Goal: Task Accomplishment & Management: Manage account settings

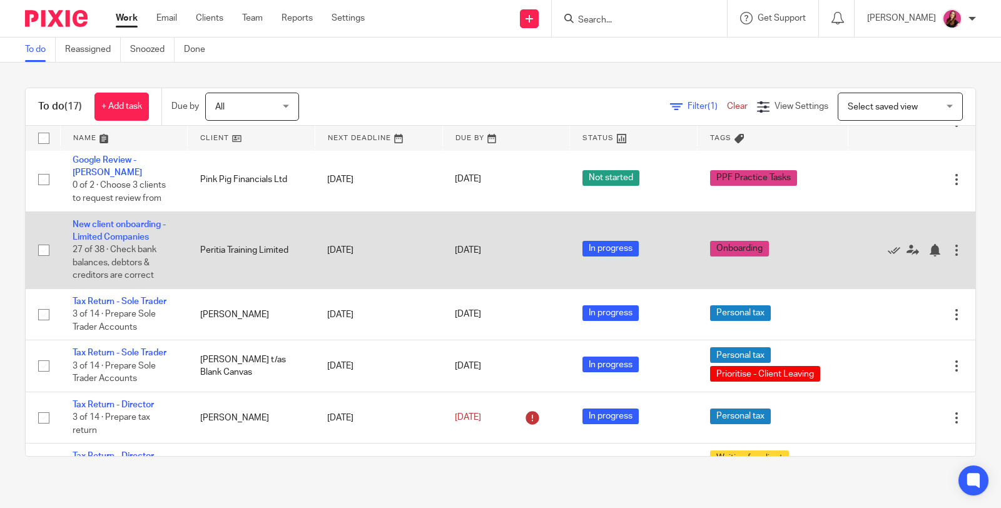
scroll to position [555, 0]
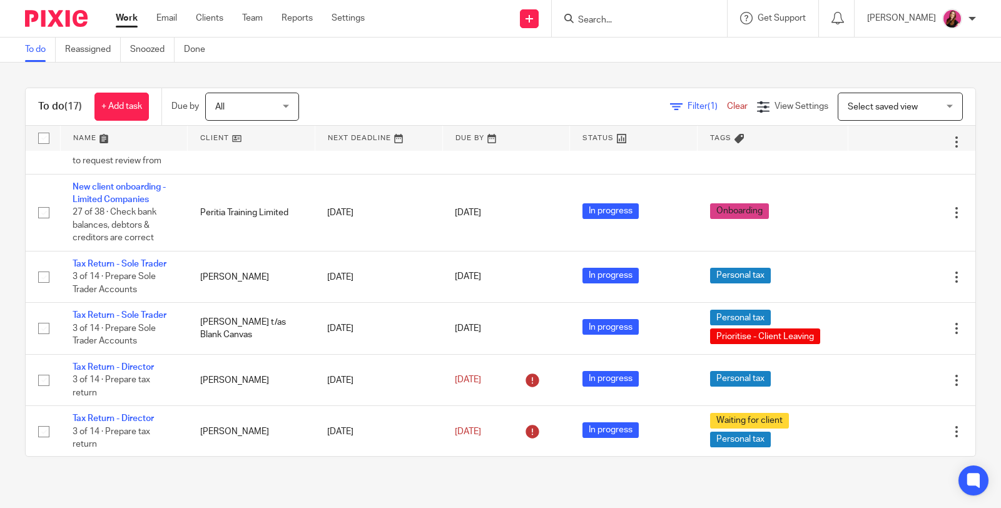
click at [647, 23] on input "Search" at bounding box center [633, 20] width 113 height 11
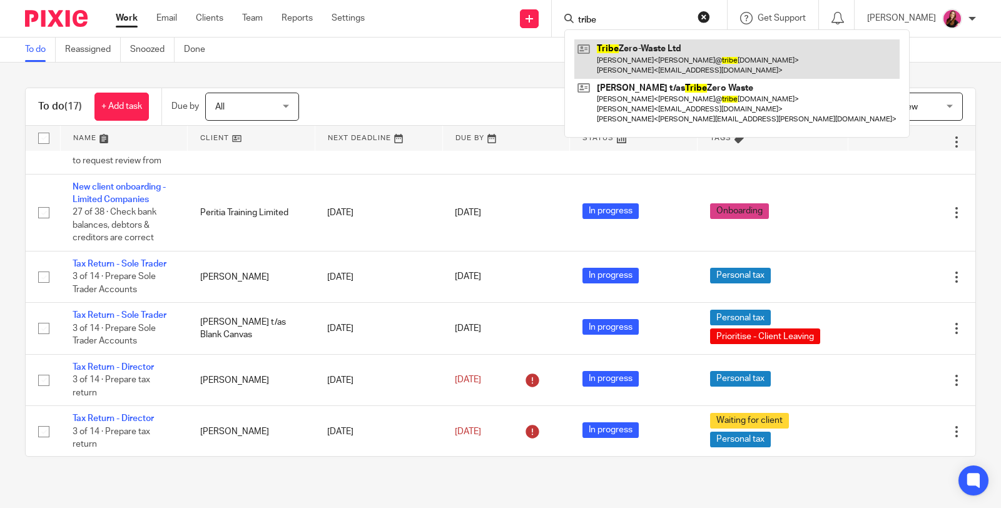
type input "tribe"
click at [658, 57] on link at bounding box center [736, 58] width 325 height 39
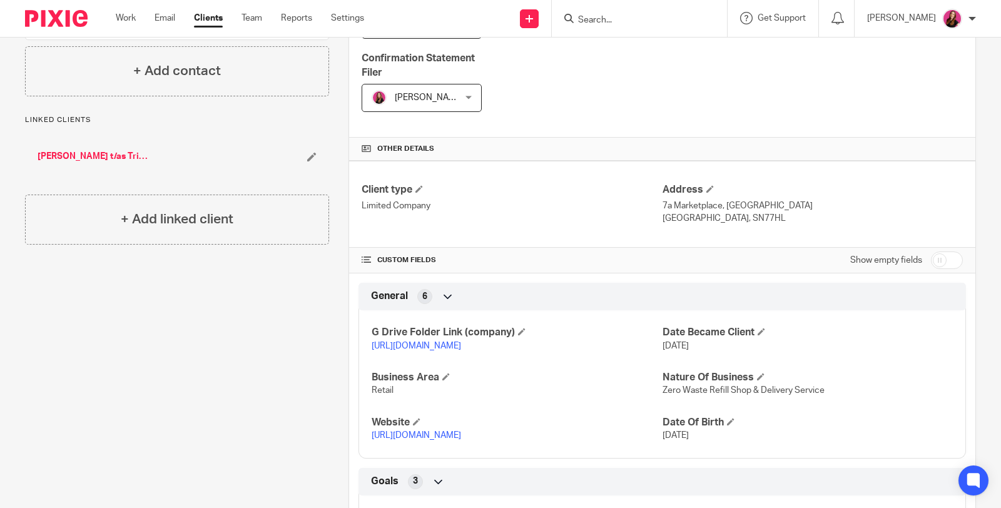
scroll to position [417, 0]
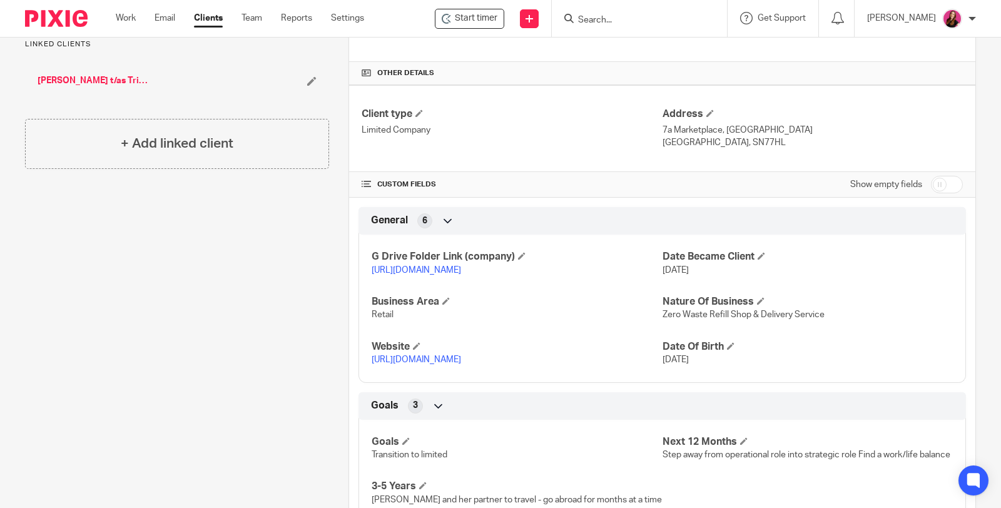
click at [461, 266] on link "https://drive.google.com/drive/folders/1EKWGJpfr3NBARtakZ1WrFS6JvDfMx8B2?usp=dr…" at bounding box center [415, 270] width 89 height 9
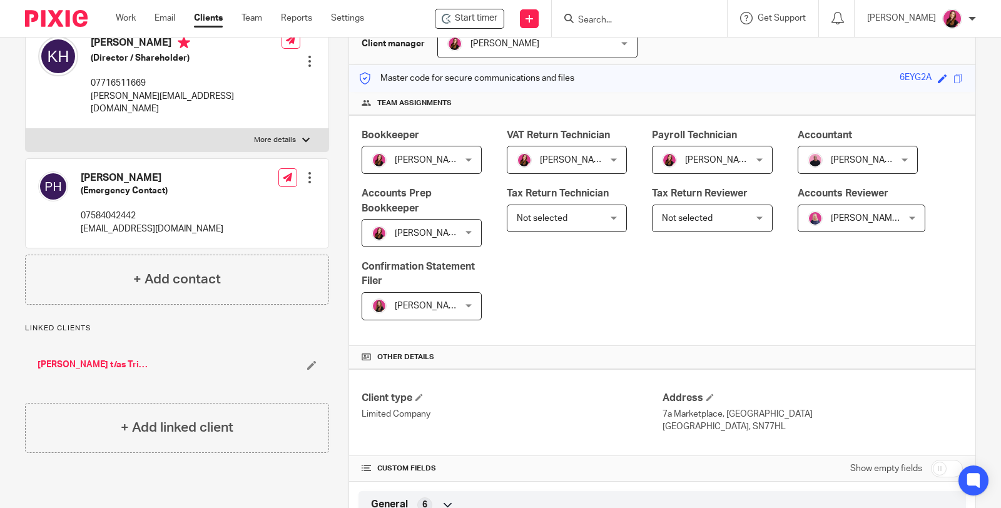
scroll to position [0, 0]
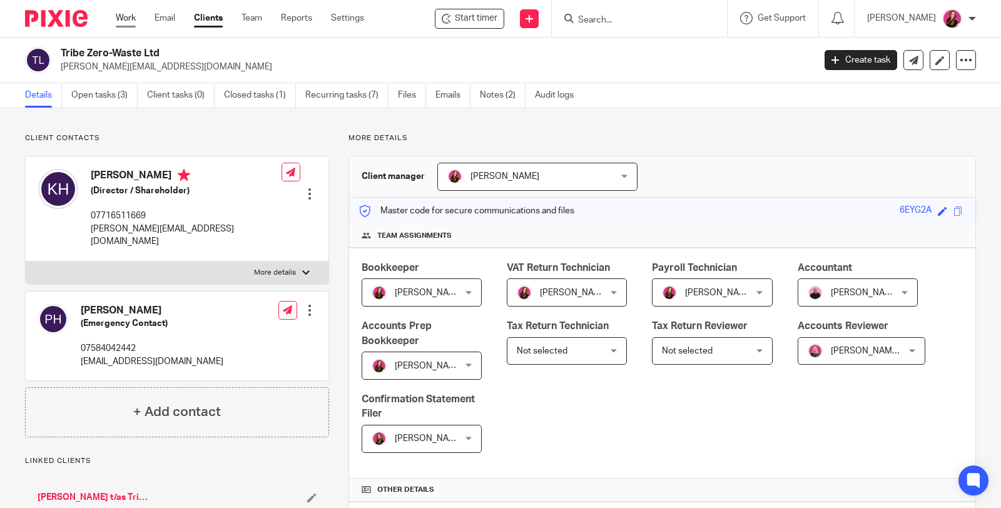
click at [124, 14] on link "Work" at bounding box center [126, 18] width 20 height 13
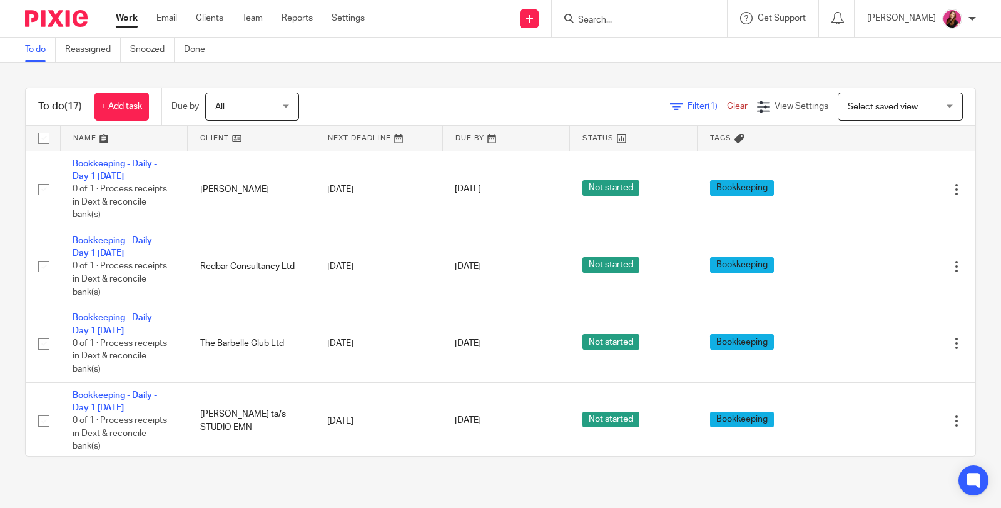
click at [622, 18] on input "Search" at bounding box center [633, 20] width 113 height 11
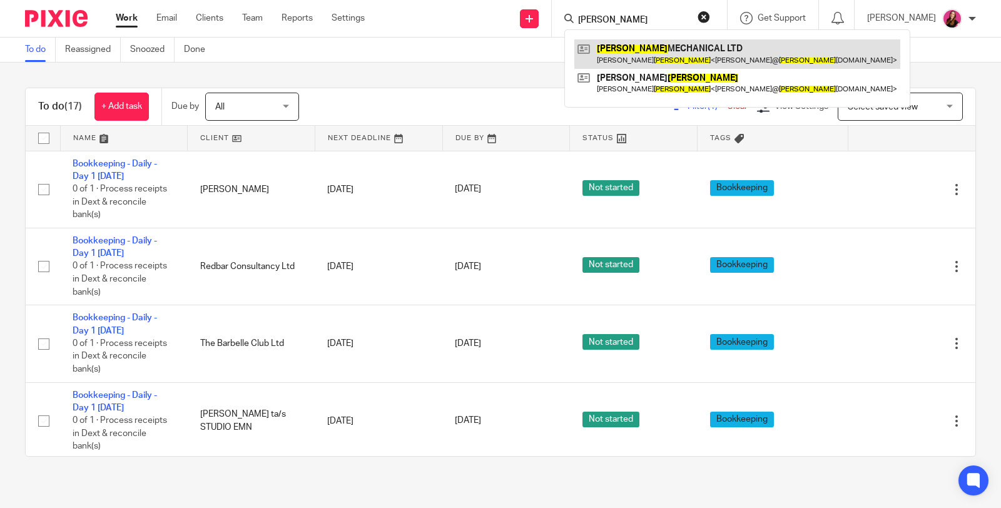
type input "allan"
click at [685, 65] on link at bounding box center [737, 53] width 326 height 29
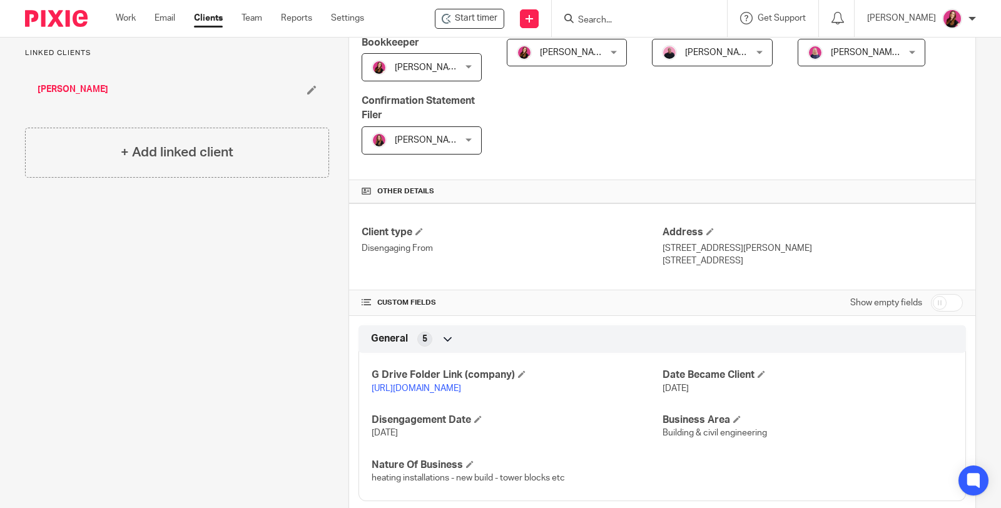
scroll to position [347, 0]
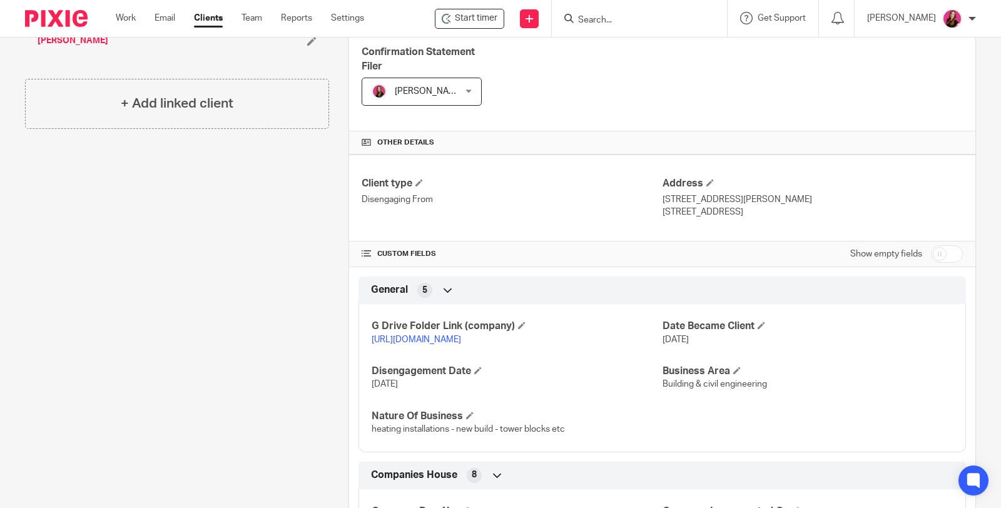
click at [461, 335] on link "https://drive.google.com/drive/folders/1vDiWhtTL8a9IvAUGyKkGiOcOnGuCQJ6g?usp=dr…" at bounding box center [415, 339] width 89 height 9
click at [123, 9] on div "Work Email Clients Team Reports Settings Work Email Clients Team Reports Settin…" at bounding box center [243, 18] width 280 height 37
click at [123, 14] on link "Work" at bounding box center [126, 18] width 20 height 13
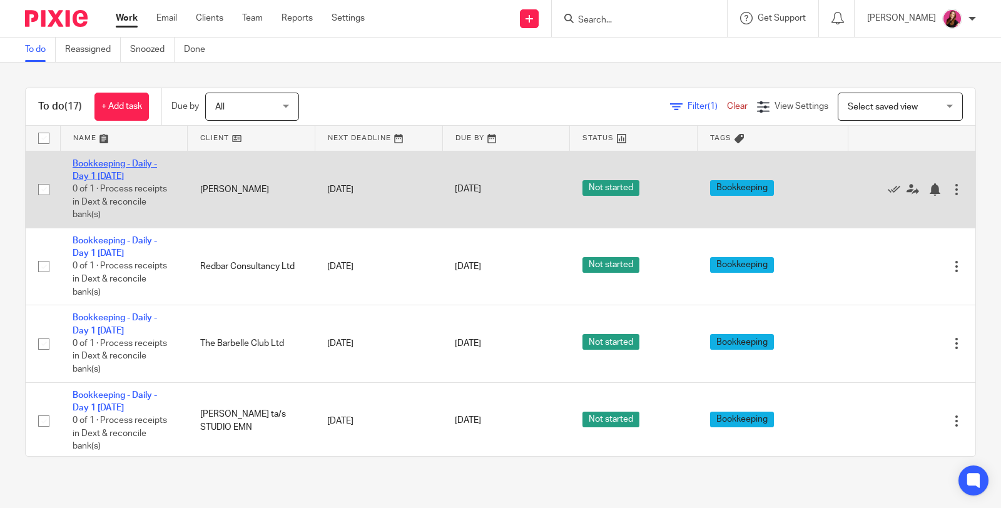
click at [146, 161] on link "Bookkeeping - Daily - Day 1 [DATE]" at bounding box center [115, 169] width 84 height 21
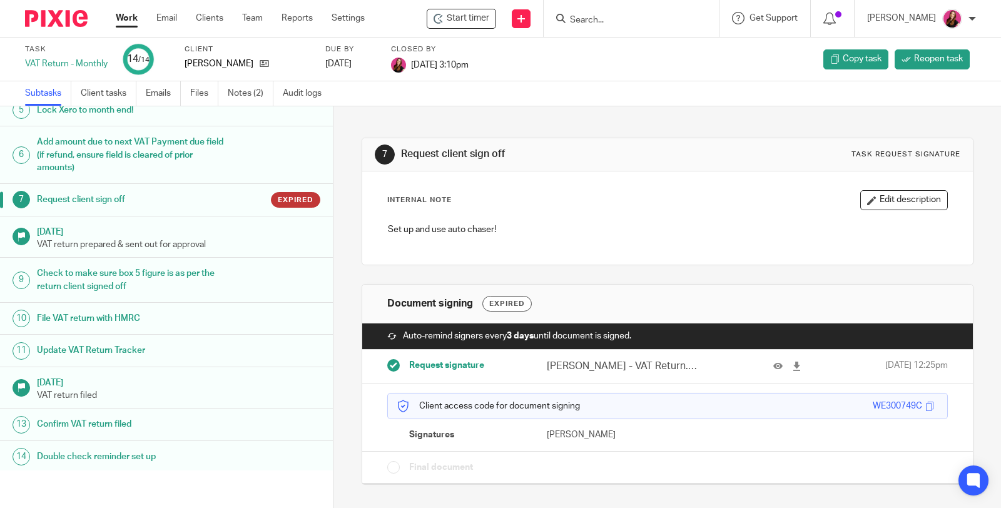
scroll to position [164, 0]
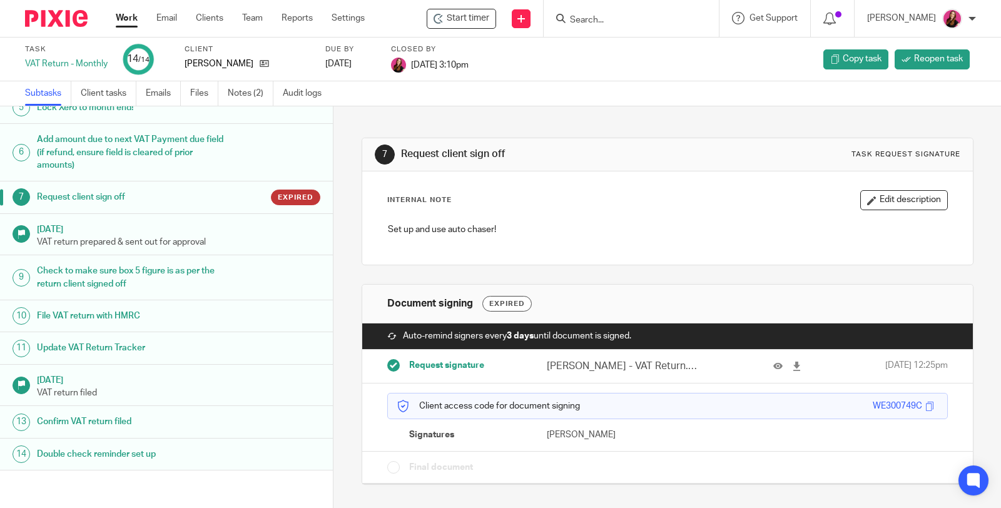
click at [128, 20] on link "Work" at bounding box center [127, 18] width 22 height 13
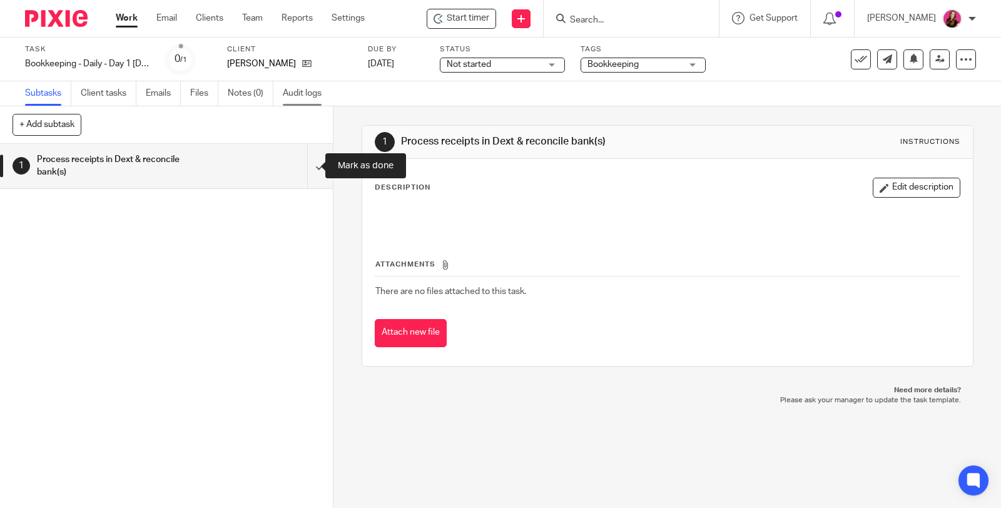
drag, startPoint x: 302, startPoint y: 162, endPoint x: 305, endPoint y: 96, distance: 66.4
click at [302, 162] on input "submit" at bounding box center [166, 166] width 333 height 44
click at [302, 63] on icon at bounding box center [306, 63] width 9 height 9
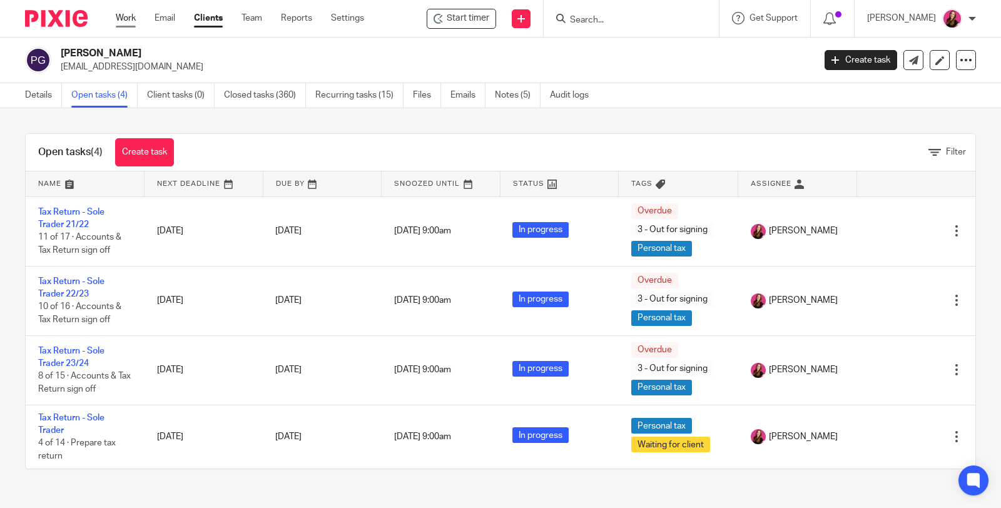
click at [131, 19] on link "Work" at bounding box center [126, 18] width 20 height 13
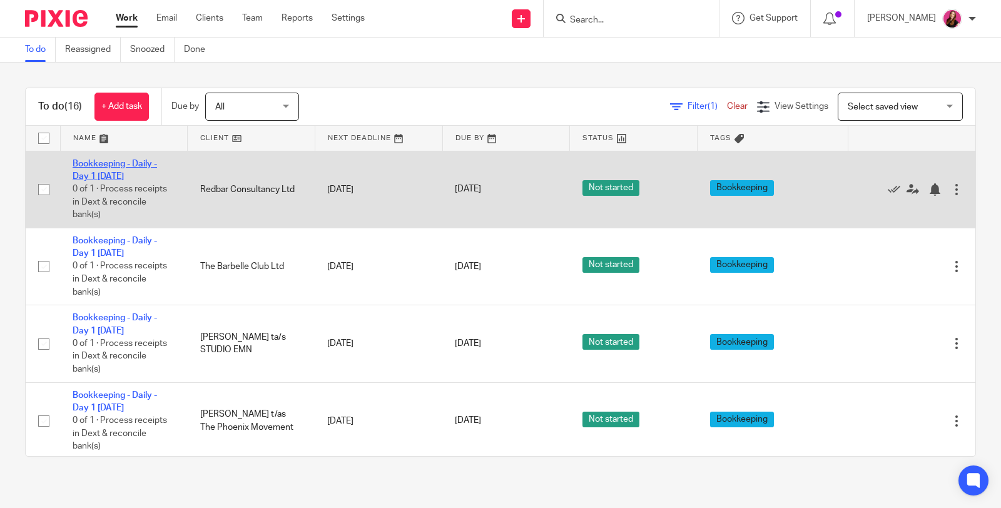
click at [108, 167] on link "Bookkeeping - Daily - Day 1 Monday" at bounding box center [115, 169] width 84 height 21
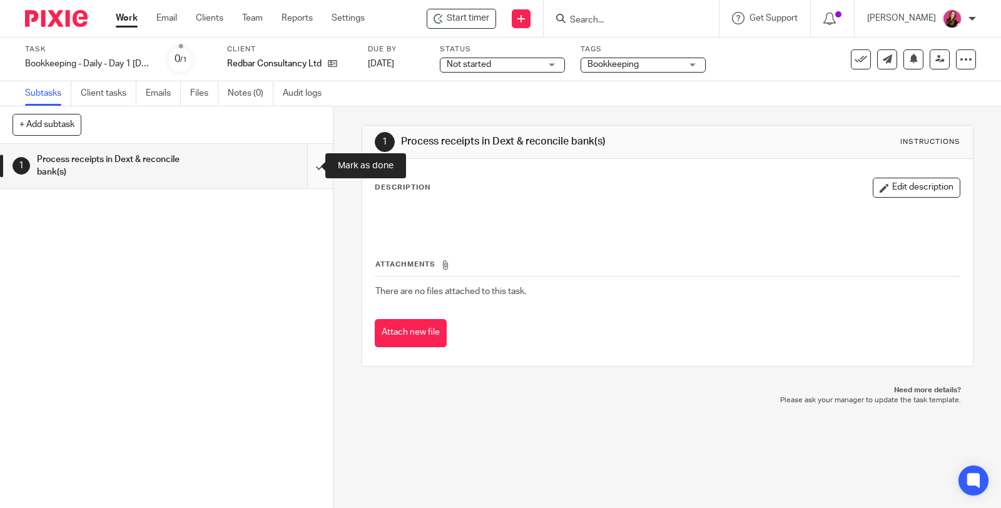
click at [306, 169] on input "submit" at bounding box center [166, 166] width 333 height 44
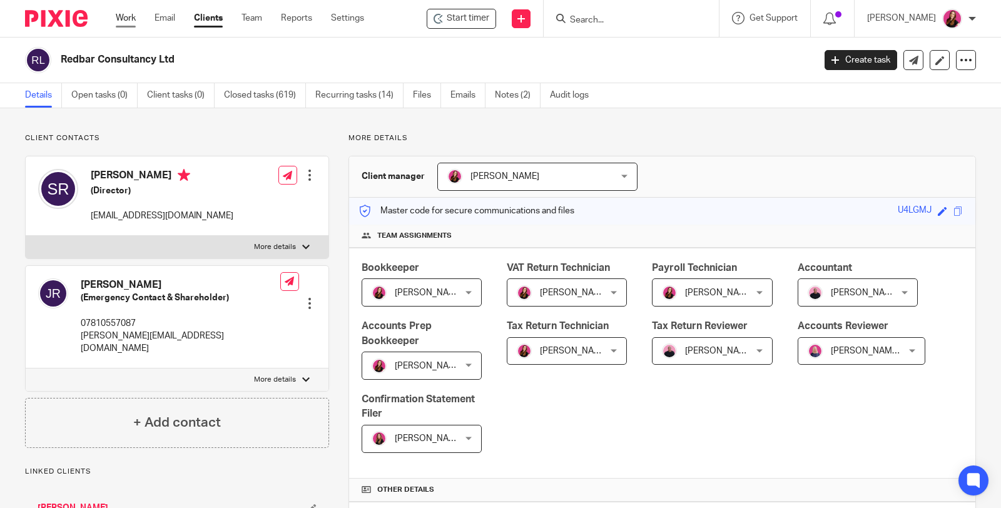
click at [131, 20] on link "Work" at bounding box center [126, 18] width 20 height 13
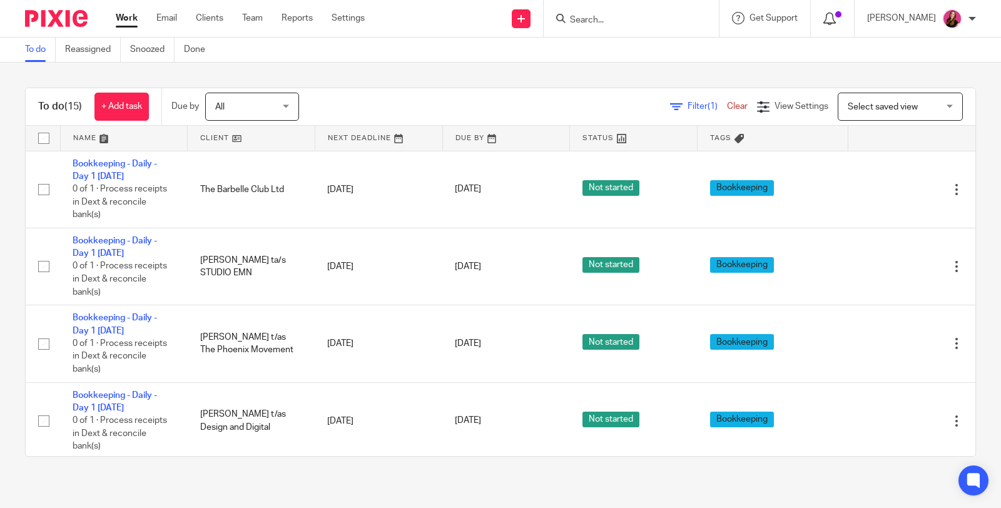
click at [836, 19] on icon at bounding box center [829, 19] width 13 height 13
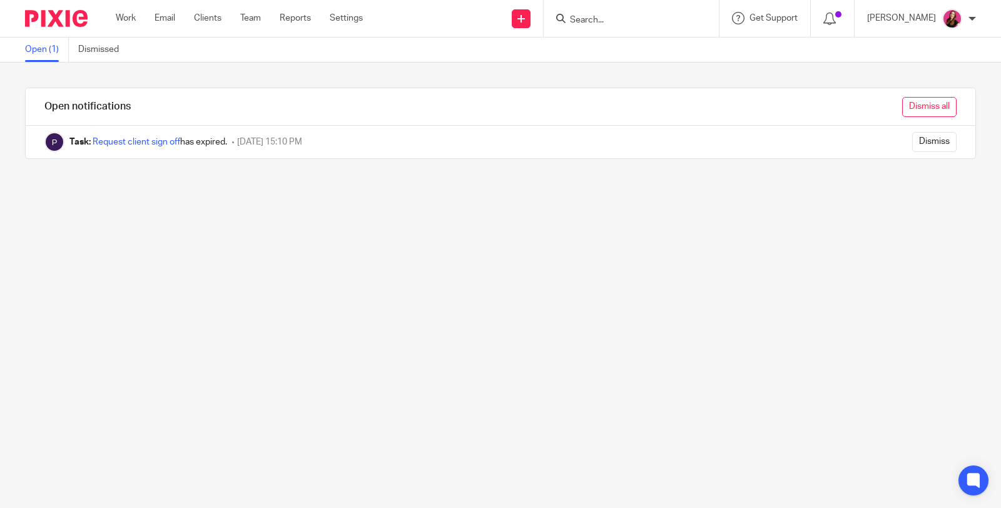
click at [916, 110] on input "Dismiss all" at bounding box center [929, 107] width 54 height 20
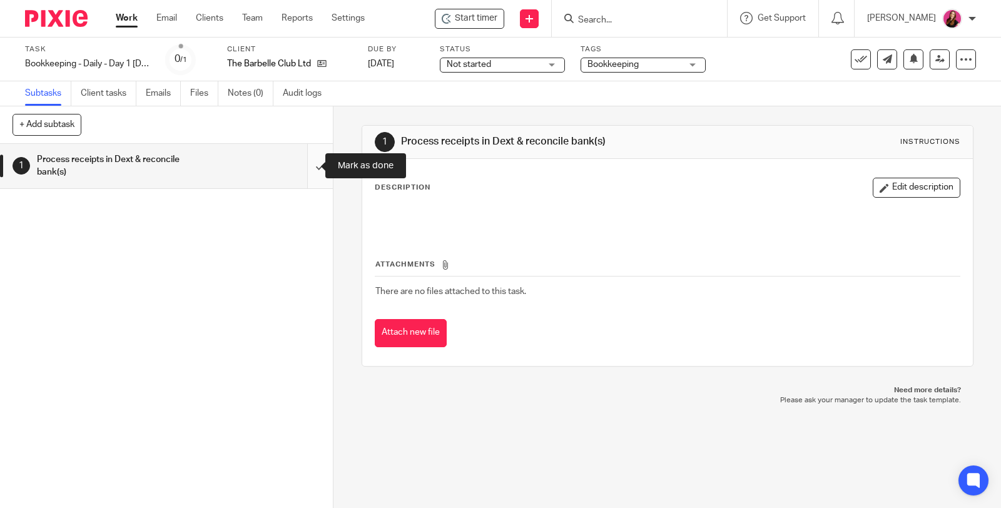
click at [303, 168] on input "submit" at bounding box center [166, 166] width 333 height 44
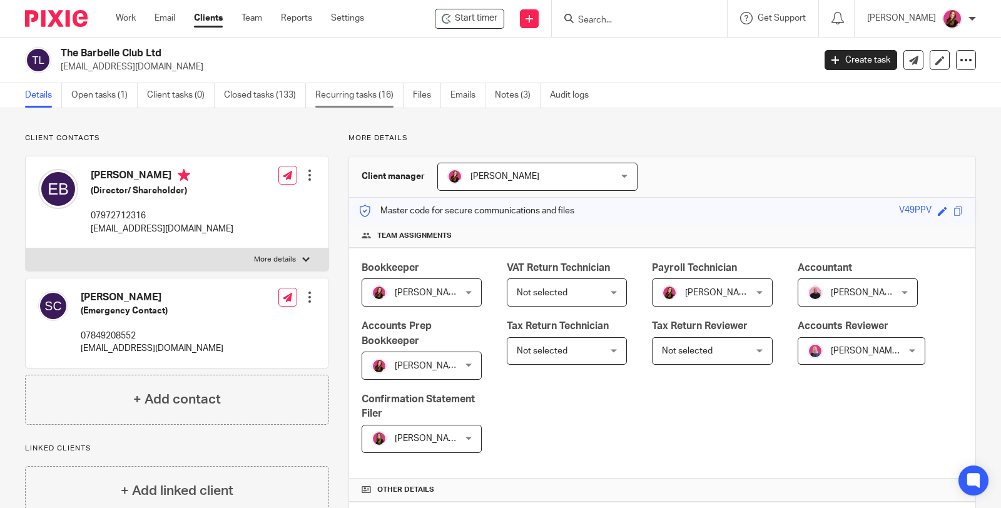
drag, startPoint x: 508, startPoint y: 92, endPoint x: 378, endPoint y: 95, distance: 130.1
click at [508, 92] on link "Notes (3)" at bounding box center [518, 95] width 46 height 24
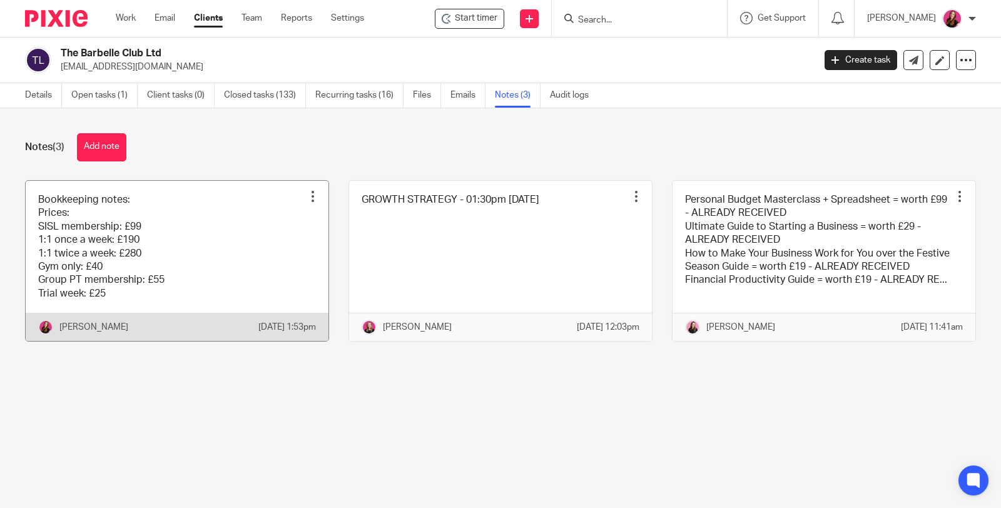
click at [189, 250] on link at bounding box center [177, 261] width 303 height 161
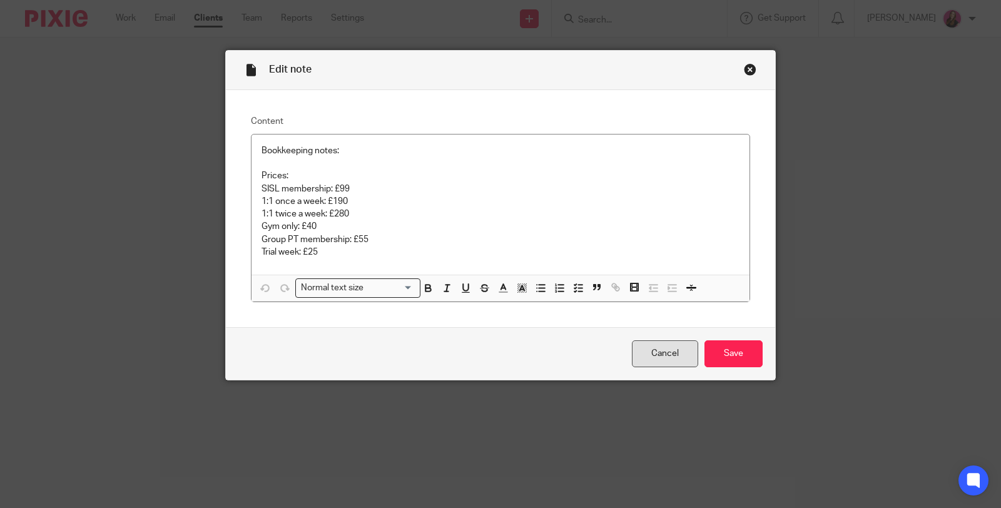
click at [667, 358] on link "Cancel" at bounding box center [665, 353] width 66 height 27
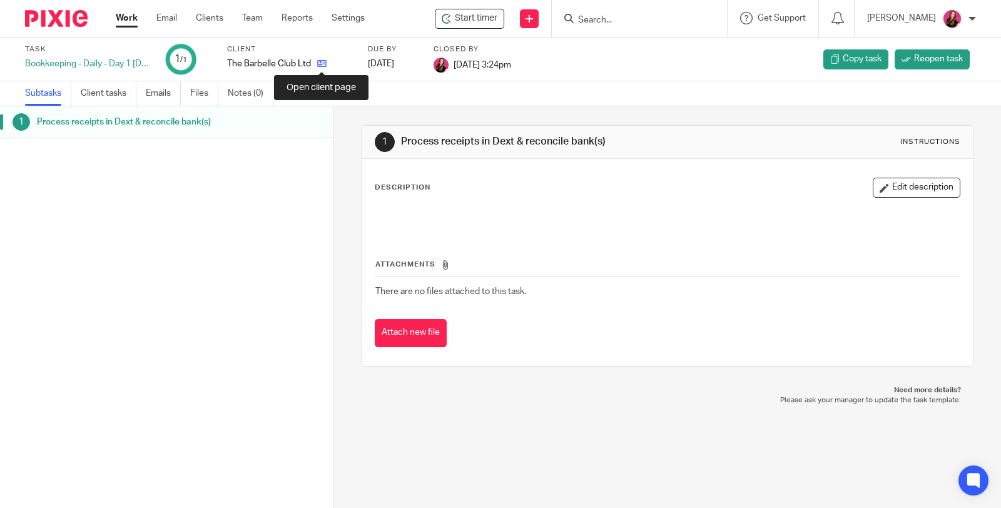
click at [323, 66] on icon at bounding box center [321, 63] width 9 height 9
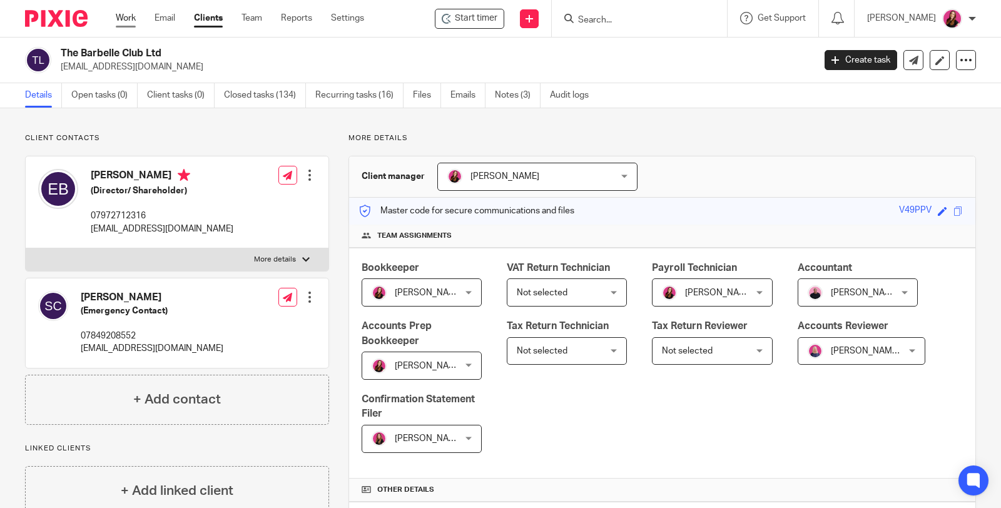
click at [123, 20] on link "Work" at bounding box center [126, 18] width 20 height 13
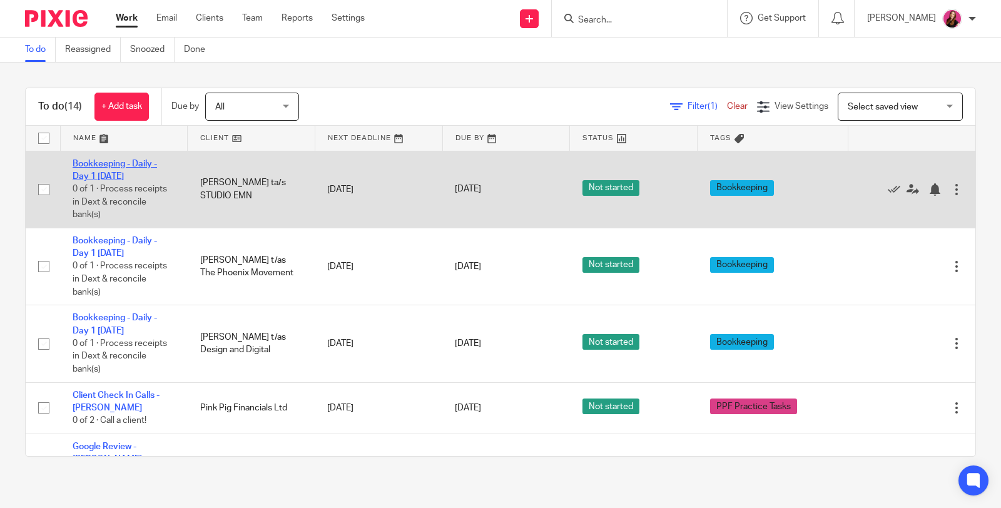
drag, startPoint x: 141, startPoint y: 164, endPoint x: 136, endPoint y: 159, distance: 8.0
click at [141, 164] on link "Bookkeeping - Daily - Day 1 [DATE]" at bounding box center [115, 169] width 84 height 21
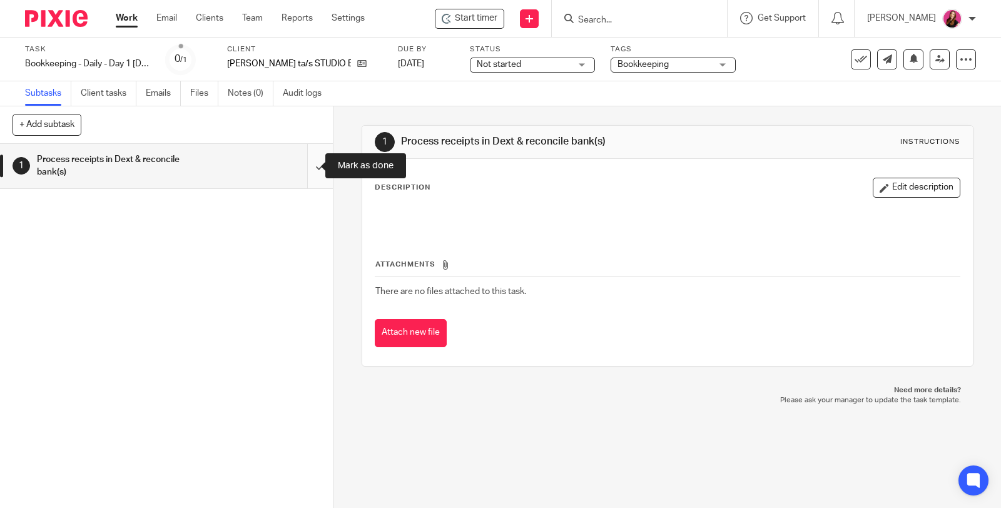
click at [308, 167] on input "submit" at bounding box center [166, 166] width 333 height 44
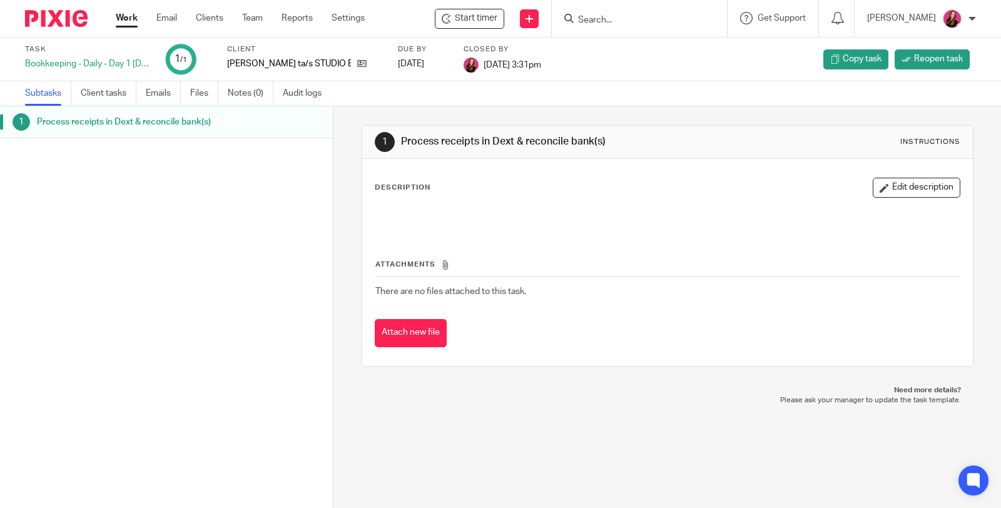
click at [125, 19] on link "Work" at bounding box center [127, 18] width 22 height 13
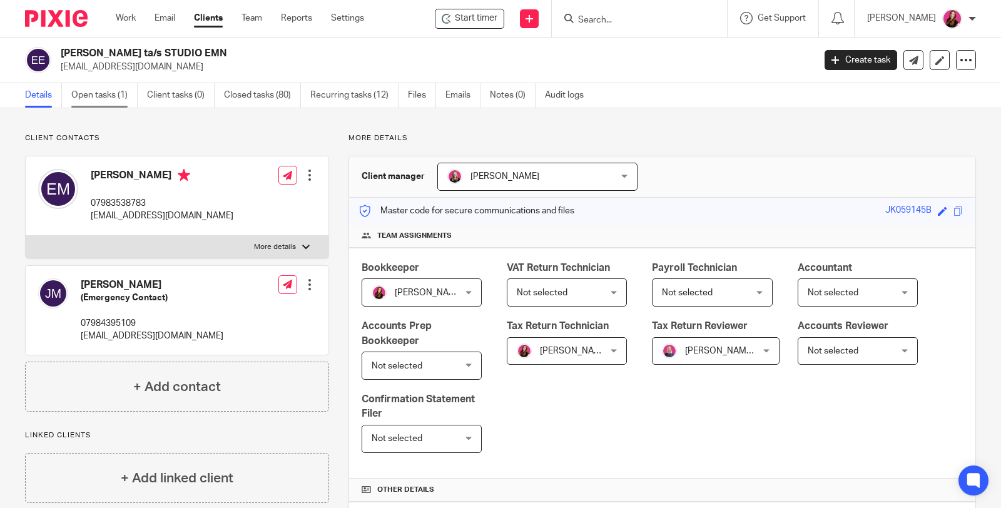
drag, startPoint x: 94, startPoint y: 96, endPoint x: 79, endPoint y: 95, distance: 15.0
click at [95, 96] on link "Open tasks (1)" at bounding box center [104, 95] width 66 height 24
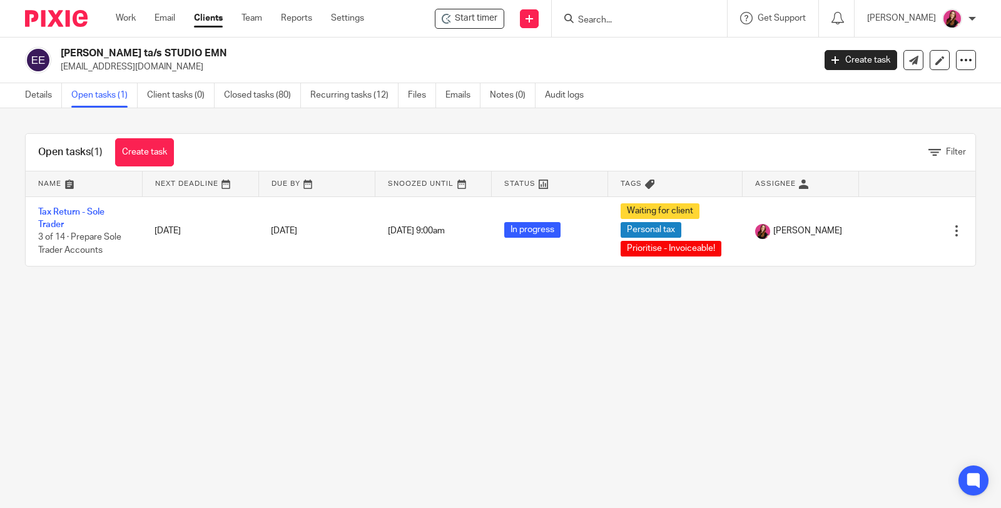
click at [136, 20] on ul "Work Email Clients Team Reports Settings" at bounding box center [249, 18] width 267 height 13
click at [121, 18] on link "Work" at bounding box center [126, 18] width 20 height 13
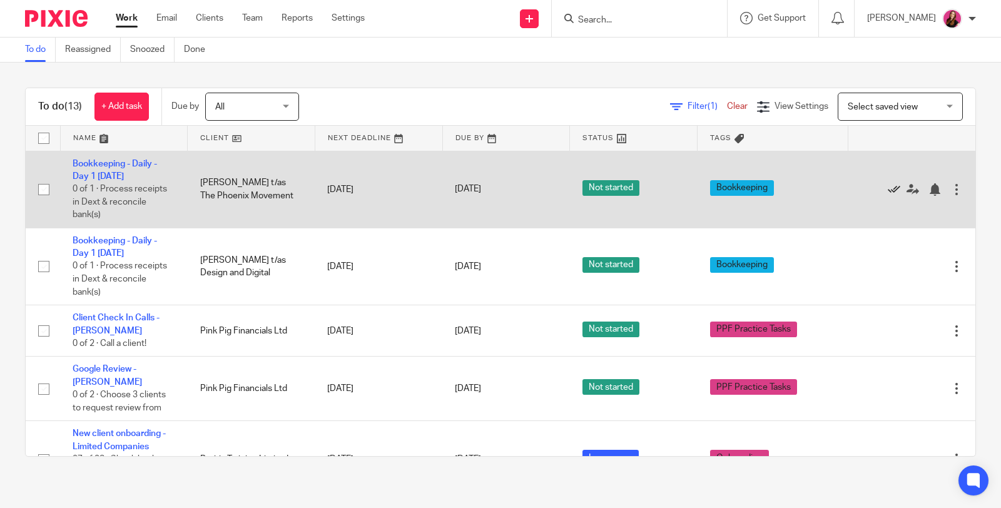
click at [887, 188] on icon at bounding box center [893, 189] width 13 height 13
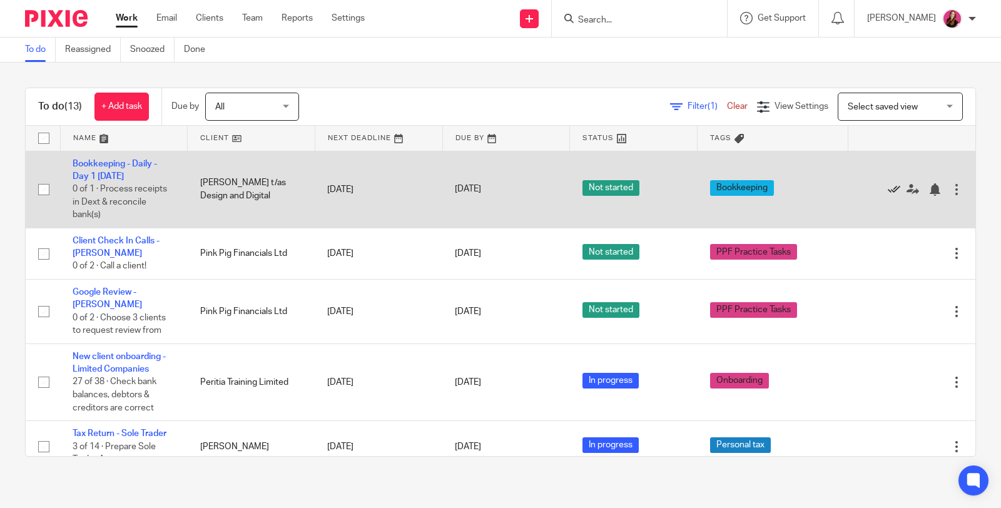
click at [887, 189] on icon at bounding box center [893, 189] width 13 height 13
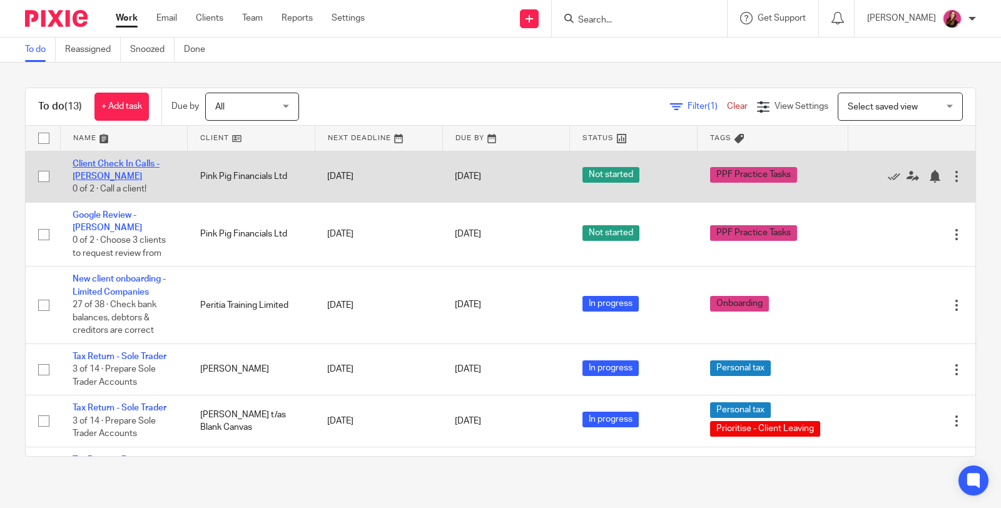
click at [111, 164] on link "Client Check In Calls - [PERSON_NAME]" at bounding box center [116, 169] width 87 height 21
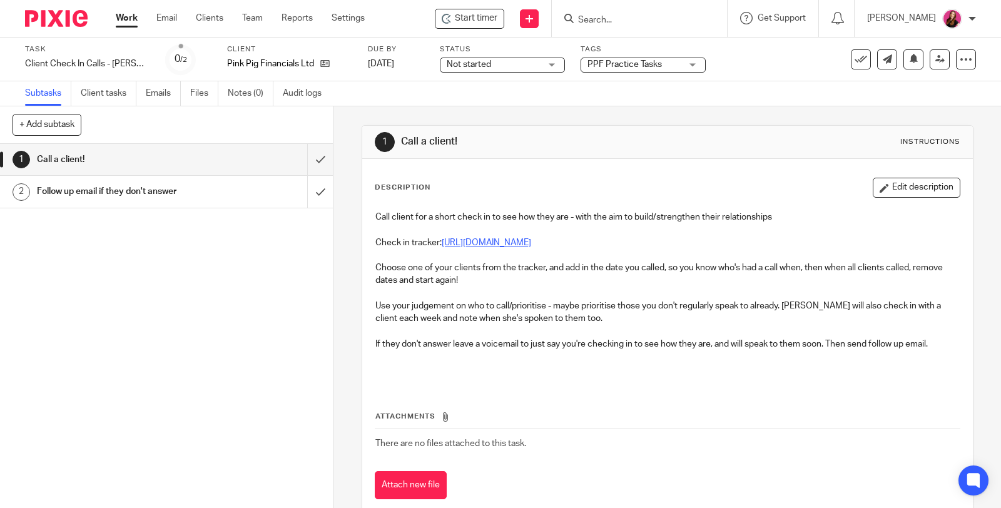
click at [531, 242] on link "https://docs.google.com/spreadsheets/d/1sTt4faCbovIY1PO62MNZ9s5QAsWg2ocQK4gYdqz…" at bounding box center [486, 242] width 89 height 9
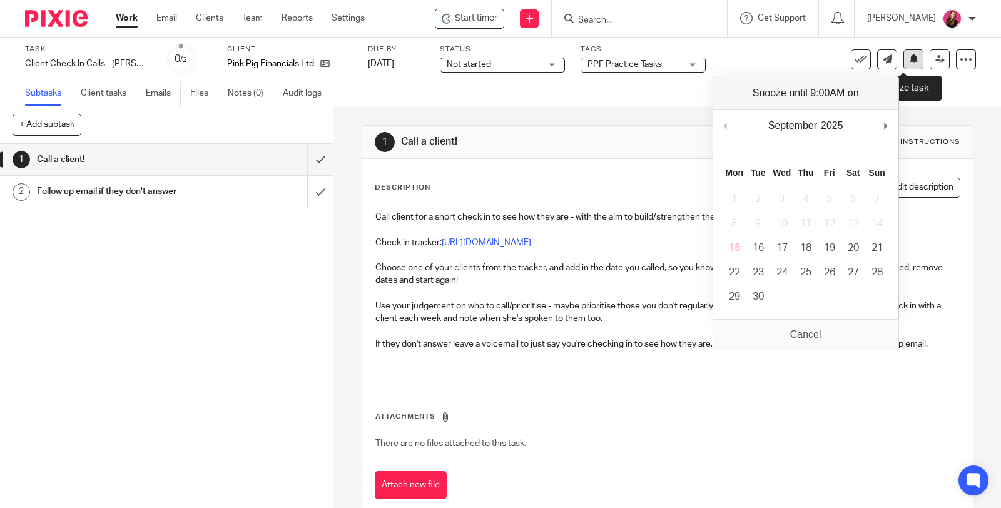
click at [909, 59] on icon at bounding box center [913, 58] width 9 height 9
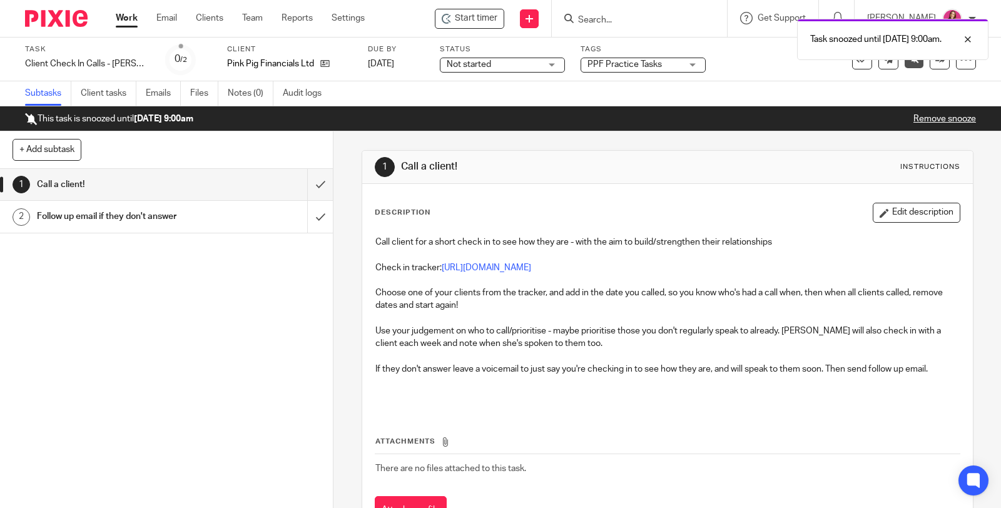
click at [126, 21] on link "Work" at bounding box center [127, 18] width 22 height 13
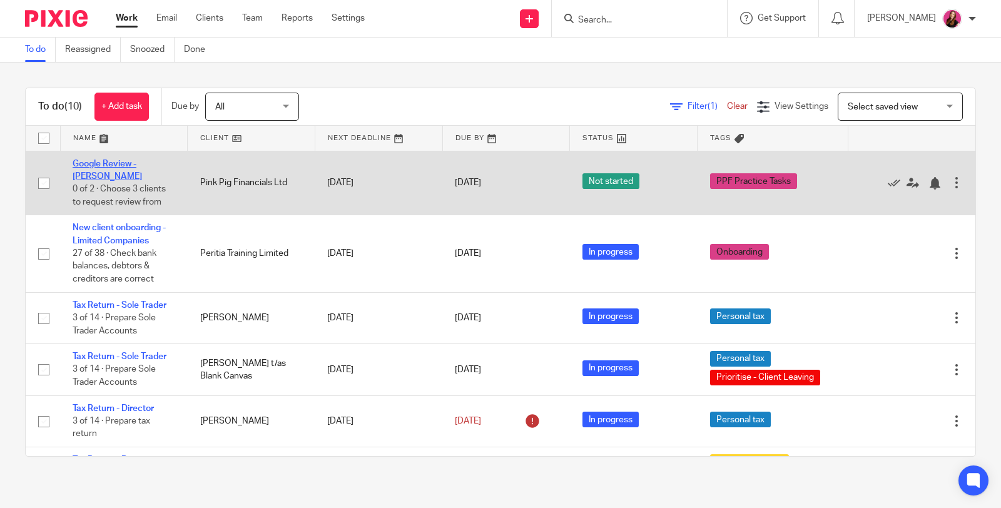
click at [119, 163] on link "Google Review - [PERSON_NAME]" at bounding box center [107, 169] width 69 height 21
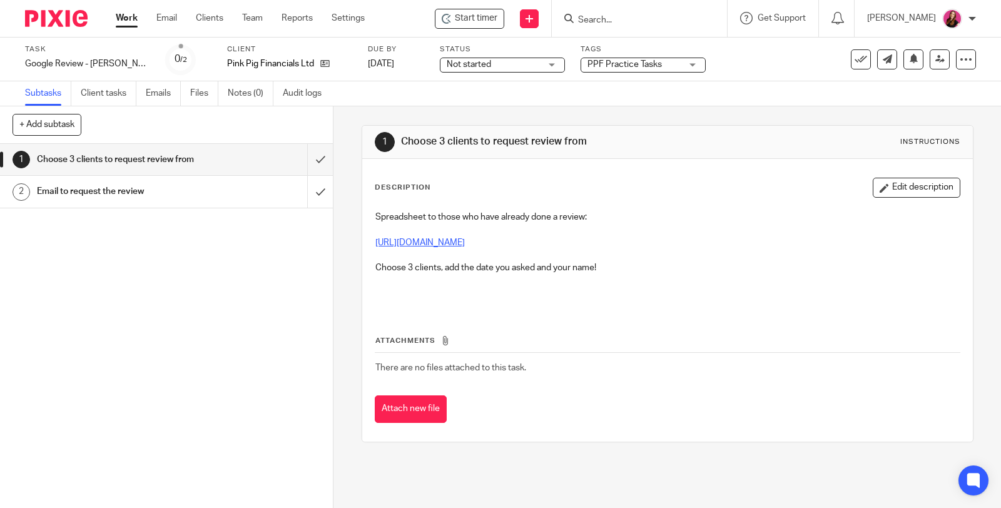
click at [465, 242] on link "https://docs.google.com/spreadsheets/d/1n1YwL8_VUNEx2VuN50mrnCoDScyeeziayelboeS…" at bounding box center [419, 242] width 89 height 9
click at [85, 193] on h1 "Email to request the review" at bounding box center [123, 191] width 172 height 19
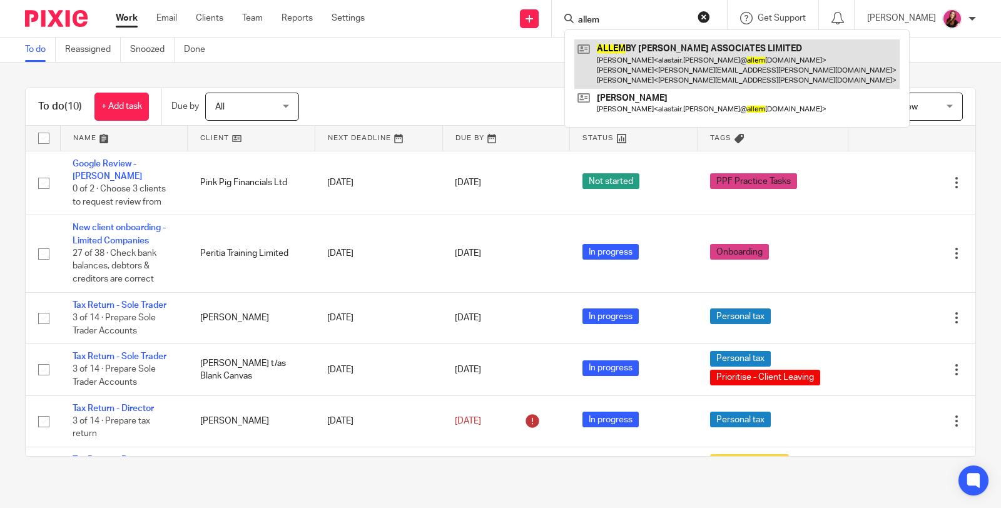
click at [666, 50] on link at bounding box center [736, 63] width 325 height 49
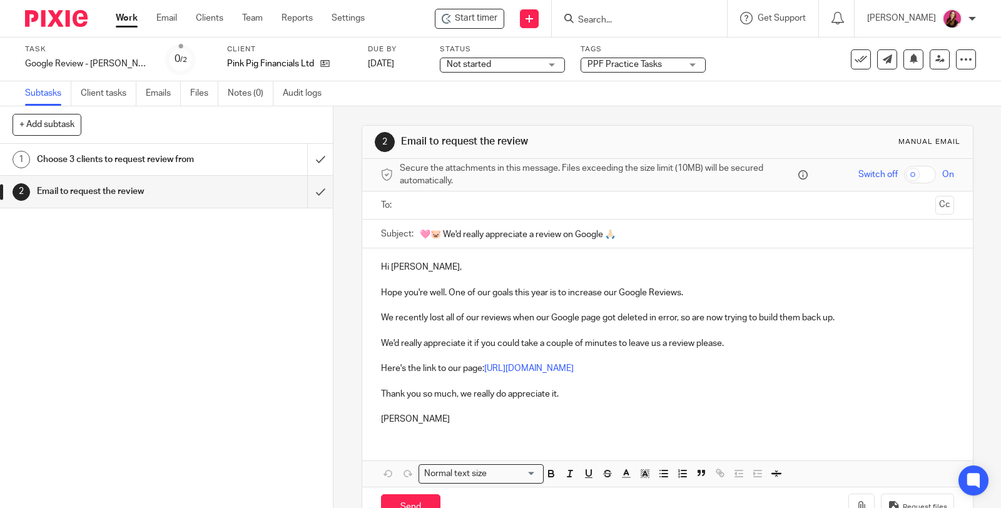
click at [513, 203] on input "text" at bounding box center [666, 205] width 525 height 14
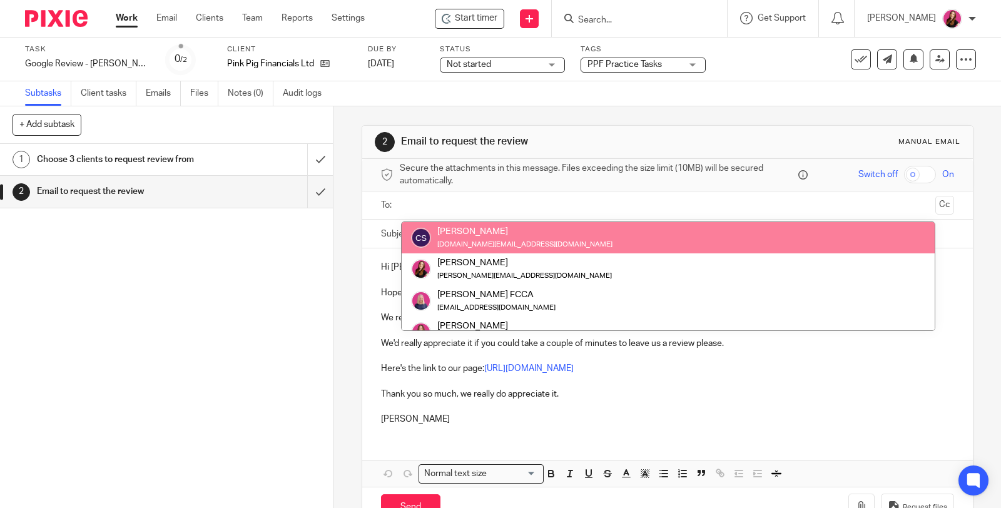
paste input "[EMAIL_ADDRESS][PERSON_NAME][DOMAIN_NAME]"
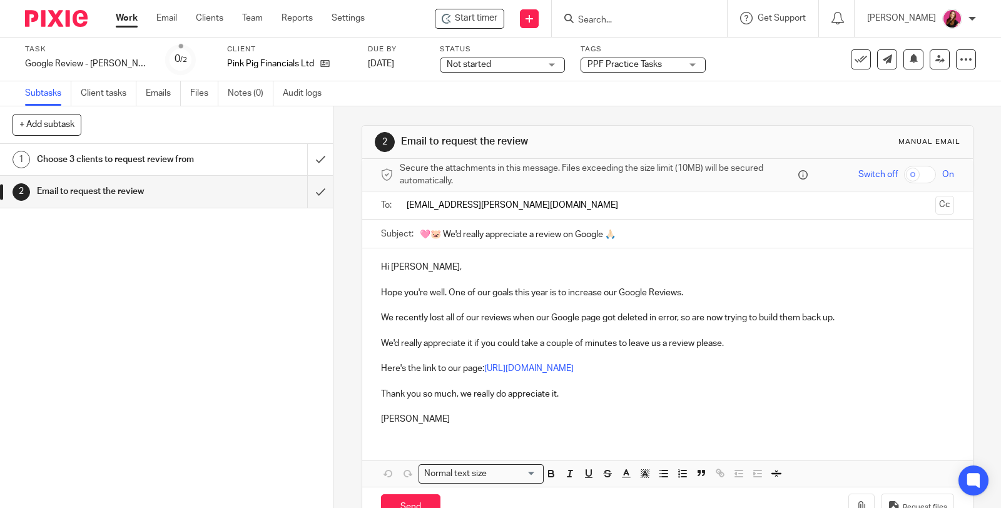
type input "[EMAIL_ADDRESS][PERSON_NAME][DOMAIN_NAME]"
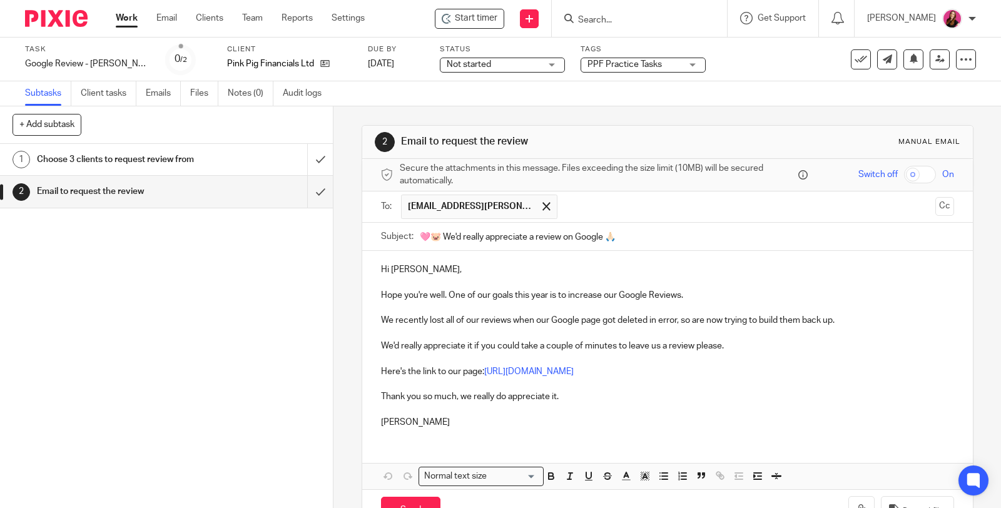
click at [440, 266] on p "Hi [PERSON_NAME]," at bounding box center [667, 269] width 573 height 13
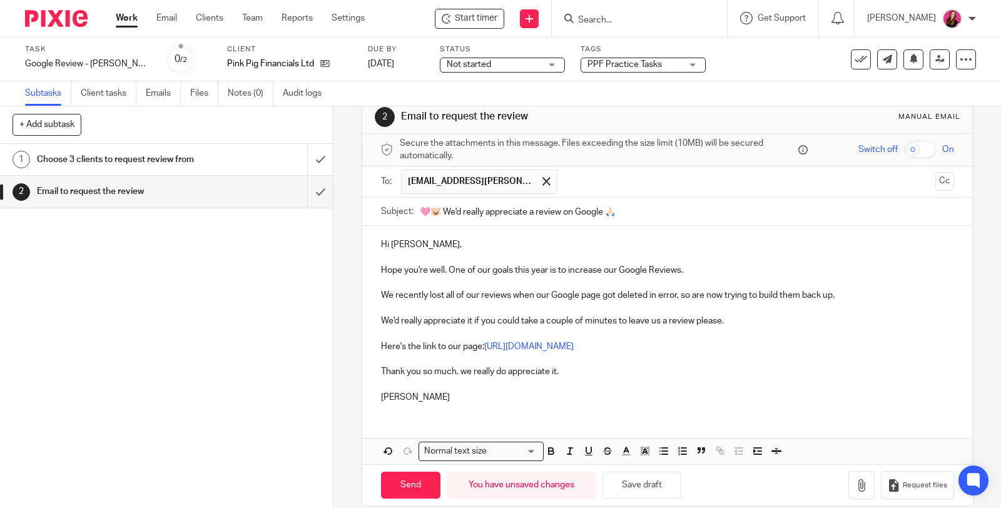
scroll to position [38, 0]
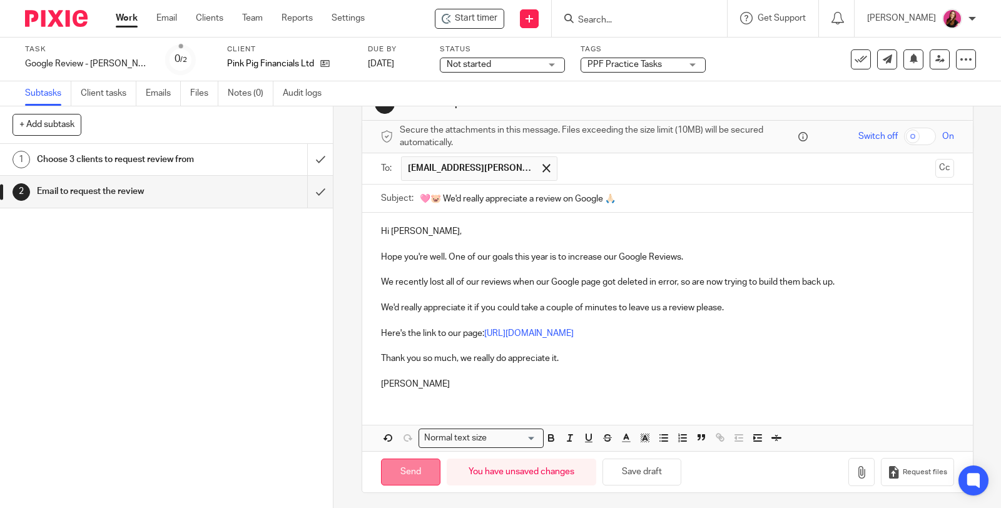
click at [422, 476] on input "Send" at bounding box center [410, 471] width 59 height 27
type input "Sent"
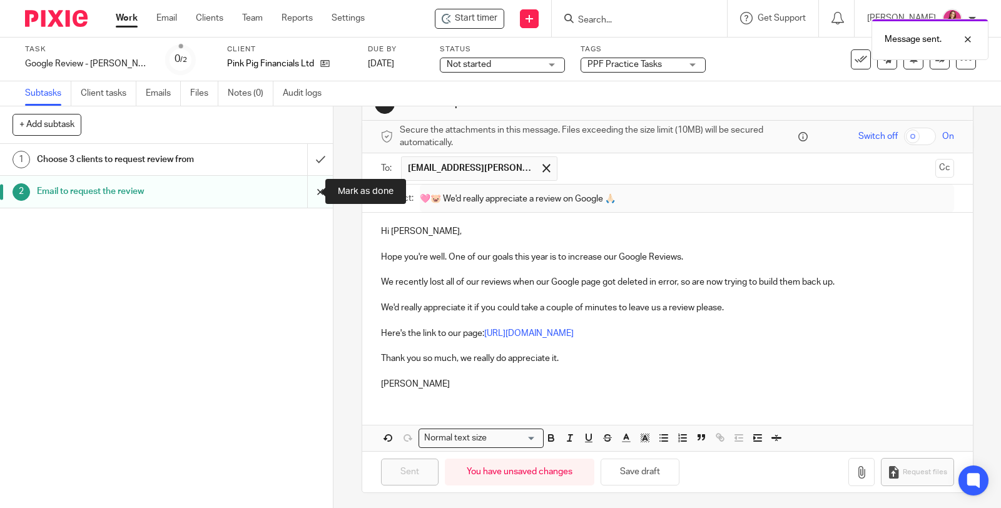
click at [307, 191] on input "submit" at bounding box center [166, 191] width 333 height 31
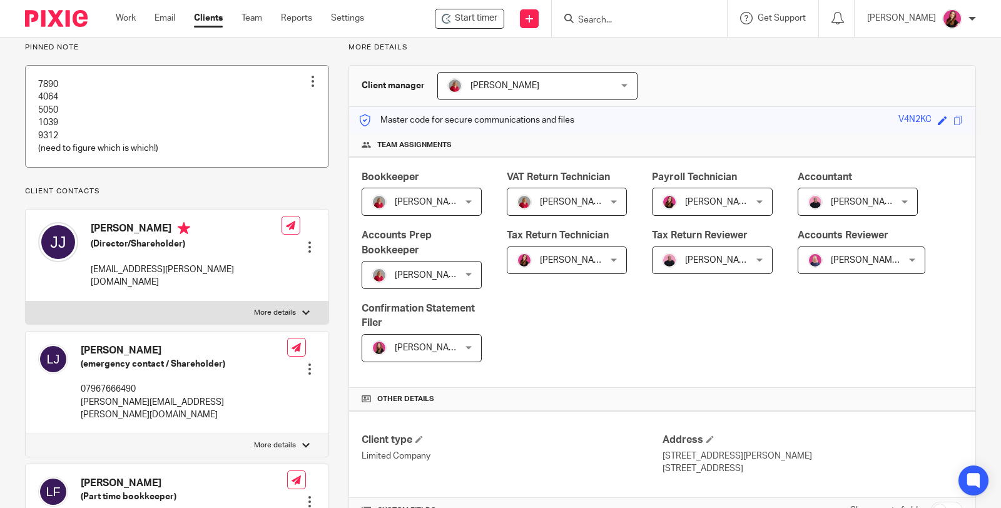
scroll to position [139, 0]
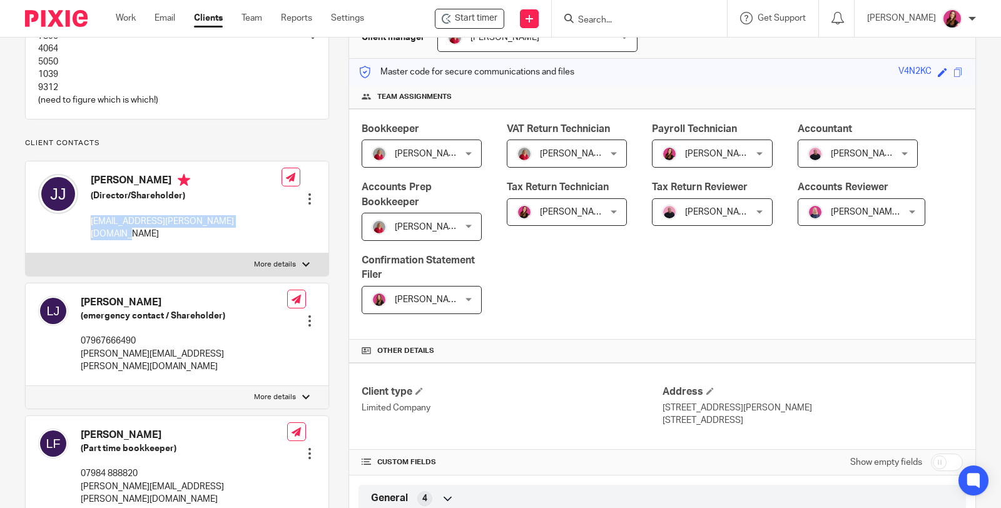
drag, startPoint x: 248, startPoint y: 236, endPoint x: 88, endPoint y: 241, distance: 159.6
click at [88, 241] on div "Johnny Johnstone (Director/Shareholder) alastair.johnstone@allembyhunt.co.uk Ed…" at bounding box center [177, 207] width 303 height 92
copy p "alastair.johnstone@allembyhunt.co.uk"
click at [657, 20] on input "Search" at bounding box center [633, 20] width 113 height 11
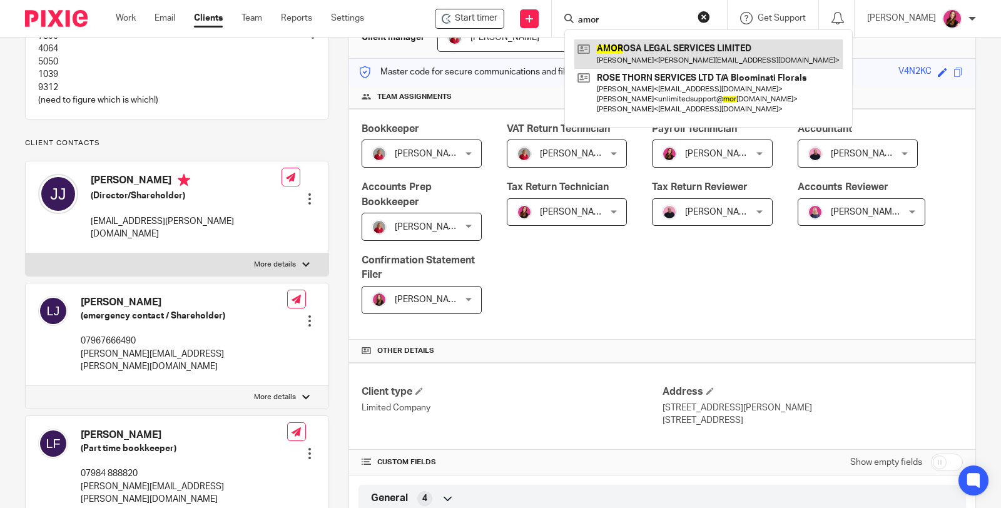
type input "amor"
click at [660, 67] on link at bounding box center [708, 53] width 268 height 29
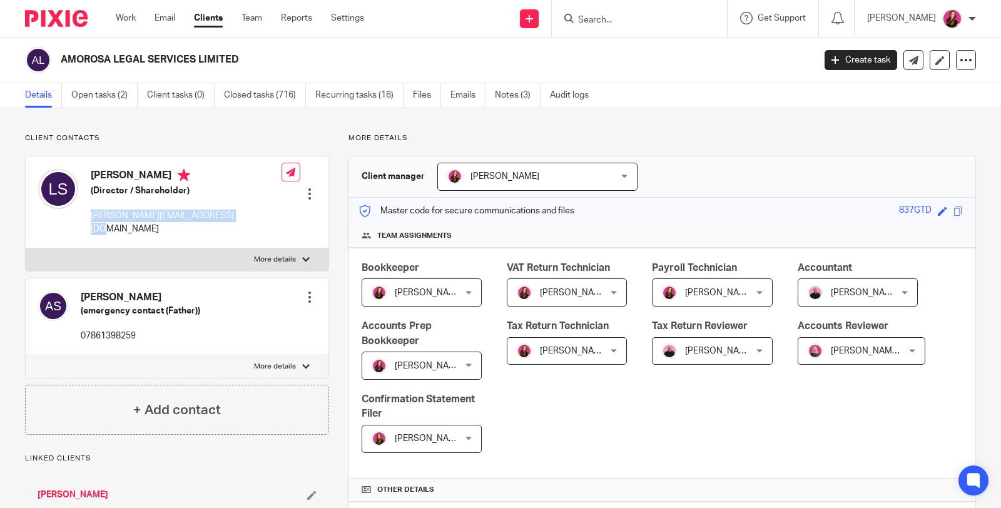
drag, startPoint x: 138, startPoint y: 219, endPoint x: 88, endPoint y: 219, distance: 50.0
click at [88, 219] on div "[PERSON_NAME] (Director / Shareholder) [PERSON_NAME][EMAIL_ADDRESS][DOMAIN_NAME…" at bounding box center [177, 202] width 303 height 92
click at [602, 22] on input "Search" at bounding box center [633, 20] width 113 height 11
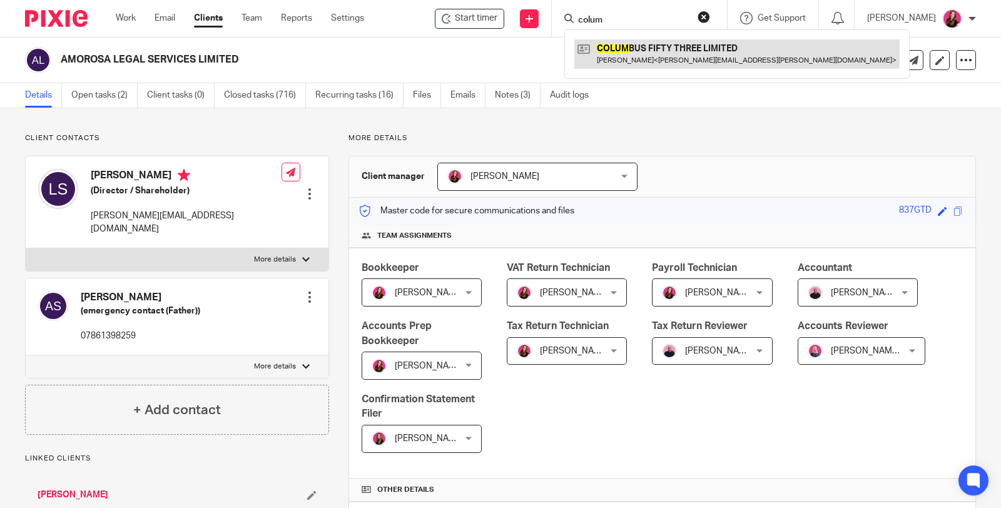
type input "colum"
click at [621, 48] on link at bounding box center [736, 53] width 325 height 29
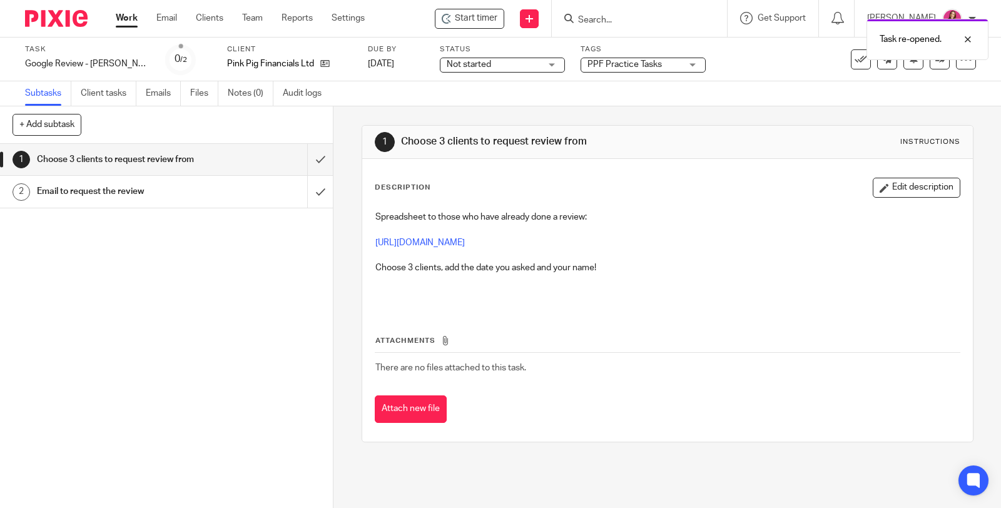
click at [161, 196] on h1 "Email to request the review" at bounding box center [123, 191] width 172 height 19
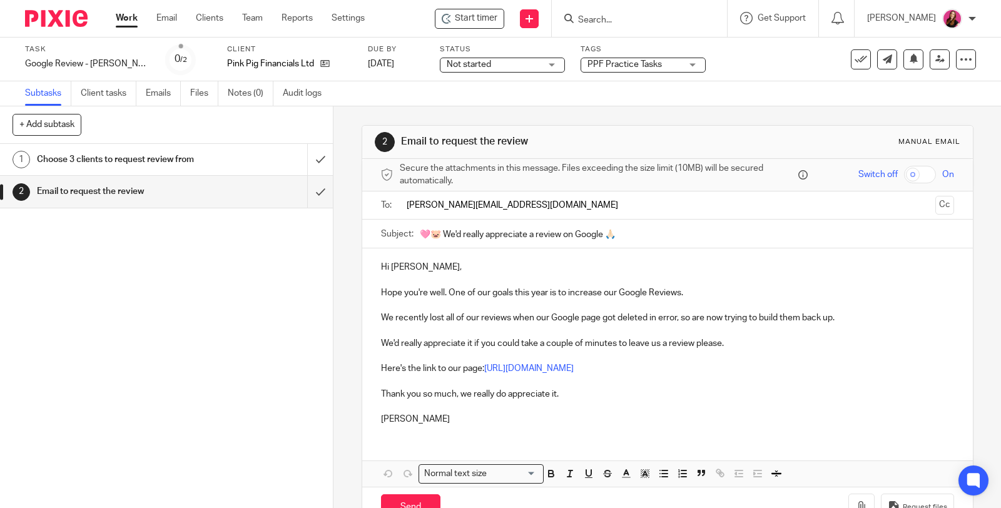
type input "lilian.small@puntersouthall.law"
click at [414, 263] on p "Hi Cheryl," at bounding box center [667, 267] width 573 height 13
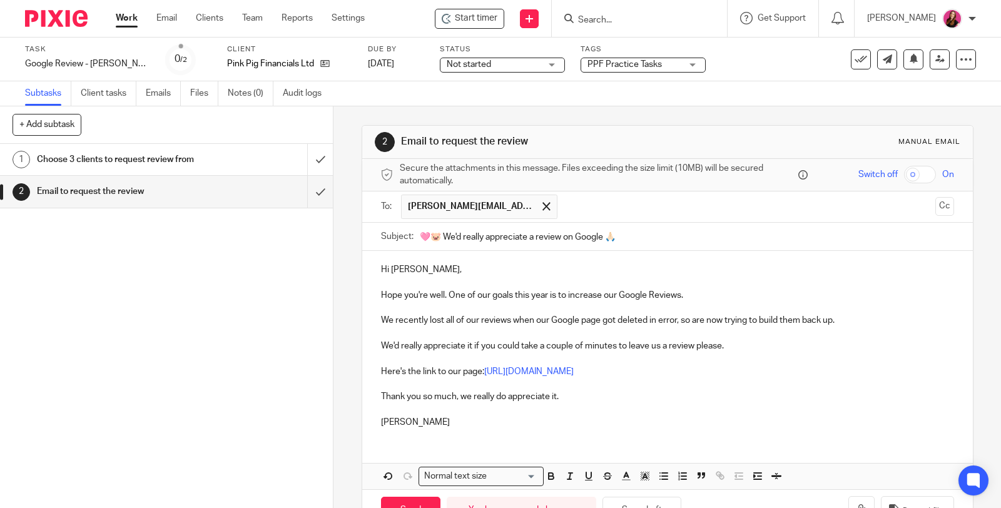
scroll to position [38, 0]
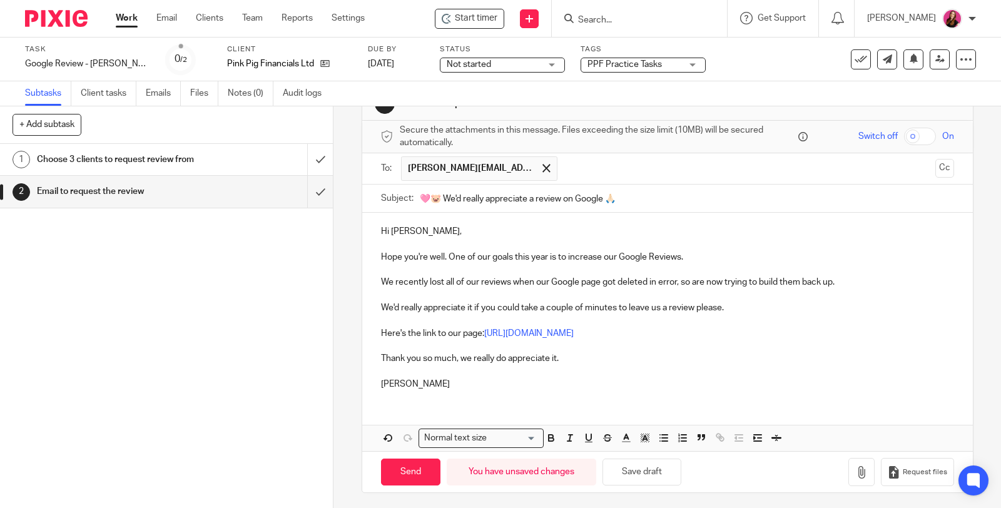
click at [415, 482] on input "Send" at bounding box center [410, 471] width 59 height 27
type input "Sent"
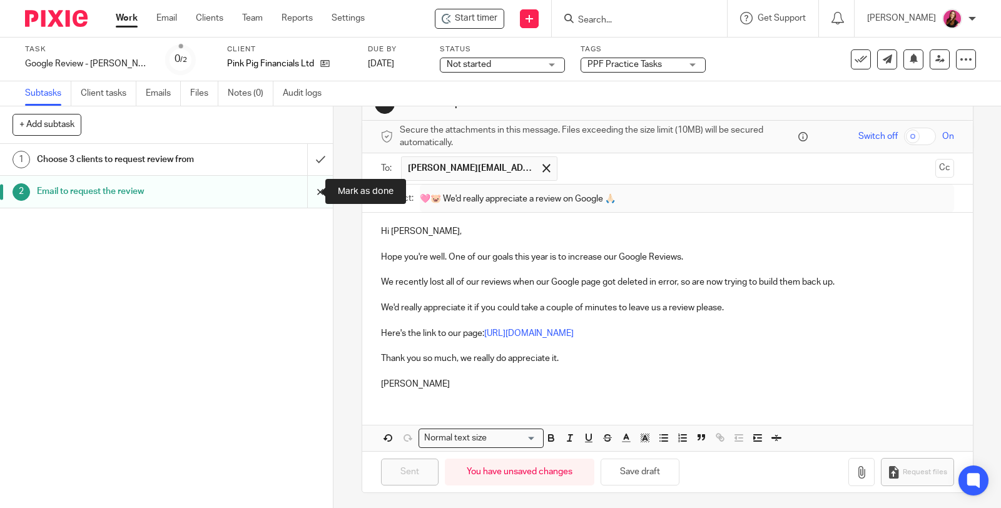
click at [309, 189] on input "submit" at bounding box center [166, 191] width 333 height 31
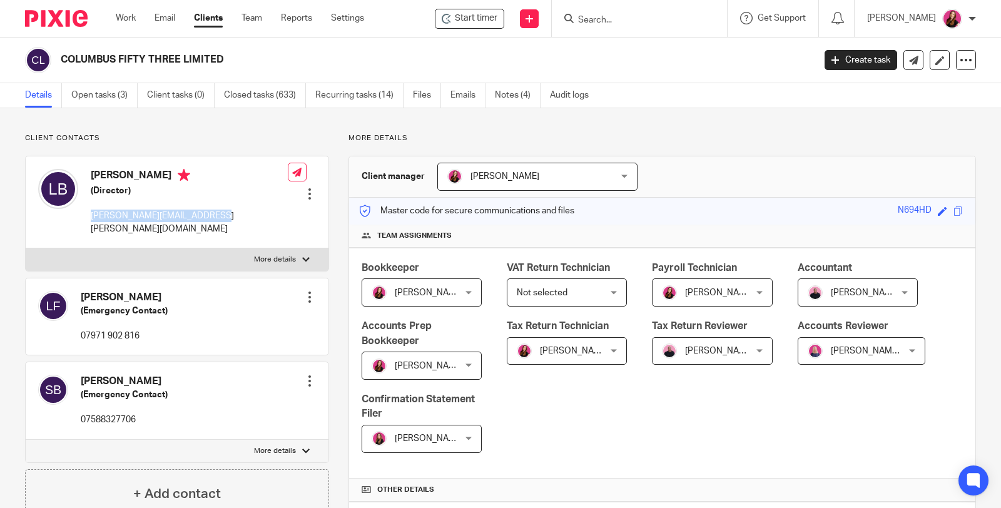
click at [89, 217] on div "[PERSON_NAME] (Director) [PERSON_NAME][EMAIL_ADDRESS][PERSON_NAME][DOMAIN_NAME]" at bounding box center [163, 202] width 250 height 79
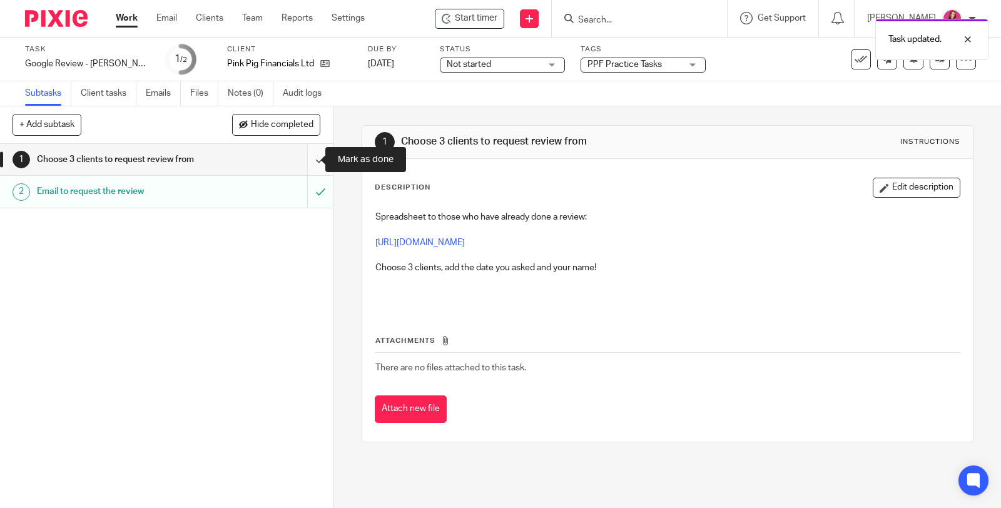
click at [310, 159] on input "submit" at bounding box center [166, 159] width 333 height 31
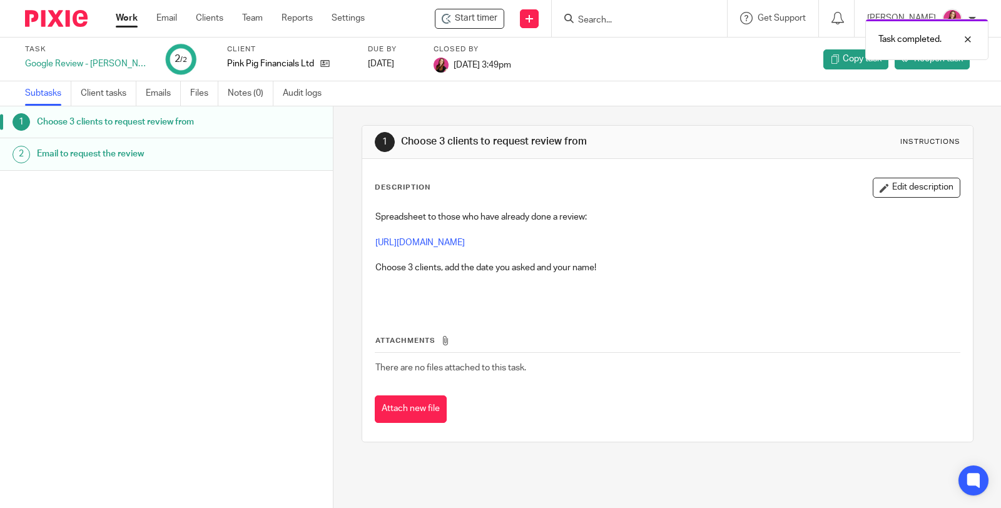
click at [124, 16] on link "Work" at bounding box center [127, 18] width 22 height 13
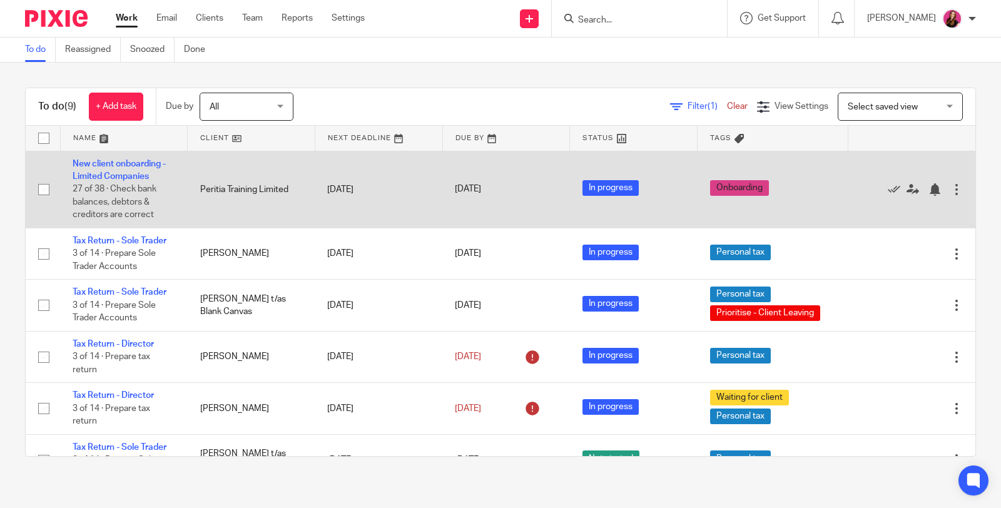
drag, startPoint x: 146, startPoint y: 166, endPoint x: 26, endPoint y: 164, distance: 120.1
click at [146, 166] on link "New client onboarding - Limited Companies" at bounding box center [119, 169] width 93 height 21
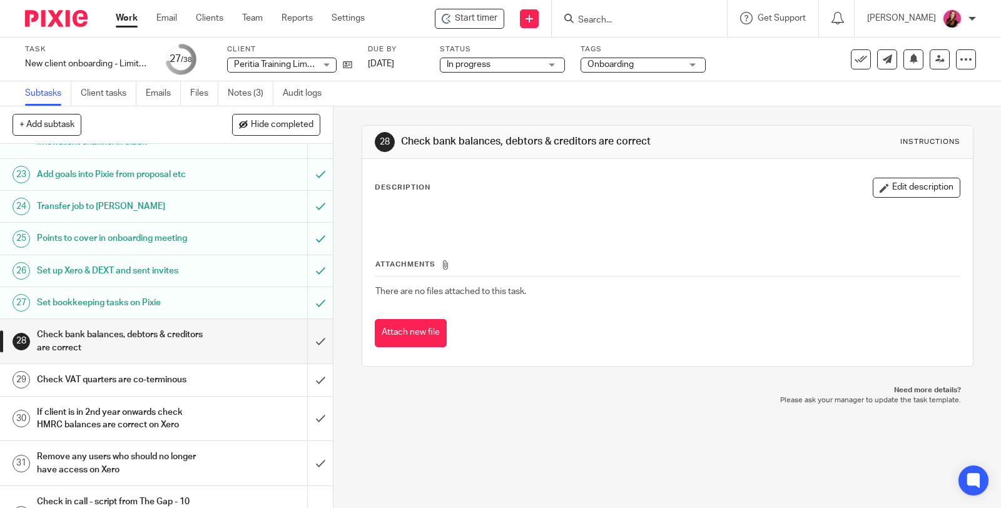
scroll to position [881, 0]
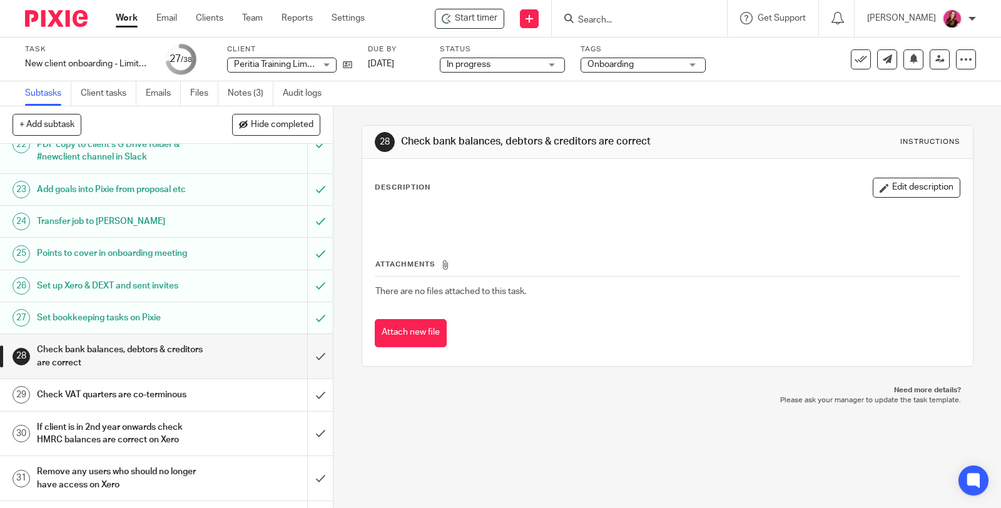
click at [173, 361] on h1 "Check bank balances, debtors & creditors are correct" at bounding box center [123, 356] width 172 height 32
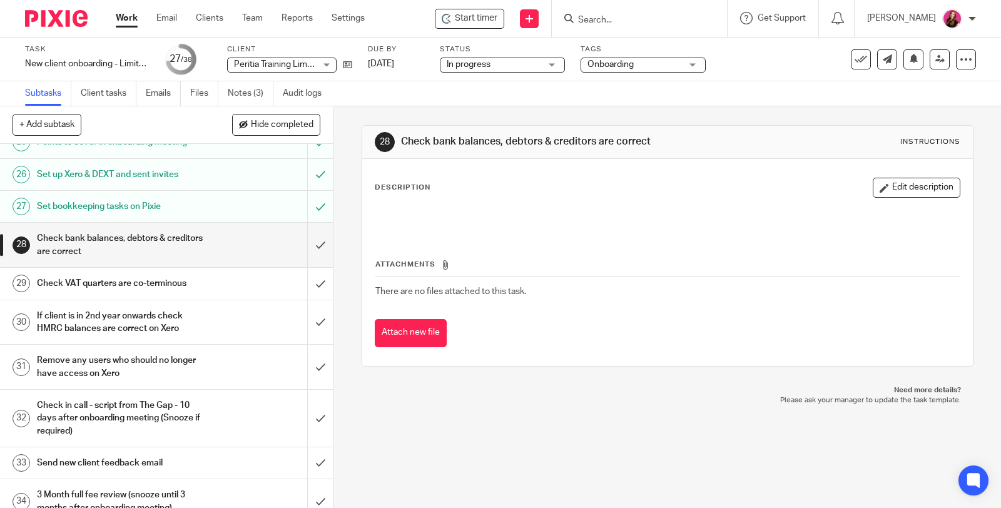
scroll to position [1042, 0]
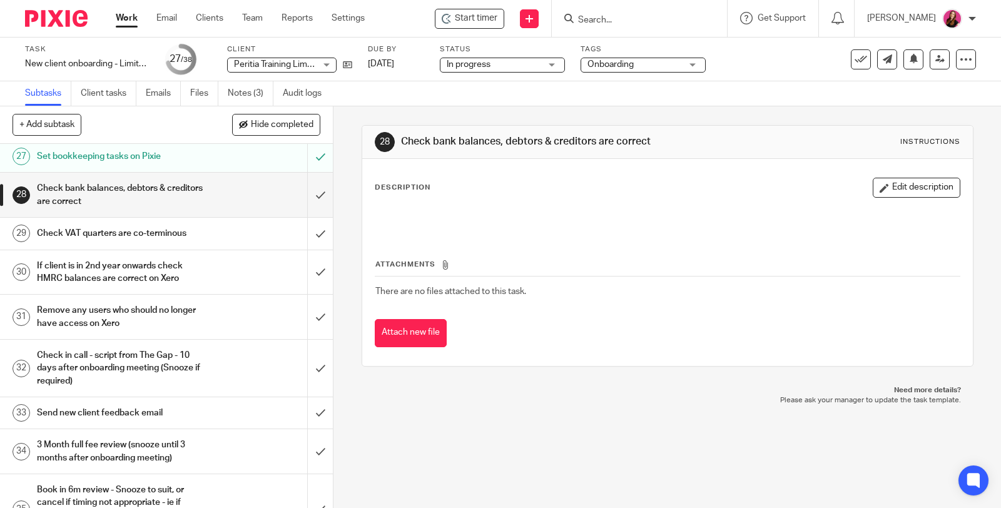
click at [205, 249] on link "29 Check VAT quarters are co-terminous" at bounding box center [153, 233] width 307 height 31
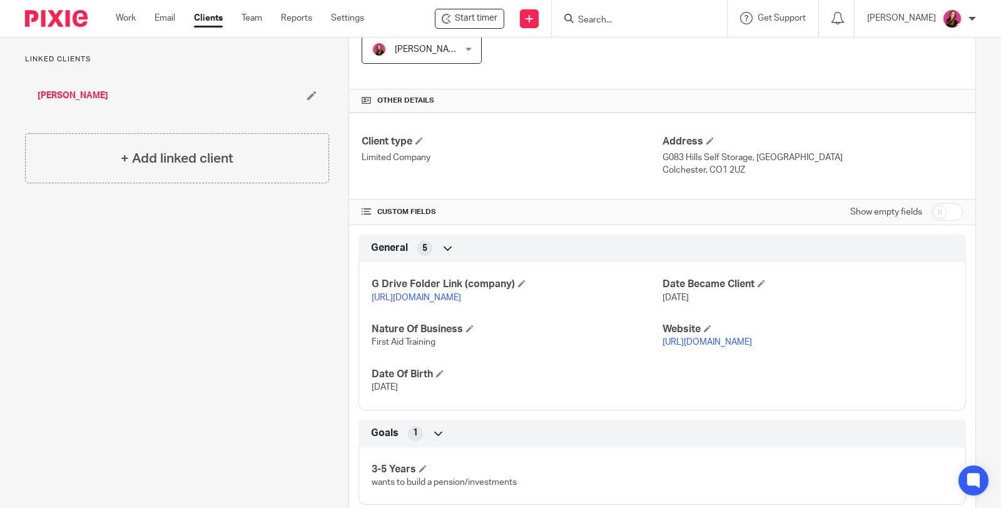
scroll to position [417, 0]
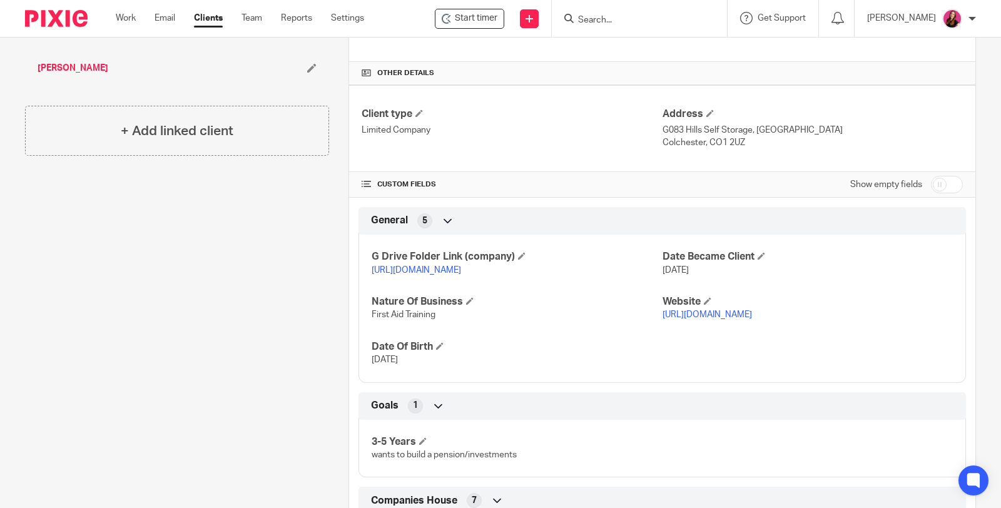
click at [450, 266] on link "[URL][DOMAIN_NAME]" at bounding box center [415, 270] width 89 height 9
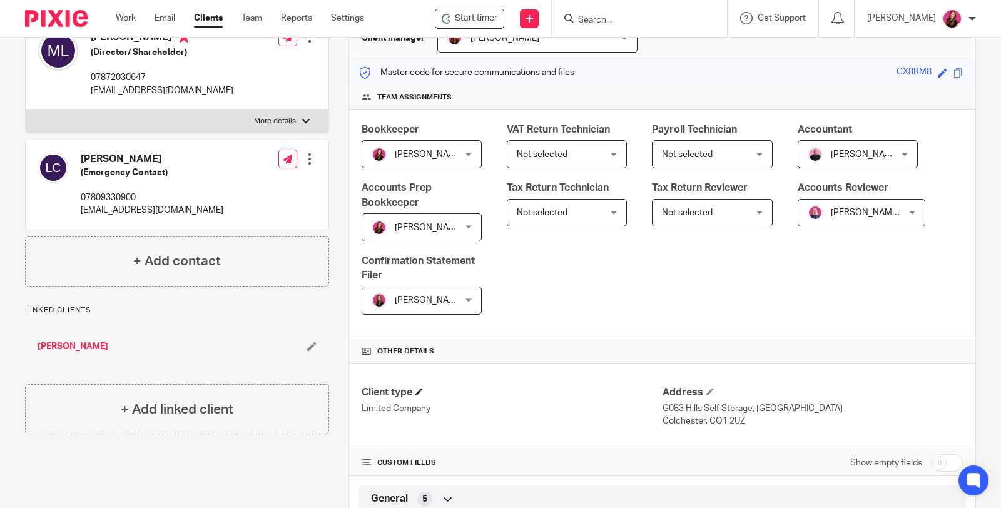
scroll to position [0, 0]
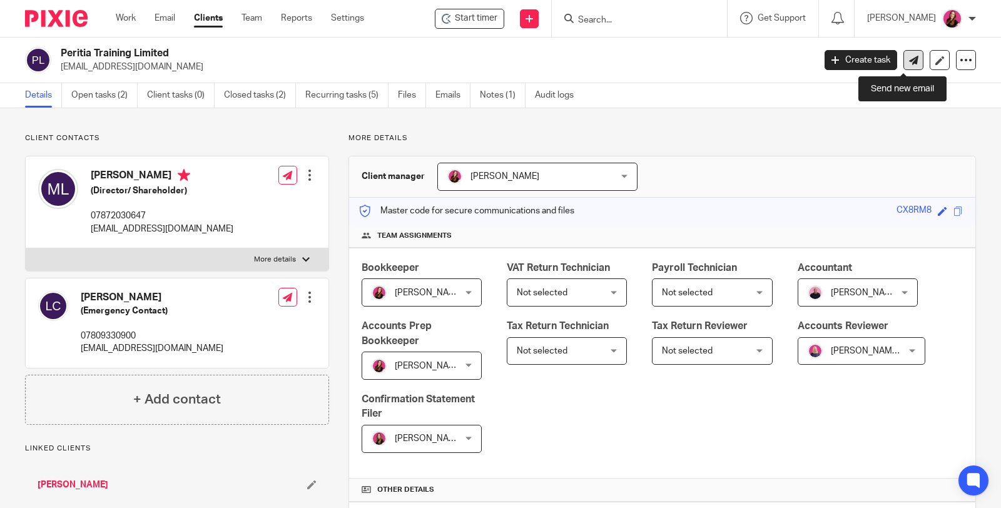
click at [909, 64] on icon at bounding box center [913, 60] width 9 height 9
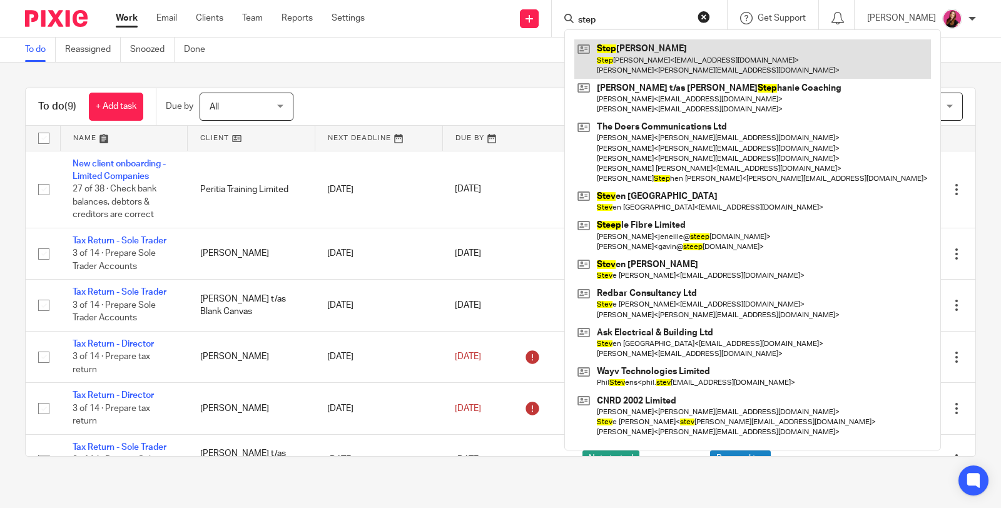
type input "step"
click at [667, 56] on link at bounding box center [752, 58] width 356 height 39
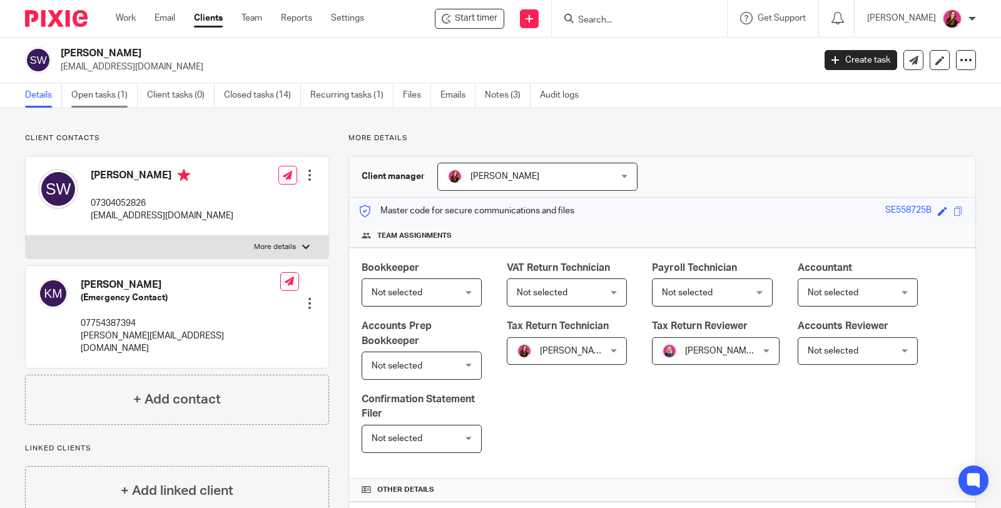
click at [108, 100] on link "Open tasks (1)" at bounding box center [104, 95] width 66 height 24
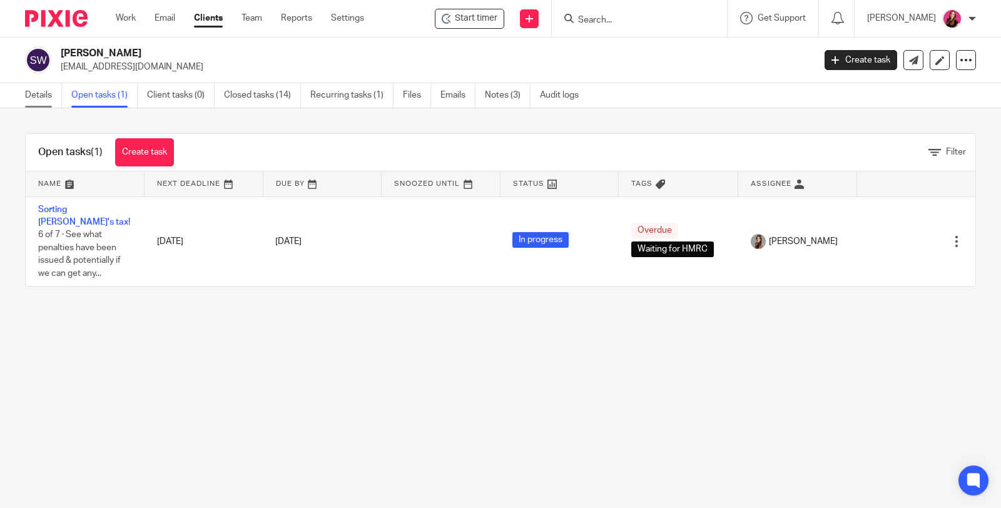
click at [47, 96] on link "Details" at bounding box center [43, 95] width 37 height 24
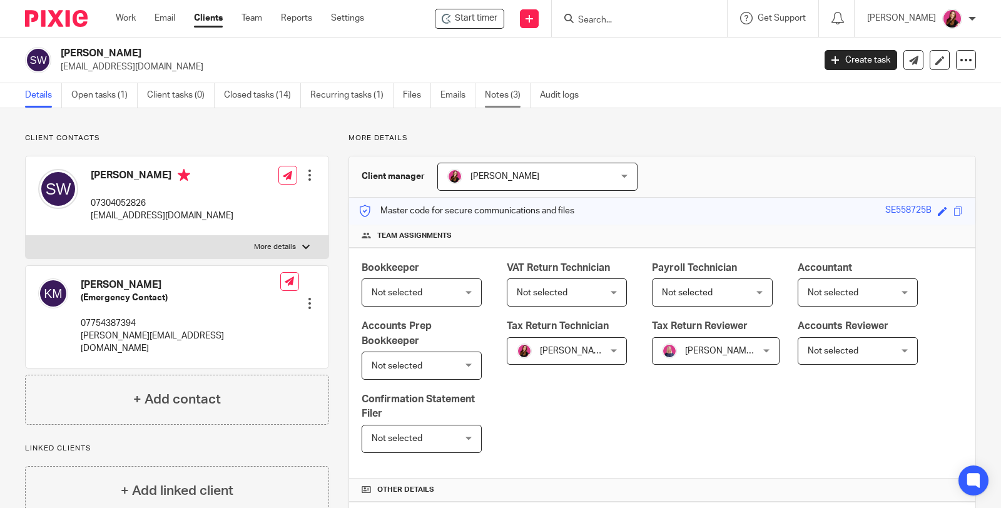
click at [519, 102] on link "Notes (3)" at bounding box center [508, 95] width 46 height 24
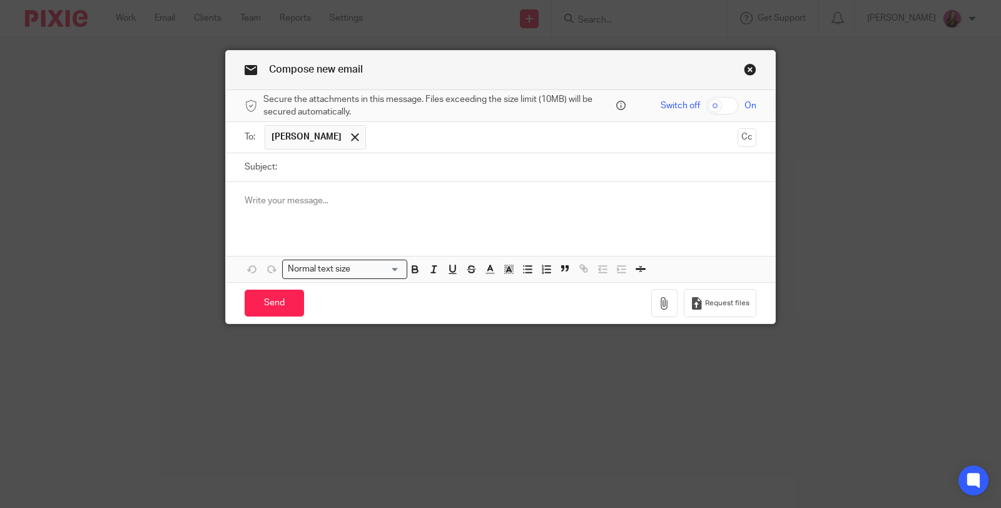
click at [408, 172] on input "Subject:" at bounding box center [519, 167] width 473 height 28
type input "Xero adjustments"
click at [339, 189] on div at bounding box center [500, 206] width 549 height 49
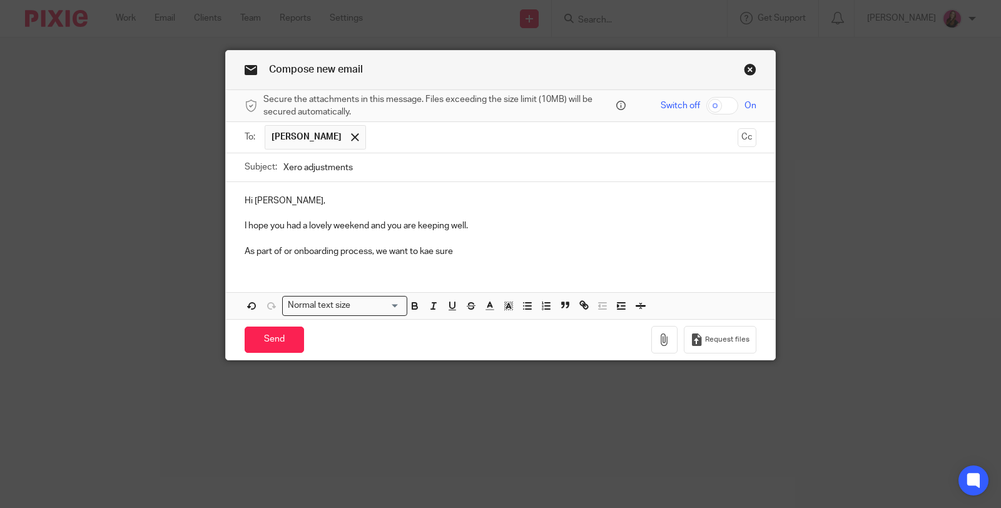
drag, startPoint x: 425, startPoint y: 251, endPoint x: 567, endPoint y: 274, distance: 143.8
click at [644, 273] on div "Hi Maxine, I hope you had a lovely weekend and you are keeping well. As part of…" at bounding box center [500, 250] width 549 height 137
click at [435, 251] on p "As part of or onboarding process, we want to kae sure" at bounding box center [501, 251] width 512 height 13
click at [467, 251] on p "As part of or onboarding process, we want to make sure" at bounding box center [501, 251] width 512 height 13
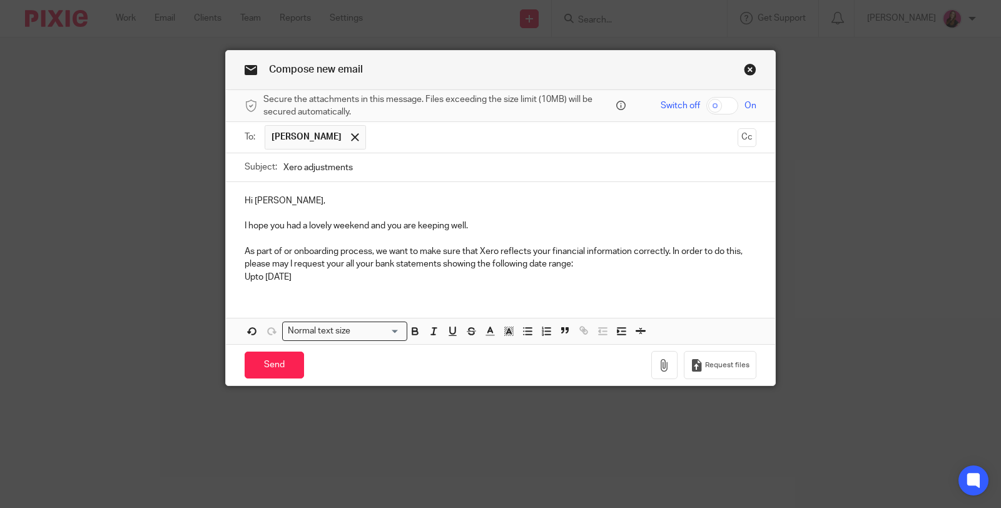
click at [250, 276] on p "Upto 31st March 2025" at bounding box center [501, 277] width 512 height 13
click at [245, 273] on p "Up to 31st March 2025" at bounding box center [501, 277] width 512 height 13
click at [438, 266] on p "As part of or onboarding process, we want to make sure that Xero reflects your …" at bounding box center [501, 258] width 512 height 26
click at [472, 271] on p "Up to 31st March 2025" at bounding box center [501, 277] width 512 height 13
click at [342, 263] on p "As part of or onboarding process, we want to make sure that Xero reflects your …" at bounding box center [501, 258] width 512 height 26
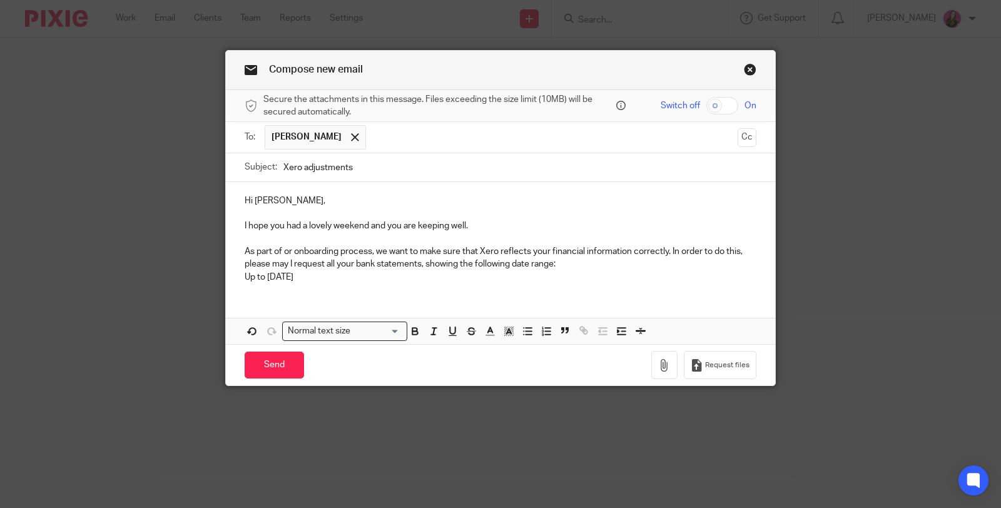
click at [375, 266] on p "As part of or onboarding process, we want to make sure that Xero reflects your …" at bounding box center [501, 258] width 512 height 26
click at [355, 271] on p "Up to 31st March 2025" at bounding box center [501, 277] width 512 height 13
drag, startPoint x: 351, startPoint y: 276, endPoint x: 238, endPoint y: 273, distance: 113.2
click at [238, 273] on div "Hi Maxine, I hope you had a lovely weekend and you are keeping well. As part of…" at bounding box center [500, 237] width 549 height 111
click at [398, 275] on p "Up to 31st March 2025" at bounding box center [501, 277] width 512 height 13
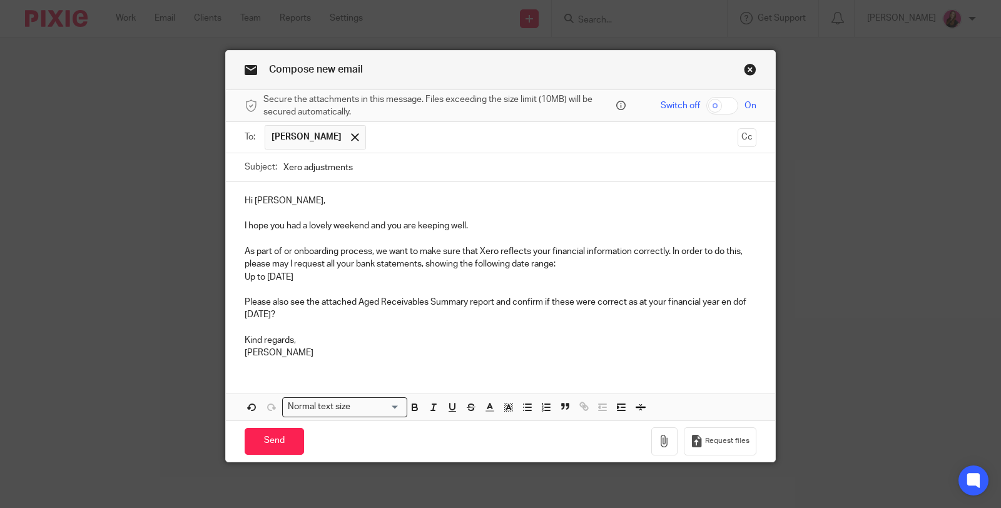
click at [725, 299] on p "Please also see the attached Aged Receivables Summary report and confirm if the…" at bounding box center [501, 309] width 512 height 26
click at [735, 298] on p "Please also see the attached Aged Receivables Summary report and confirm if the…" at bounding box center [501, 309] width 512 height 26
click at [651, 435] on button "button" at bounding box center [664, 441] width 26 height 28
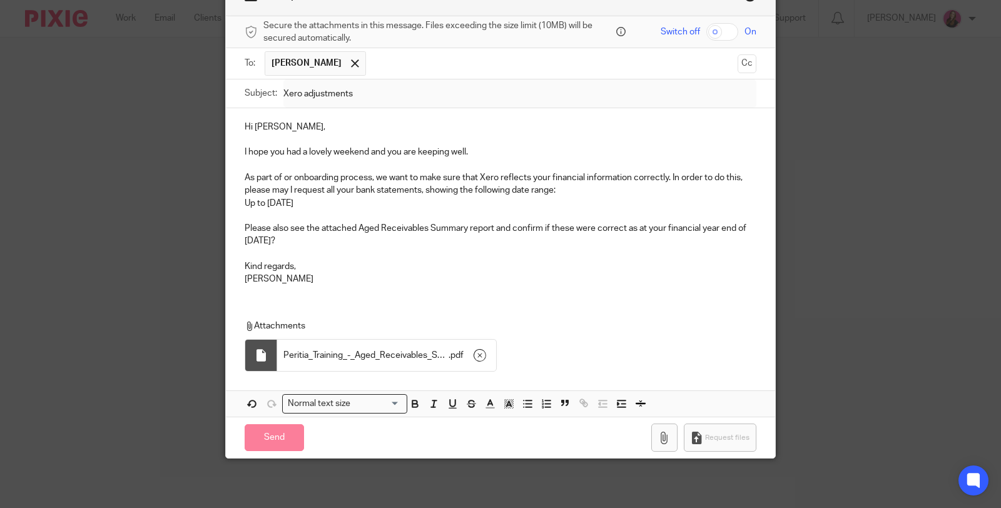
scroll to position [71, 0]
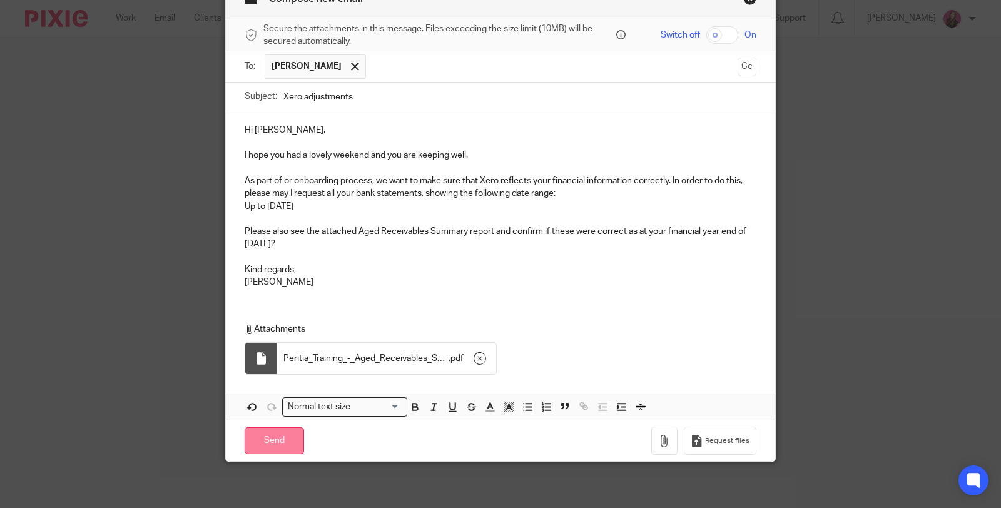
click at [278, 439] on input "Send" at bounding box center [274, 440] width 59 height 27
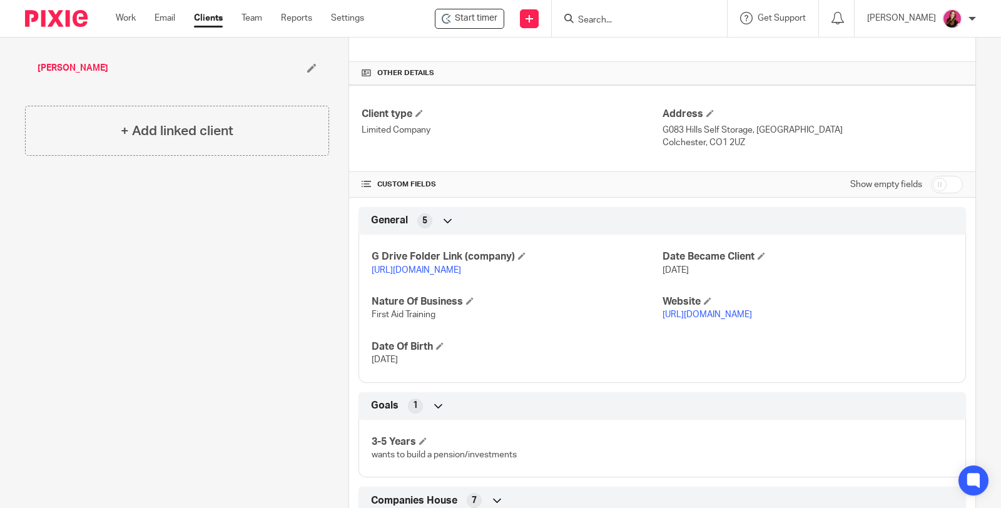
scroll to position [625, 0]
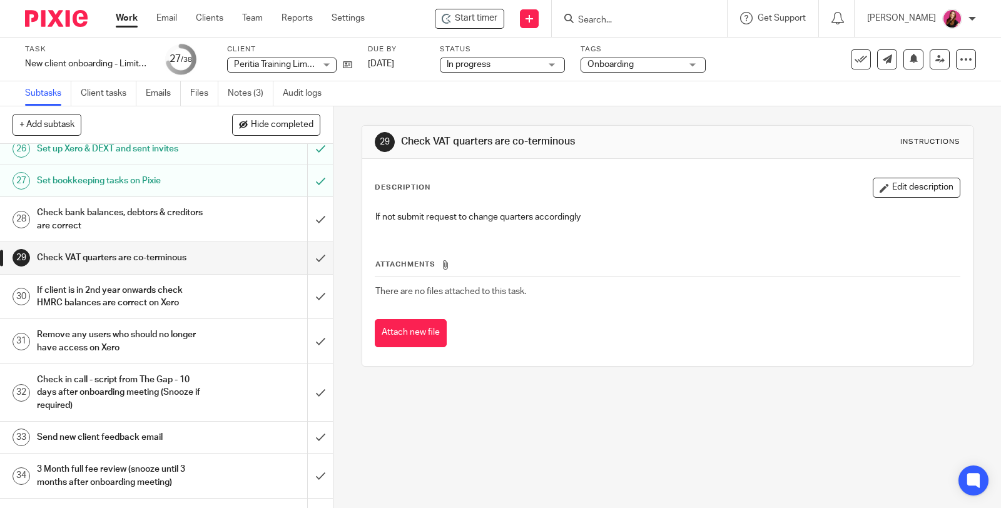
scroll to position [1042, 0]
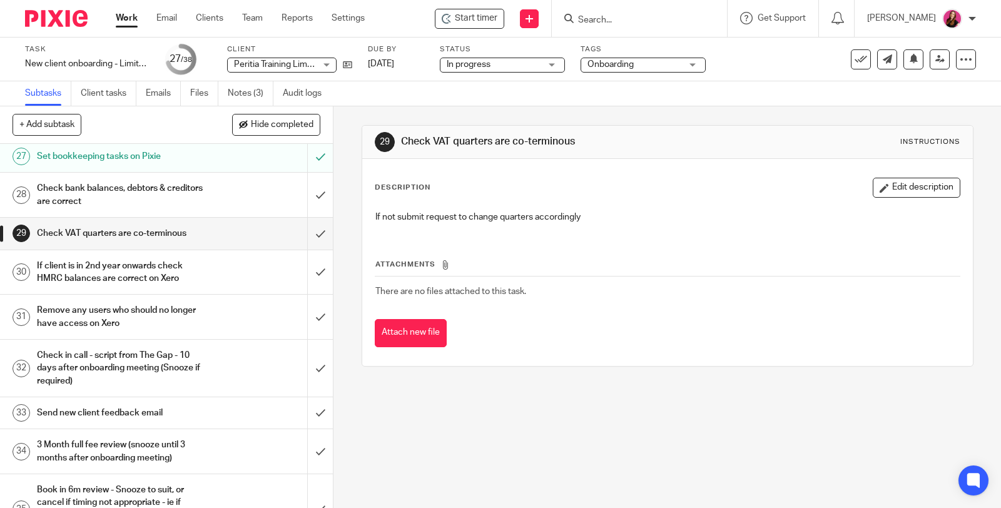
click at [203, 211] on div "Check bank balances, debtors & creditors are correct" at bounding box center [166, 195] width 258 height 32
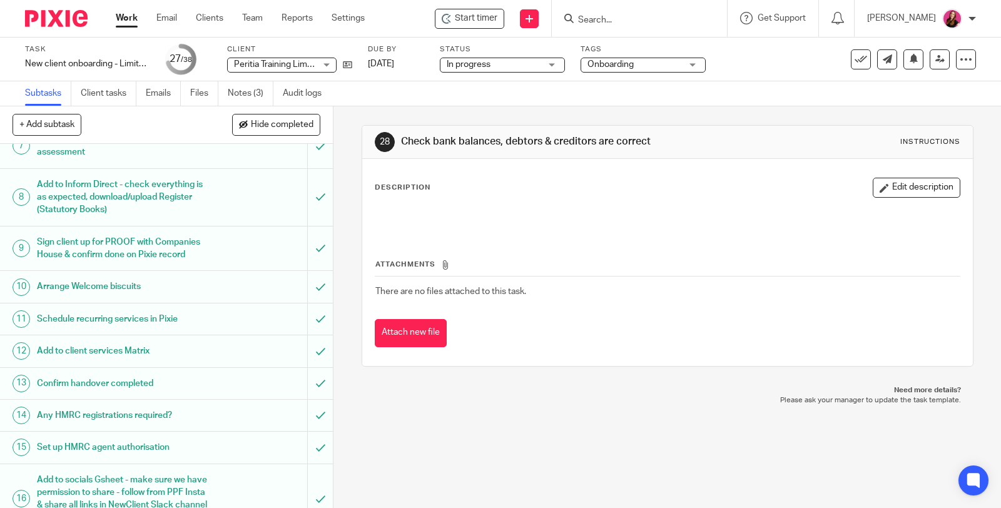
scroll to position [347, 0]
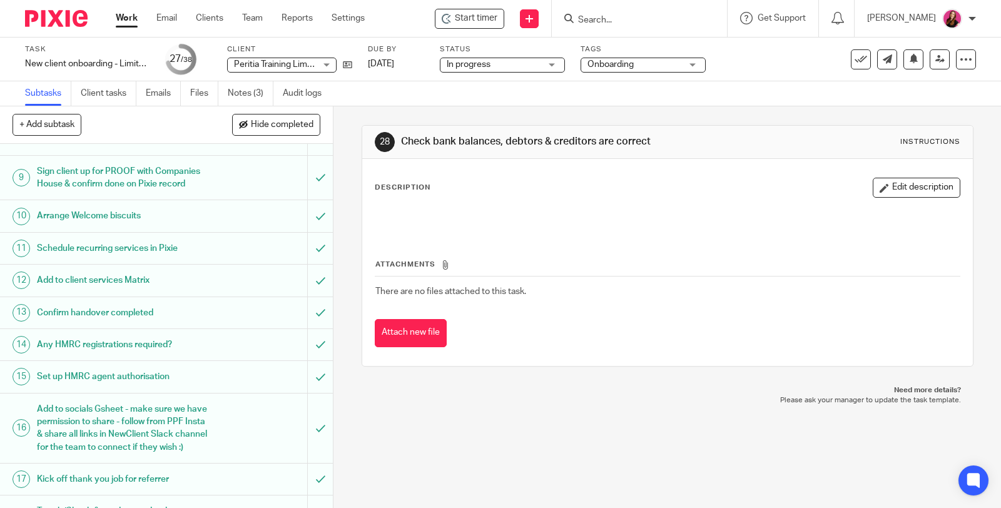
click at [682, 64] on div "Onboarding" at bounding box center [642, 65] width 125 height 15
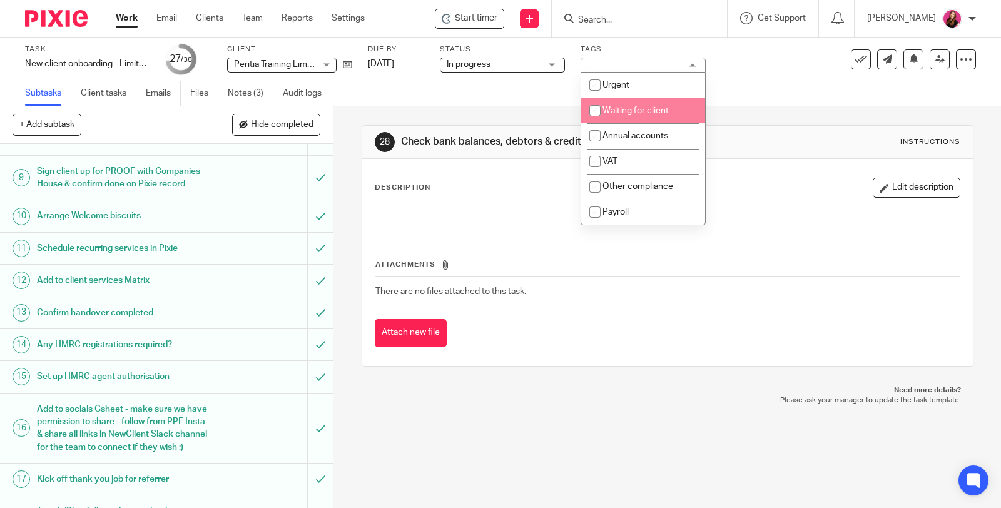
click at [675, 109] on li "Waiting for client" at bounding box center [643, 111] width 124 height 26
checkbox input "true"
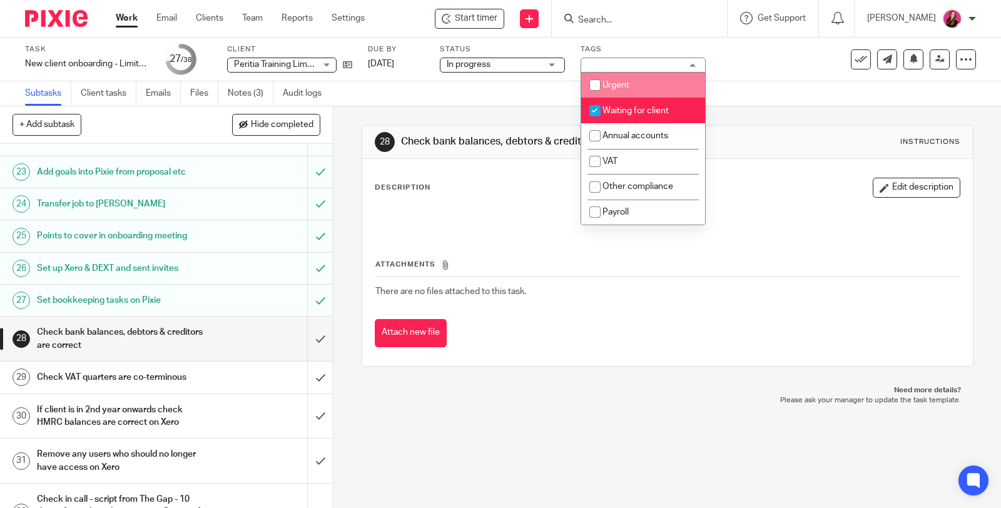
scroll to position [973, 0]
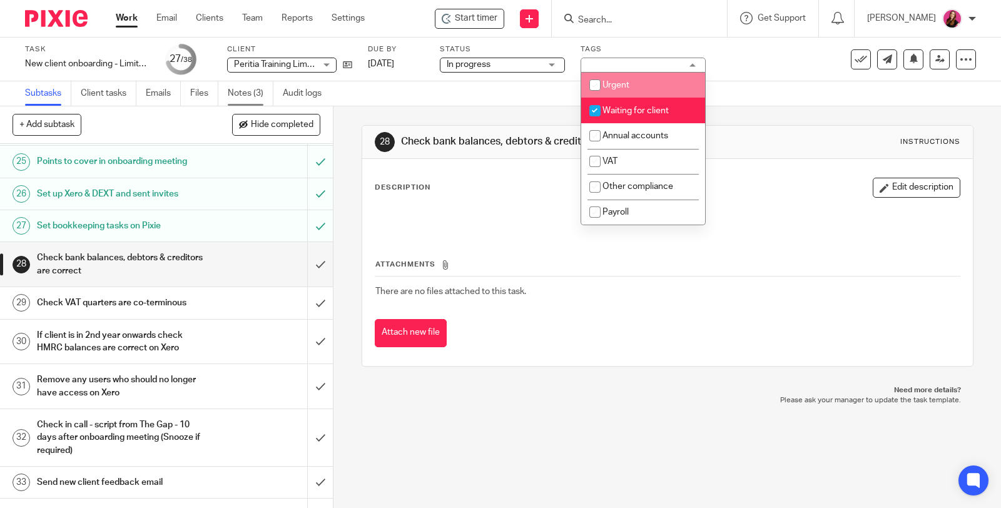
click at [248, 99] on link "Notes (3)" at bounding box center [251, 93] width 46 height 24
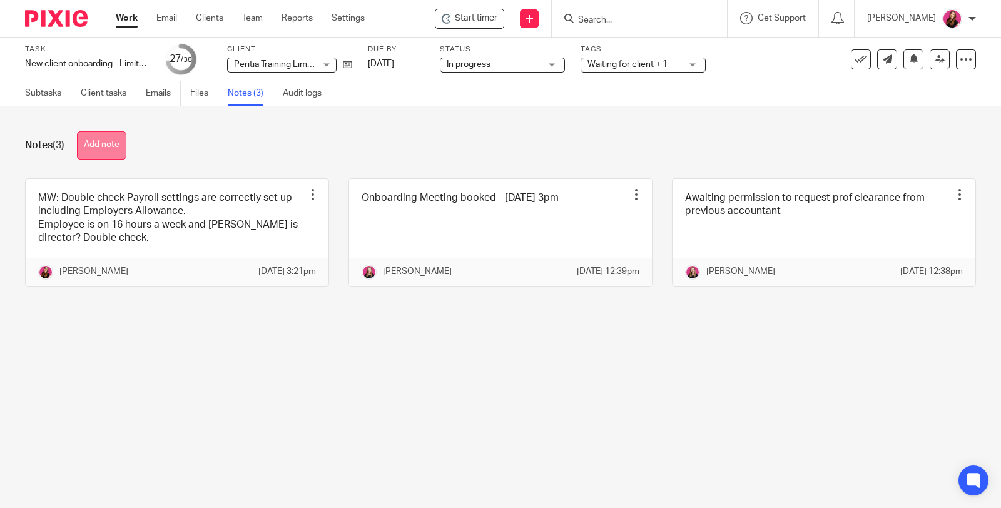
click at [116, 146] on button "Add note" at bounding box center [101, 145] width 49 height 28
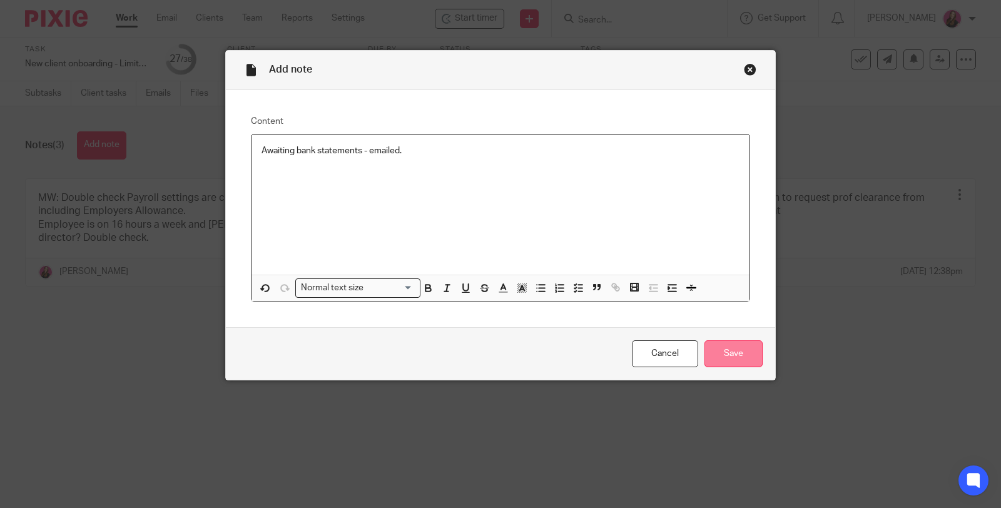
click at [729, 349] on input "Save" at bounding box center [733, 353] width 58 height 27
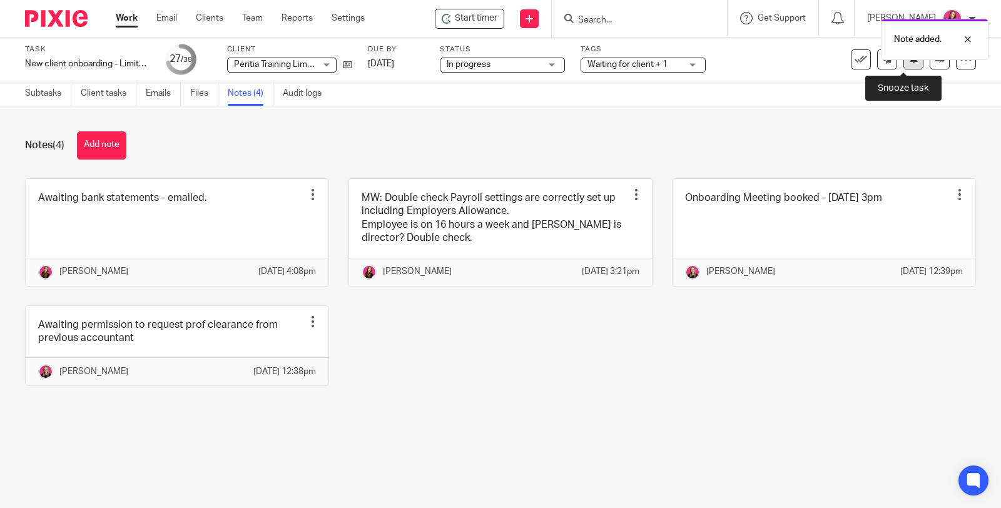
click at [907, 66] on button at bounding box center [913, 59] width 20 height 20
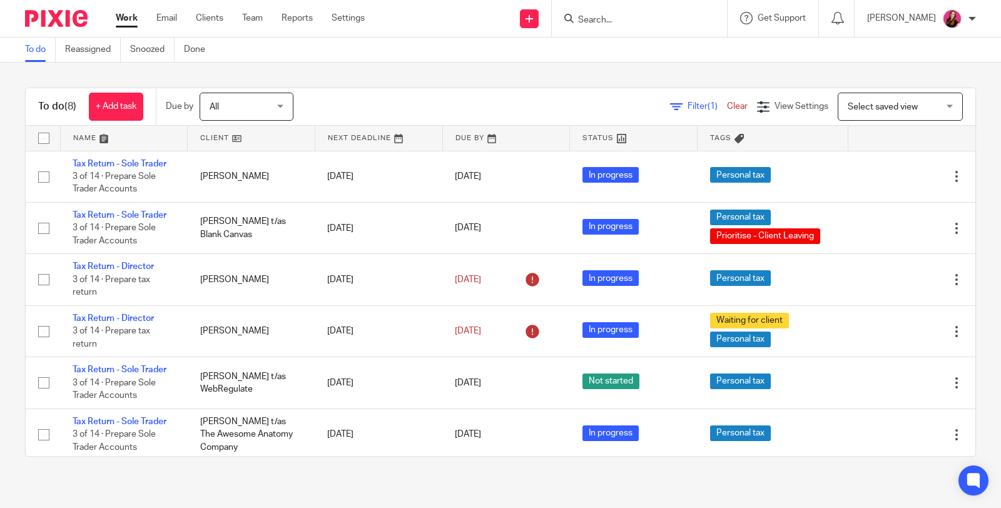
click at [639, 17] on input "Search" at bounding box center [633, 20] width 113 height 11
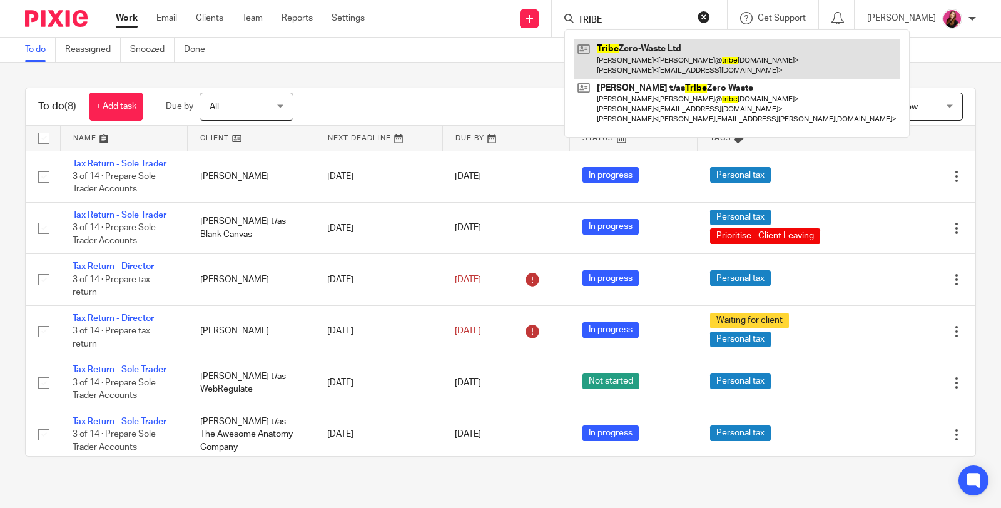
type input "TRIBE"
click at [652, 57] on link at bounding box center [736, 58] width 325 height 39
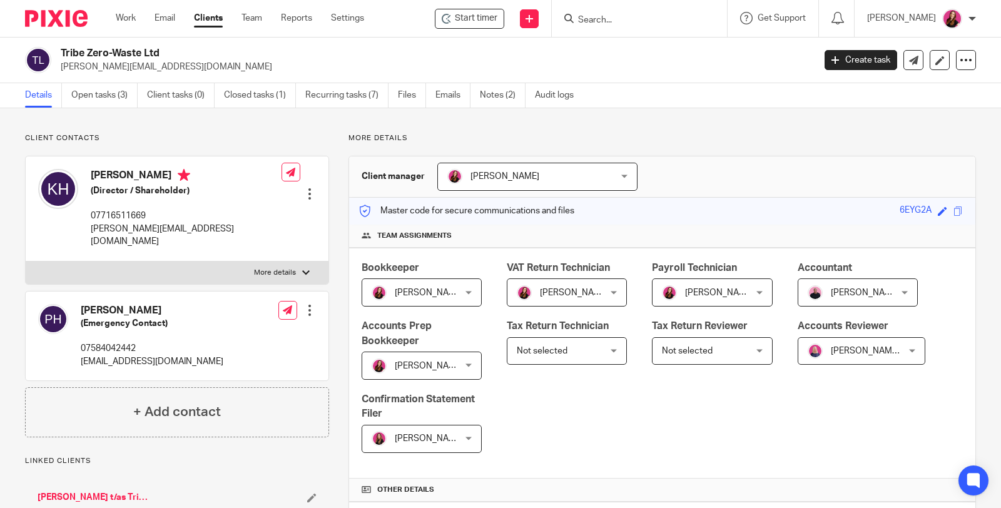
scroll to position [486, 0]
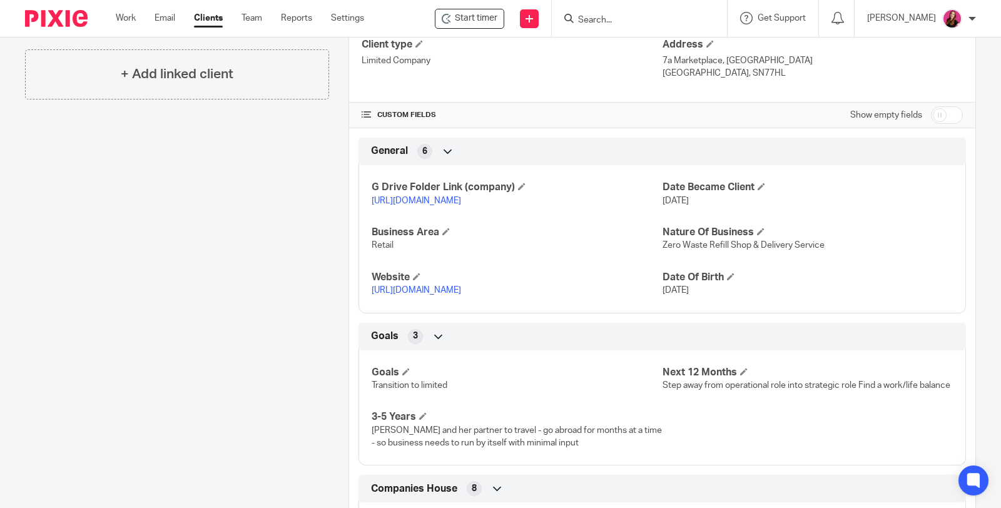
click at [934, 113] on input "checkbox" at bounding box center [947, 115] width 32 height 18
checkbox input "true"
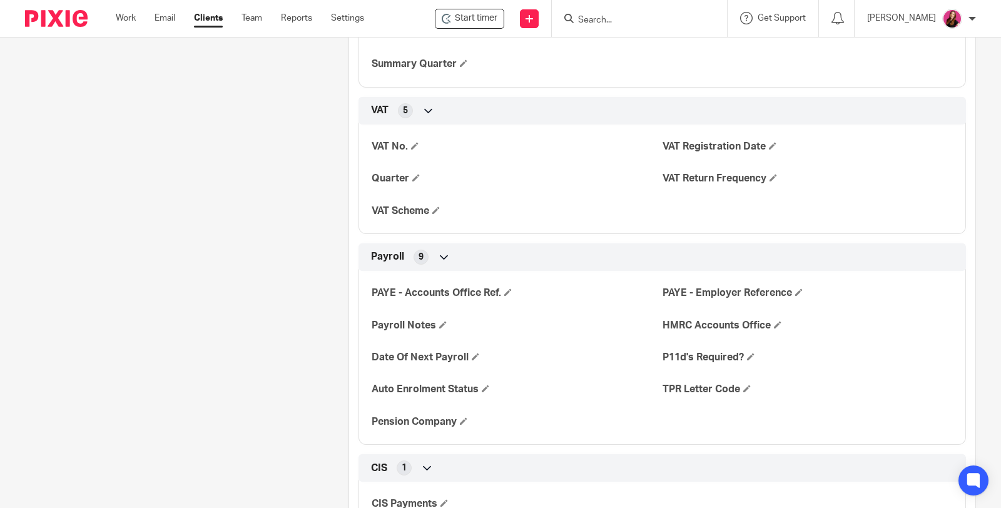
scroll to position [1737, 0]
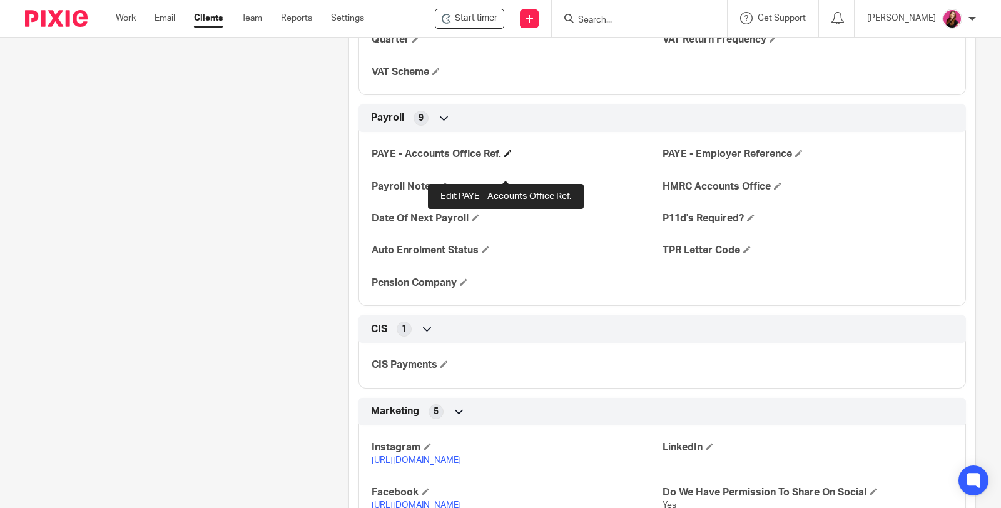
click at [504, 157] on span at bounding box center [508, 153] width 8 height 8
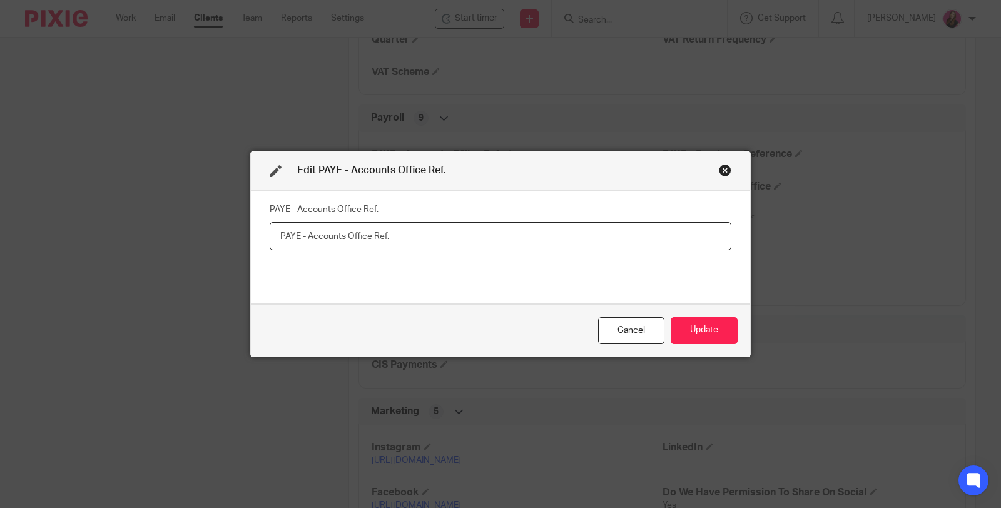
click at [326, 239] on input "text" at bounding box center [501, 236] width 462 height 28
type input "120PC03607364"
click at [701, 333] on button "Update" at bounding box center [703, 330] width 67 height 27
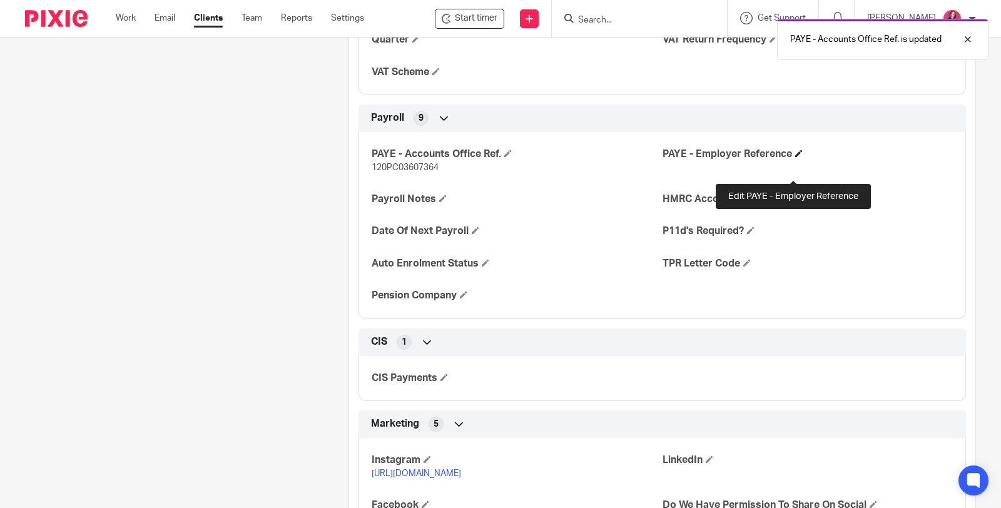
click at [795, 157] on span at bounding box center [799, 153] width 8 height 8
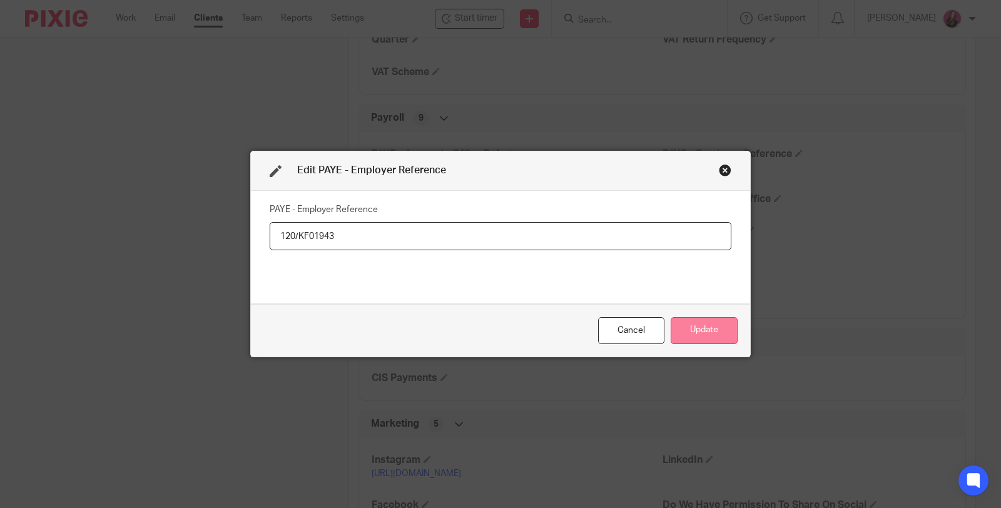
type input "120/KF01943"
click at [717, 327] on button "Update" at bounding box center [703, 330] width 67 height 27
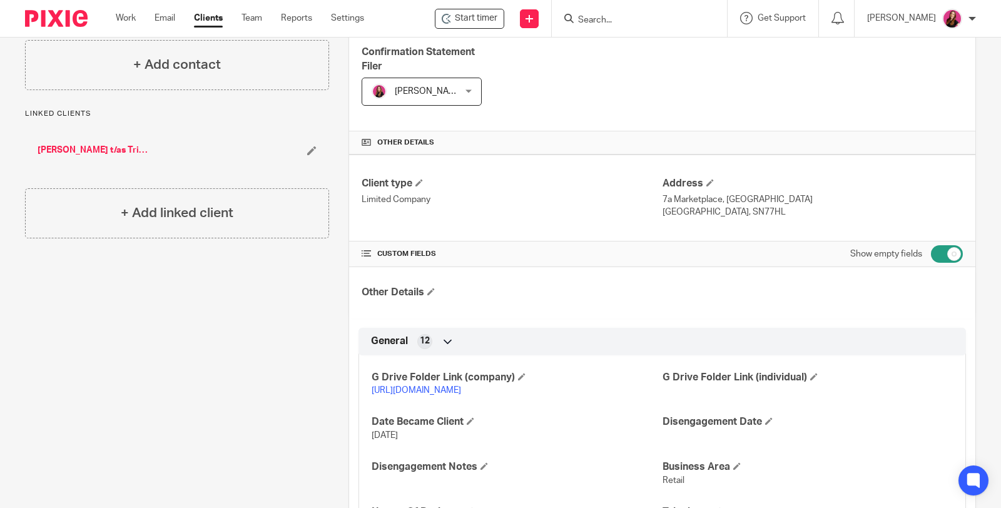
scroll to position [0, 0]
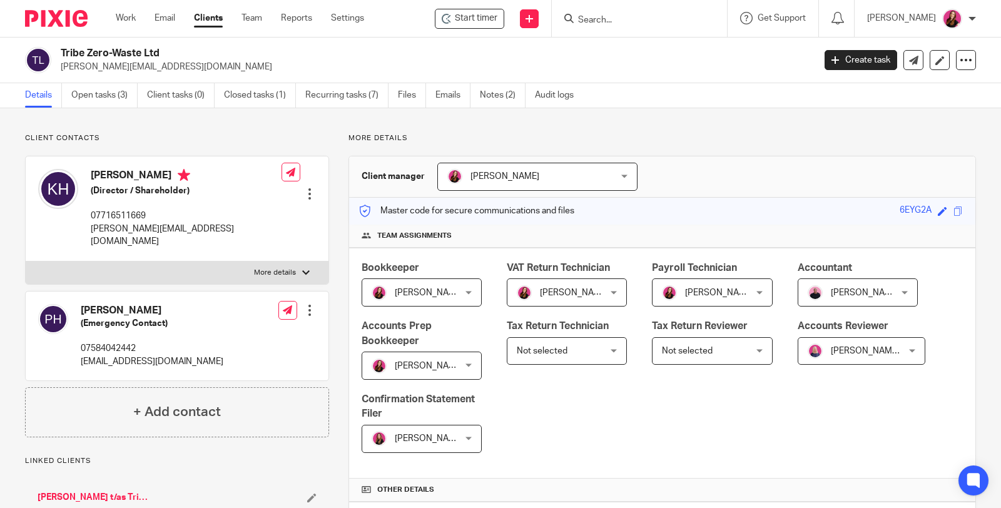
click at [131, 491] on link "[PERSON_NAME] t/as Tribe Zero Waste" at bounding box center [93, 497] width 111 height 13
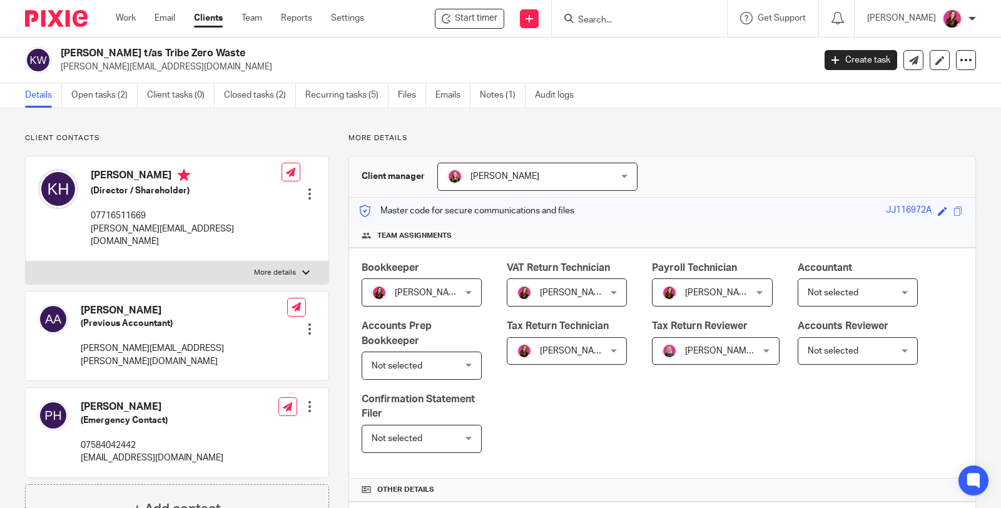
scroll to position [278, 0]
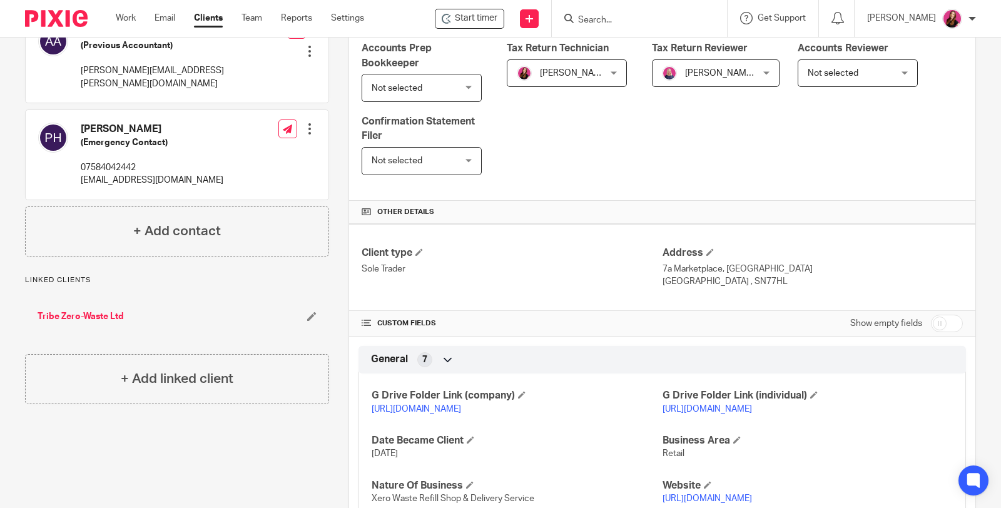
click at [451, 407] on link "[URL][DOMAIN_NAME]" at bounding box center [415, 409] width 89 height 9
click at [518, 391] on span at bounding box center [522, 395] width 8 height 8
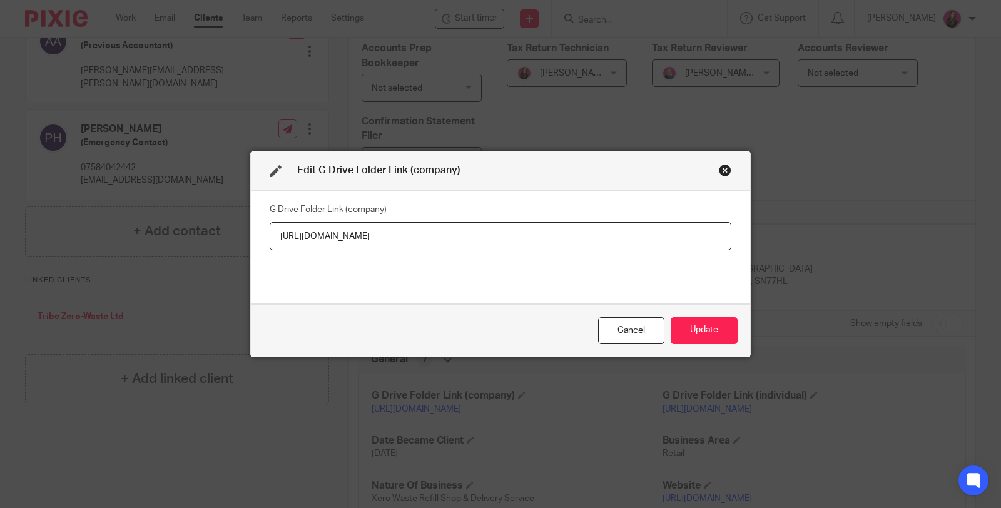
drag, startPoint x: 671, startPoint y: 239, endPoint x: 201, endPoint y: 261, distance: 470.8
click at [201, 261] on div "Edit G Drive Folder Link (company) G Drive Folder Link (company) [URL][DOMAIN_N…" at bounding box center [500, 254] width 1001 height 508
click at [628, 333] on div "Cancel" at bounding box center [631, 330] width 66 height 27
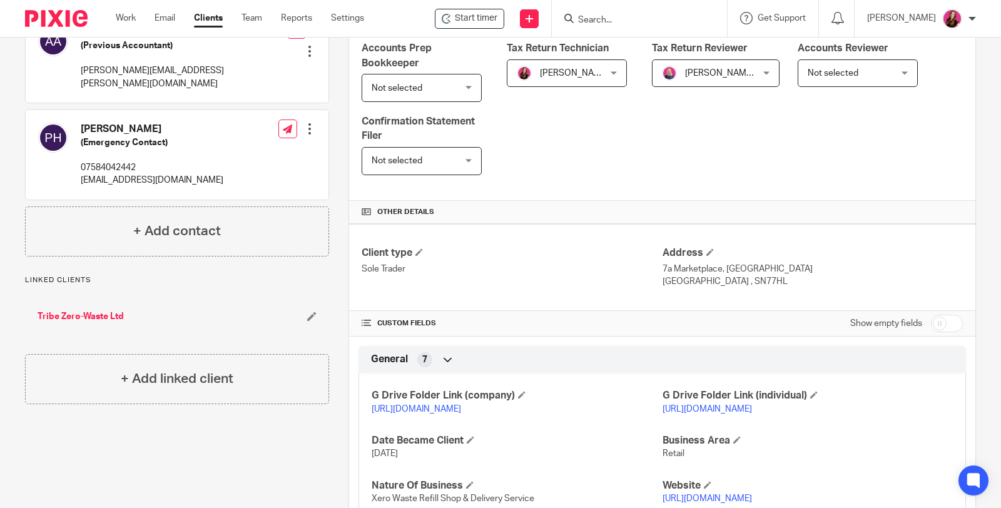
click at [461, 405] on link "[URL][DOMAIN_NAME]" at bounding box center [415, 409] width 89 height 9
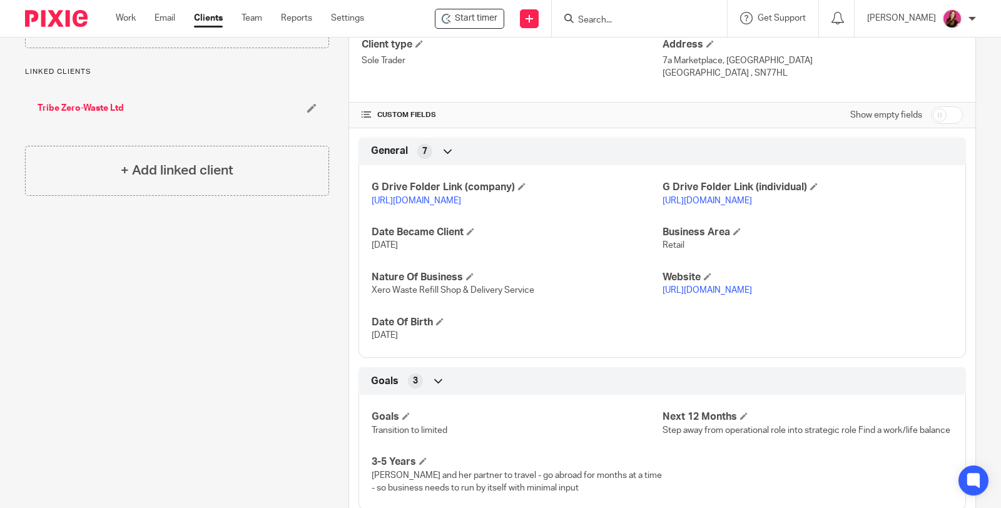
click at [752, 197] on link "[URL][DOMAIN_NAME]" at bounding box center [706, 200] width 89 height 9
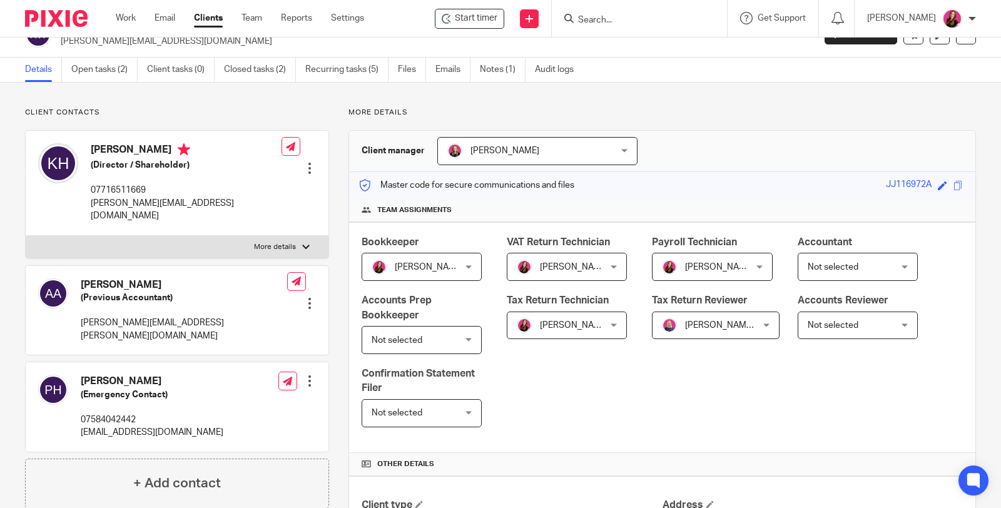
scroll to position [0, 0]
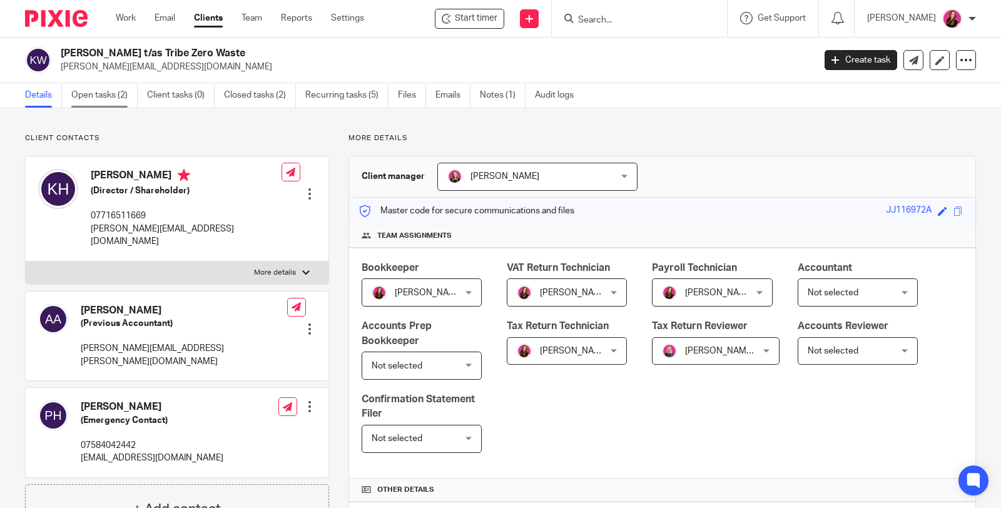
click at [100, 99] on link "Open tasks (2)" at bounding box center [104, 95] width 66 height 24
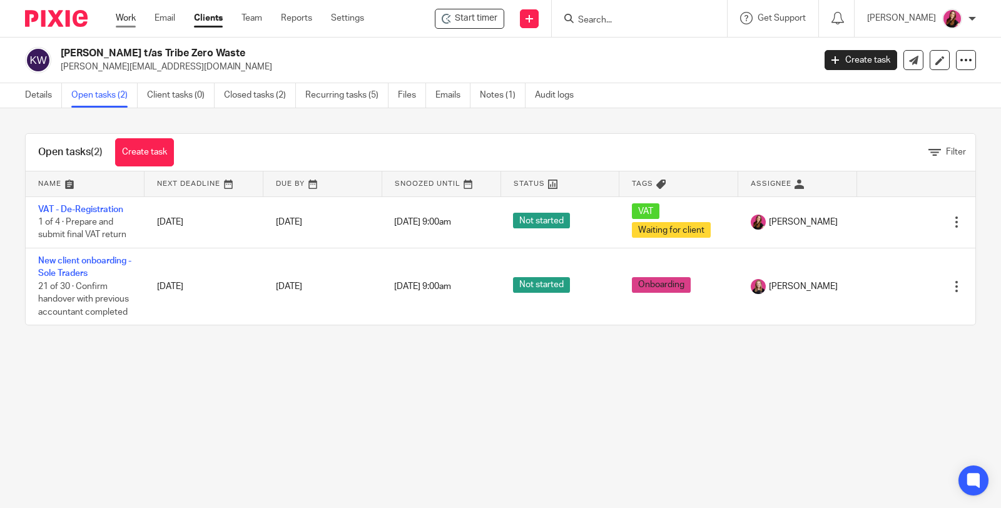
drag, startPoint x: 127, startPoint y: 16, endPoint x: 138, endPoint y: 2, distance: 17.8
click at [128, 16] on link "Work" at bounding box center [126, 18] width 20 height 13
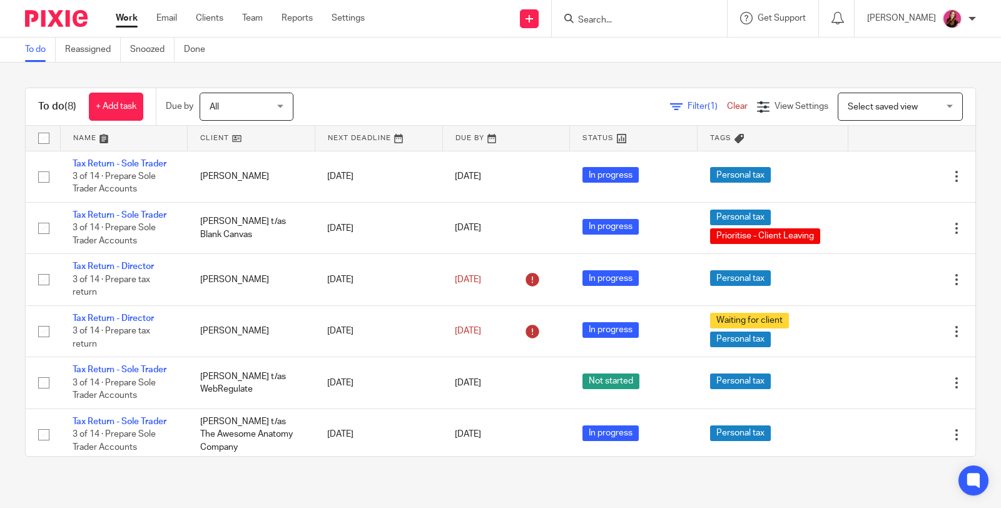
click at [657, 20] on input "Search" at bounding box center [633, 20] width 113 height 11
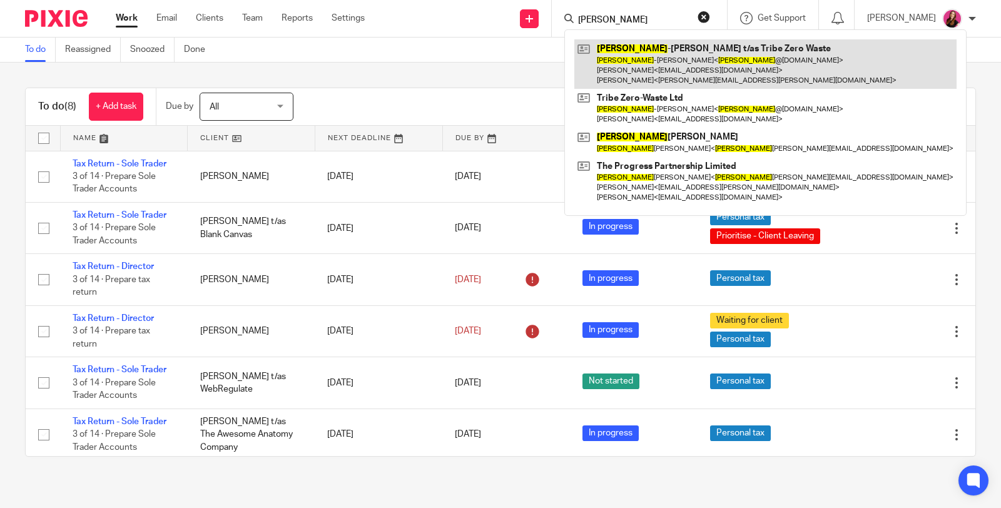
type input "[PERSON_NAME]"
click at [665, 65] on link at bounding box center [765, 63] width 382 height 49
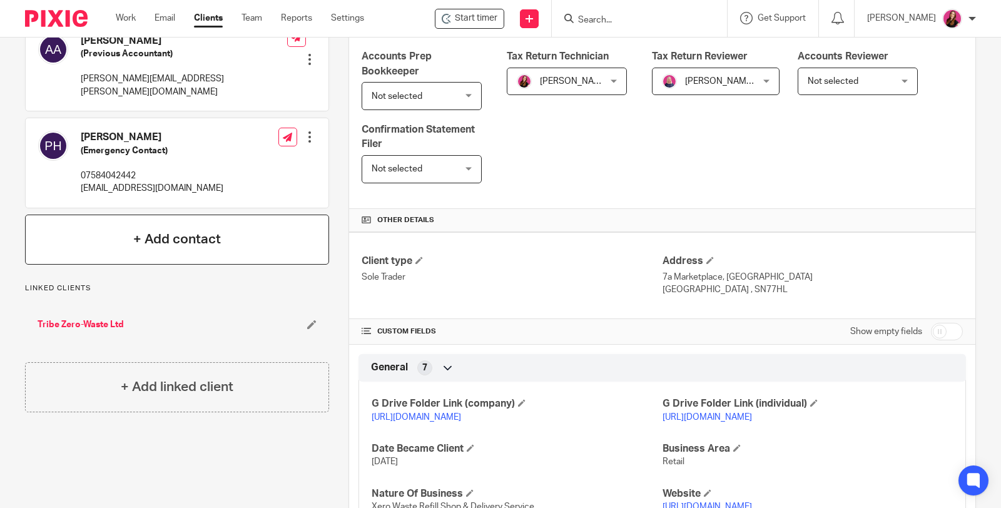
scroll to position [278, 0]
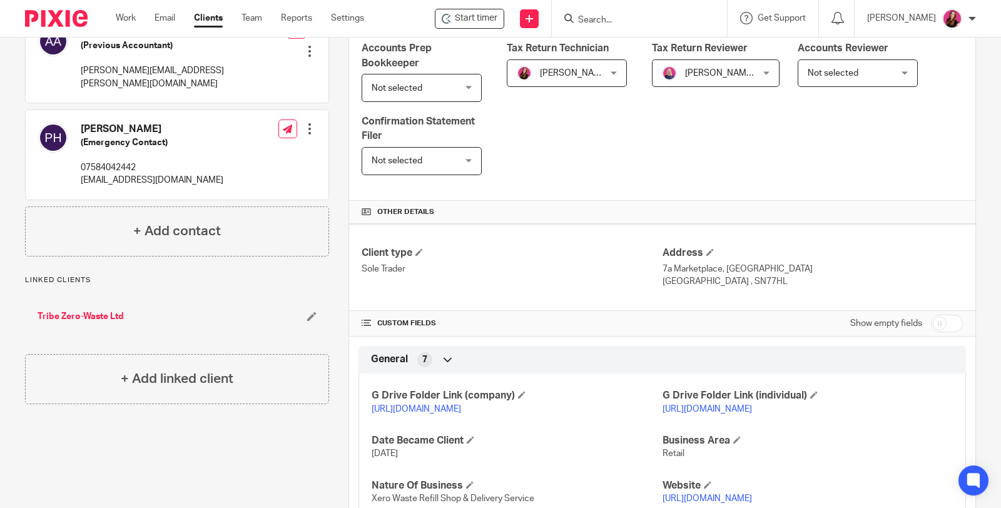
click at [729, 412] on p "[URL][DOMAIN_NAME]" at bounding box center [807, 409] width 290 height 13
click at [730, 405] on link "https://drive.google.com/drive/folders/1YYFD-ocu-B5XpkcOkXuYBLF7AfqQqsmT?usp=dr…" at bounding box center [706, 409] width 89 height 9
click at [91, 310] on link "Tribe Zero-Waste Ltd" at bounding box center [81, 316] width 86 height 13
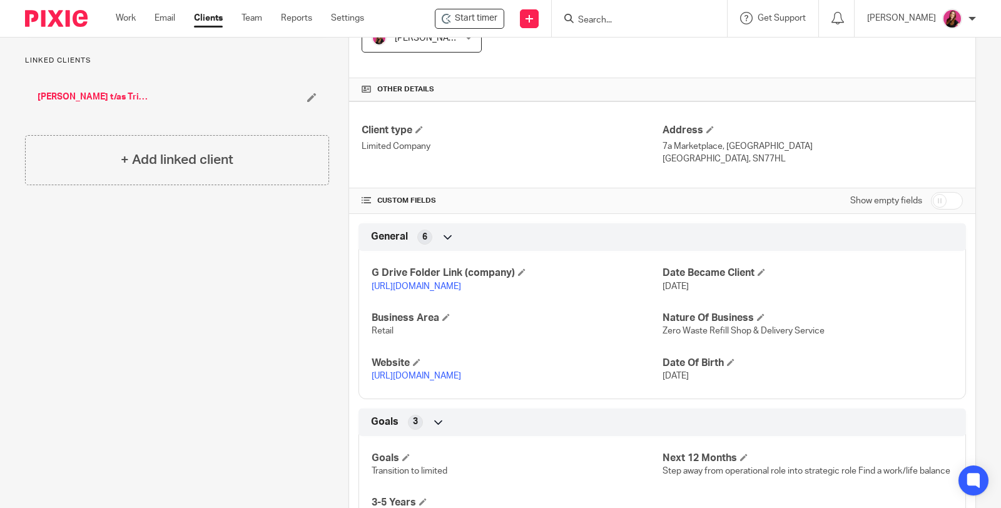
scroll to position [417, 0]
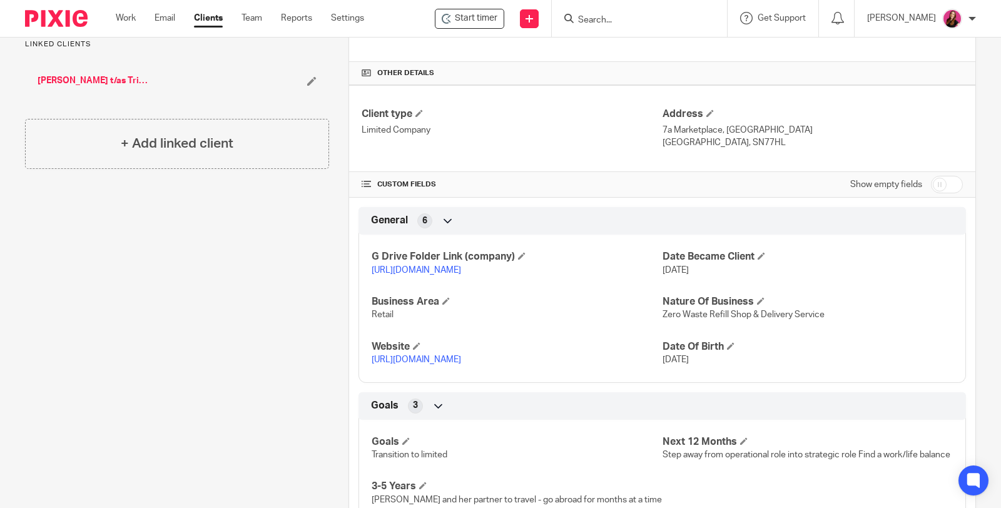
click at [461, 266] on link "[URL][DOMAIN_NAME]" at bounding box center [415, 270] width 89 height 9
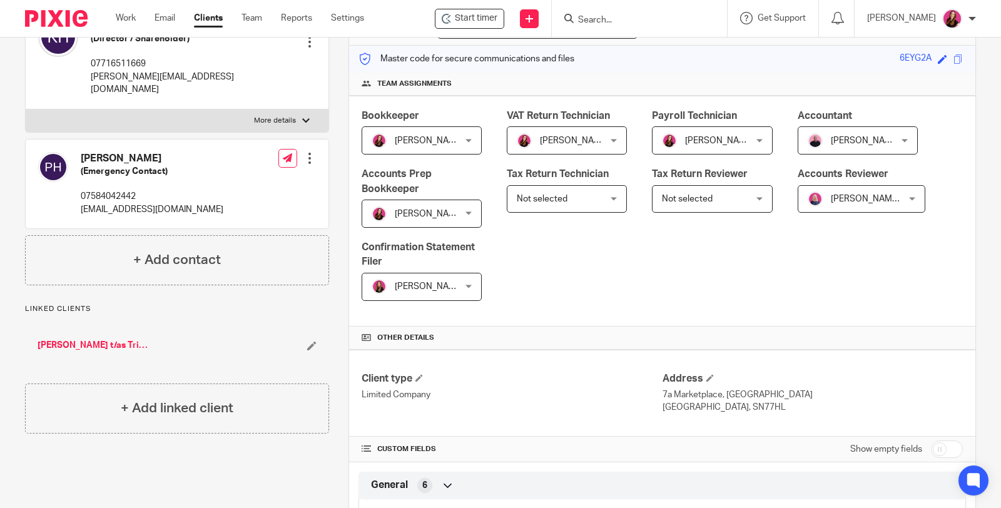
scroll to position [0, 0]
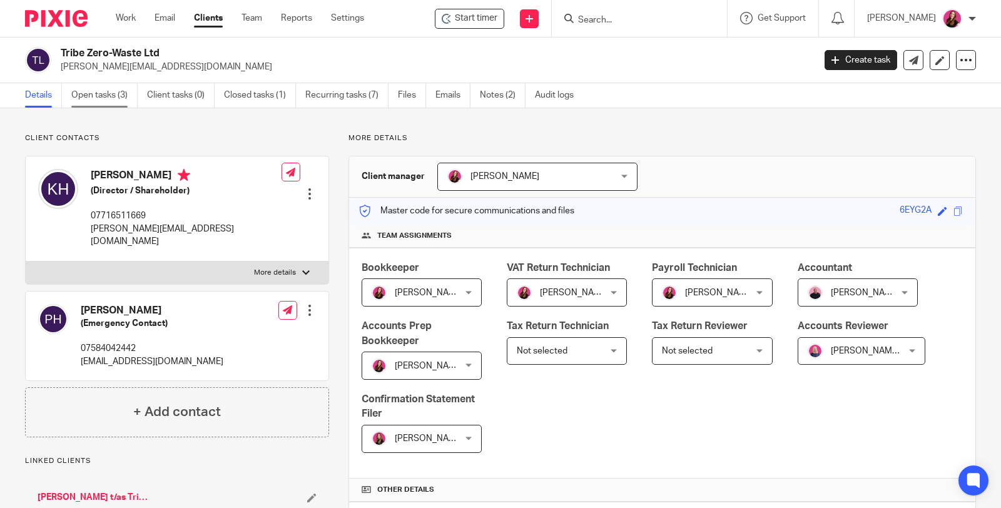
click at [106, 94] on link "Open tasks (3)" at bounding box center [104, 95] width 66 height 24
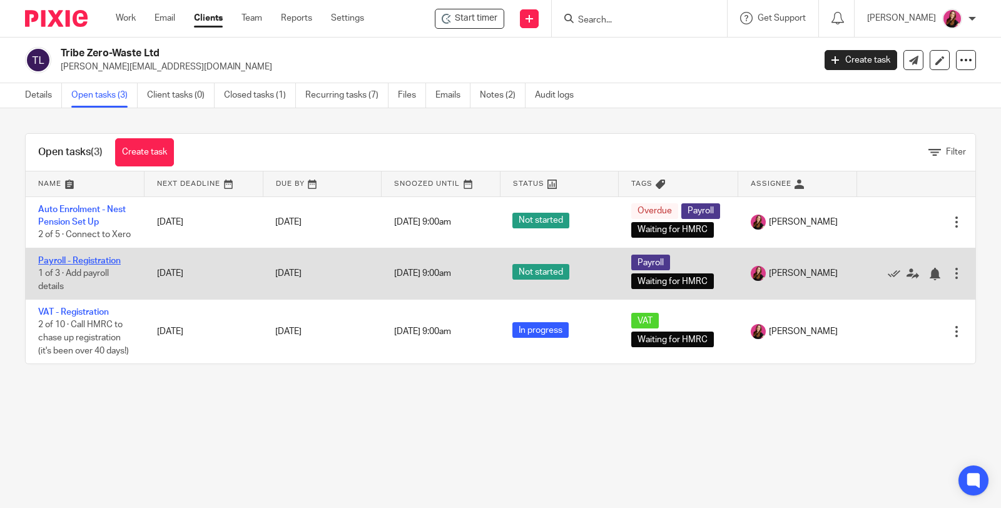
click at [86, 265] on link "Payroll - Registration" at bounding box center [79, 260] width 83 height 9
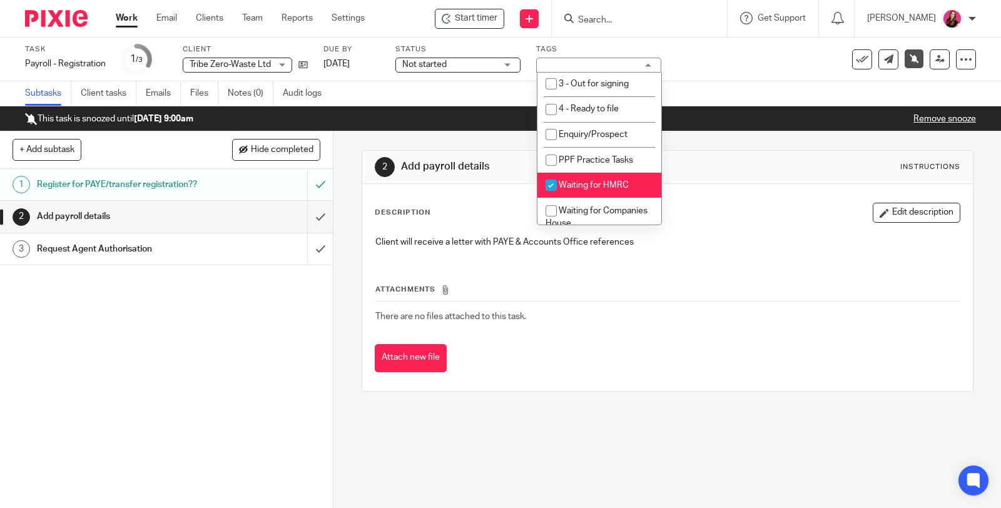
scroll to position [278, 0]
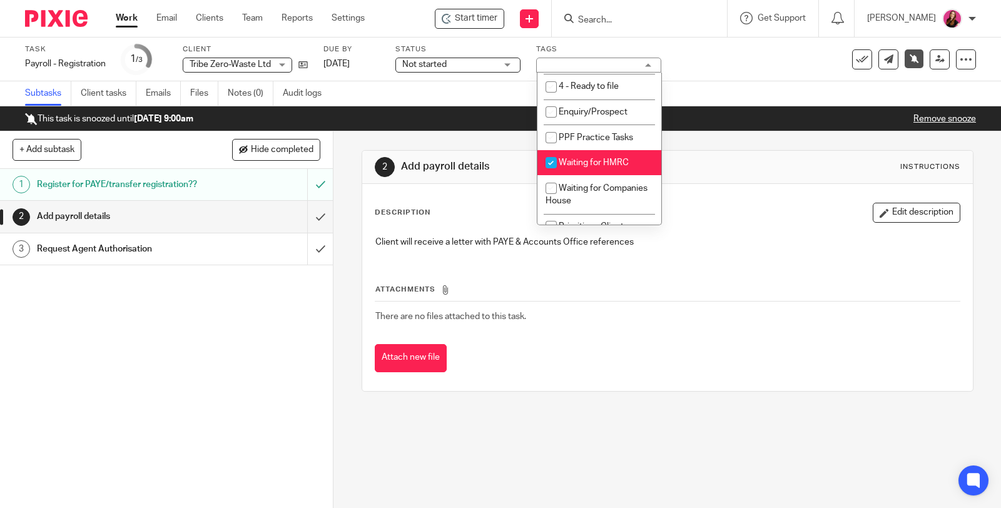
click at [632, 154] on li "Waiting for HMRC" at bounding box center [599, 163] width 124 height 26
checkbox input "false"
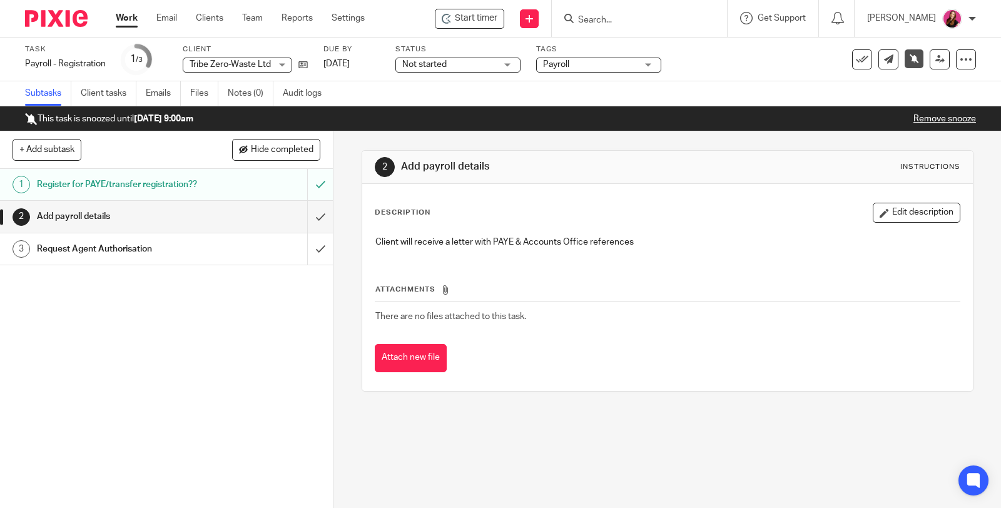
click at [954, 118] on link "Remove snooze" at bounding box center [944, 118] width 63 height 9
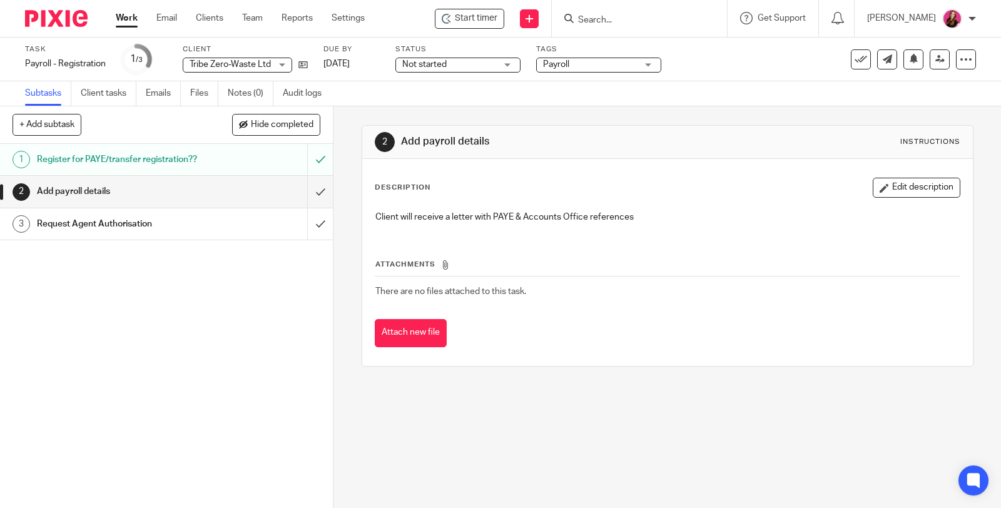
click at [154, 223] on h1 "Request Agent Authorisation" at bounding box center [123, 224] width 172 height 19
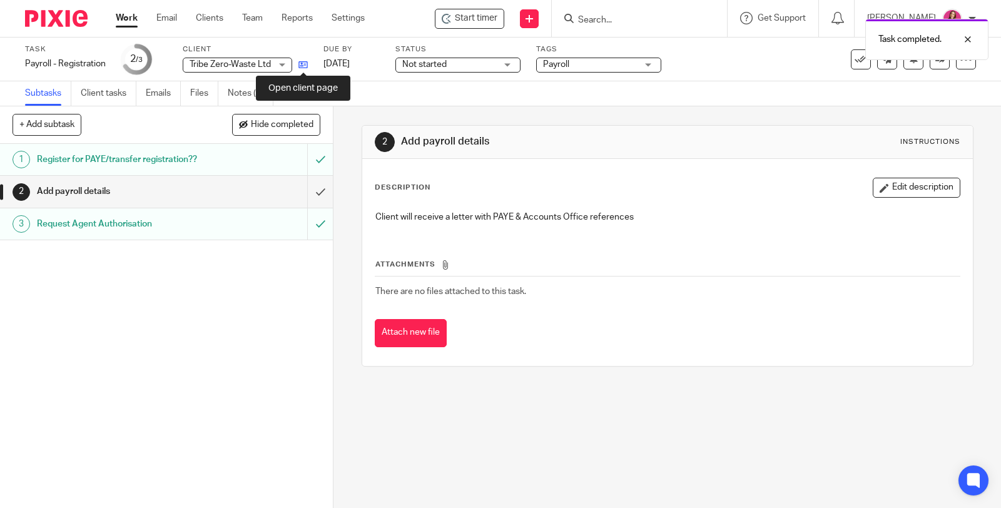
click at [305, 66] on icon at bounding box center [302, 64] width 9 height 9
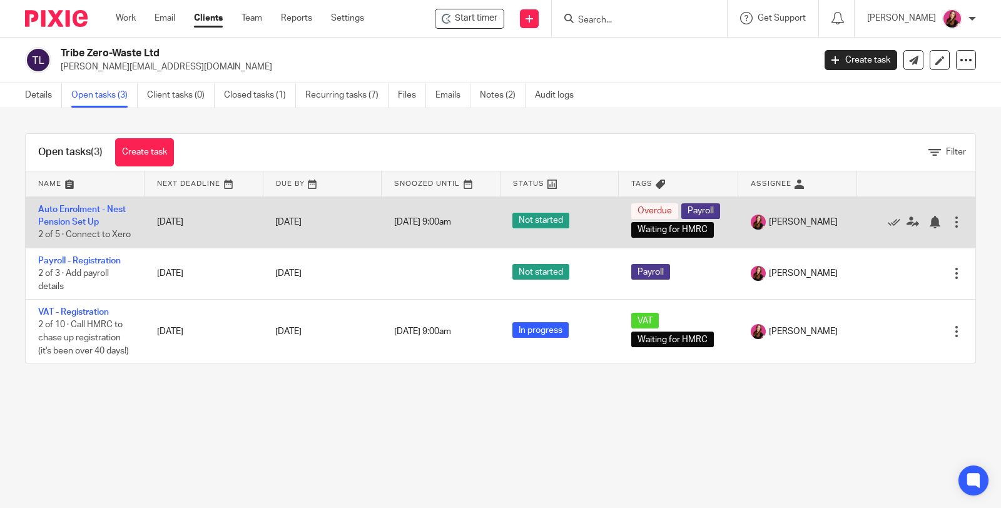
click at [88, 203] on td "Auto Enrolment - Nest Pension Set Up 2 of 5 · Connect to Xero" at bounding box center [85, 221] width 119 height 51
click at [88, 208] on link "Auto Enrolment - Nest Pension Set Up" at bounding box center [82, 215] width 88 height 21
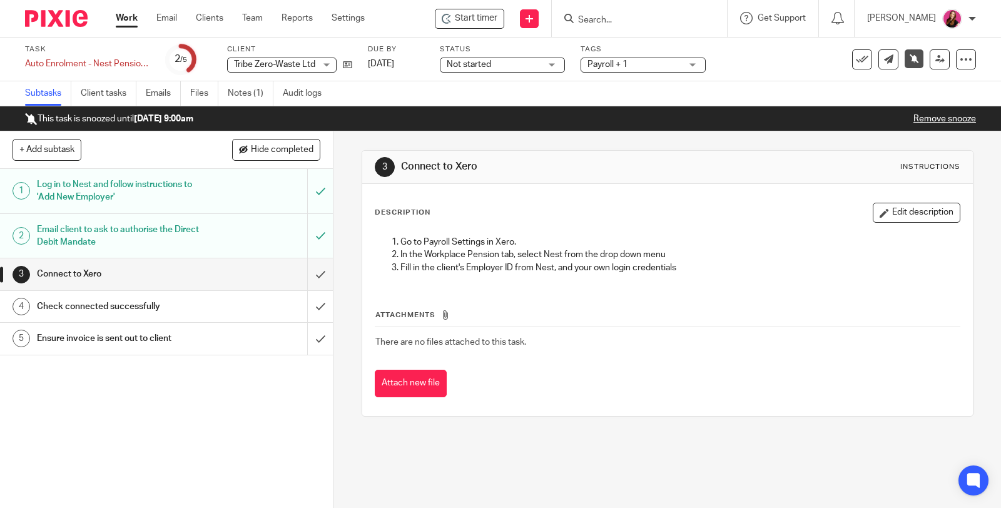
click at [645, 70] on span "Payroll + 1" at bounding box center [634, 64] width 94 height 13
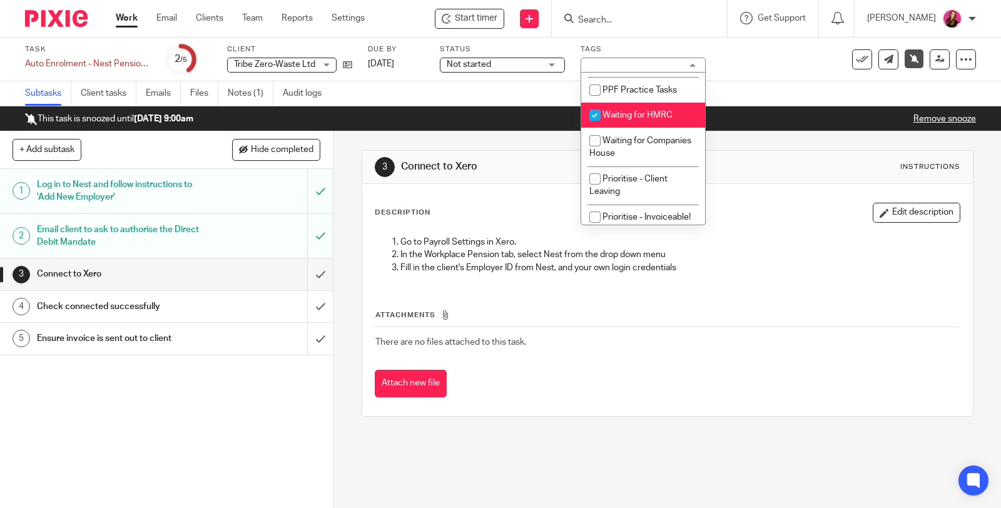
scroll to position [278, 0]
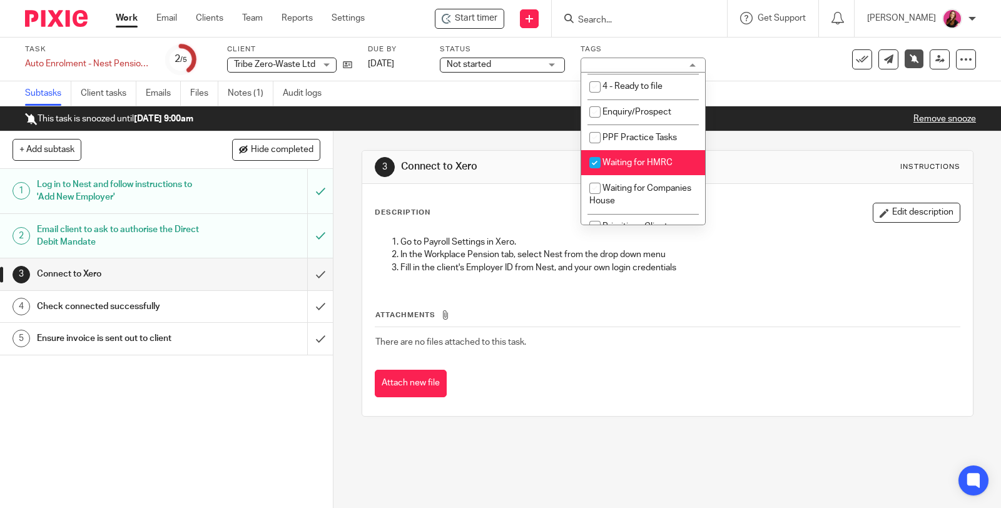
click at [651, 165] on span "Waiting for HMRC" at bounding box center [637, 162] width 70 height 9
checkbox input "false"
click at [917, 116] on link "Remove snooze" at bounding box center [944, 118] width 63 height 9
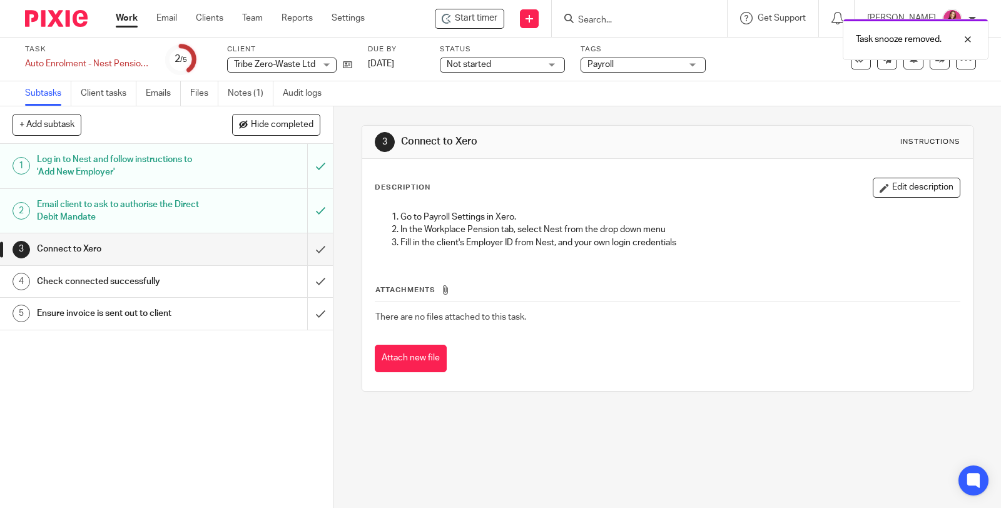
drag, startPoint x: 123, startPoint y: 22, endPoint x: 118, endPoint y: 0, distance: 22.5
click at [123, 22] on link "Work" at bounding box center [127, 18] width 22 height 13
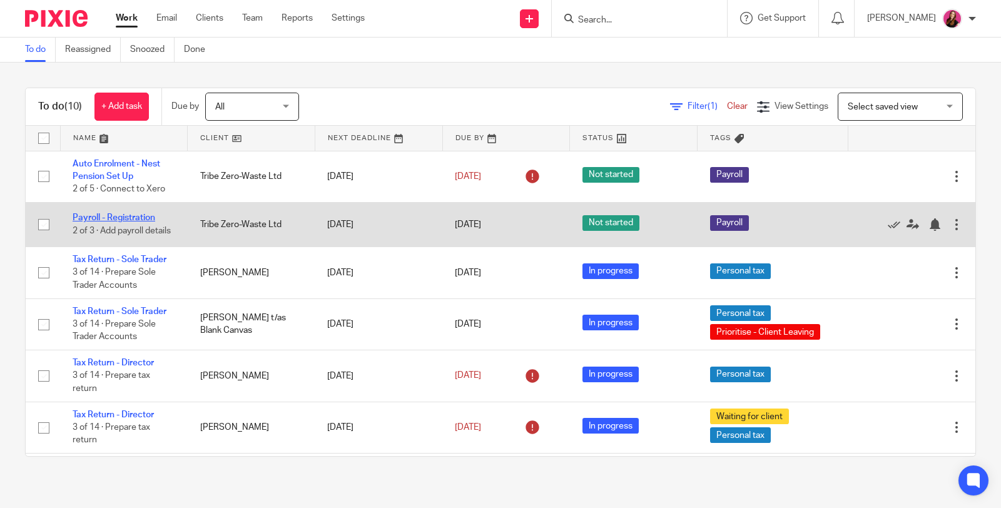
click at [152, 213] on link "Payroll - Registration" at bounding box center [114, 217] width 83 height 9
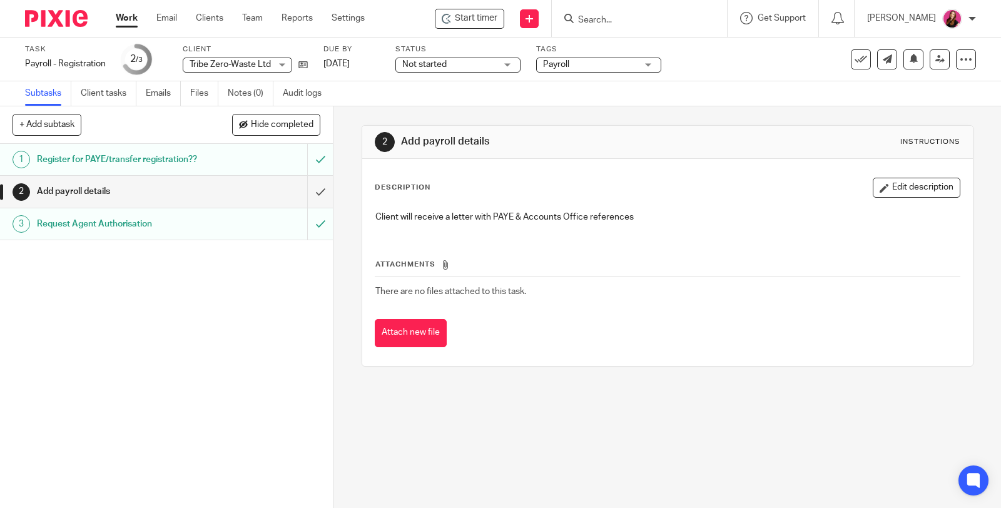
click at [136, 18] on link "Work" at bounding box center [127, 18] width 22 height 13
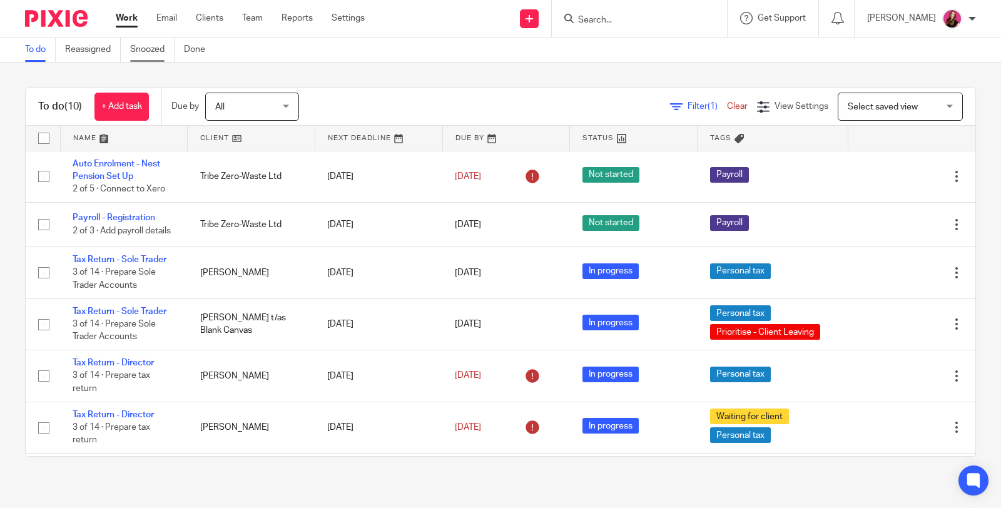
click at [148, 53] on link "Snoozed" at bounding box center [152, 50] width 44 height 24
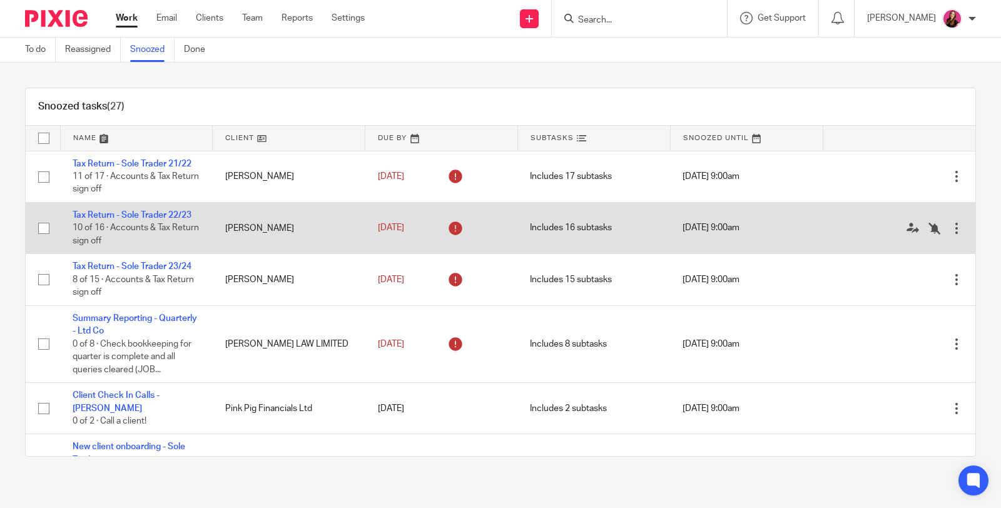
scroll to position [69, 0]
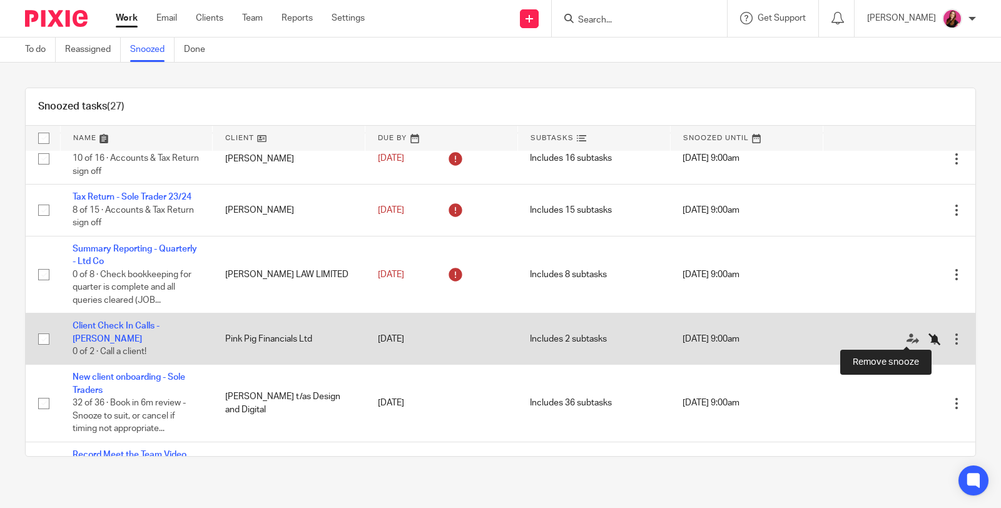
click at [928, 338] on icon at bounding box center [934, 339] width 13 height 13
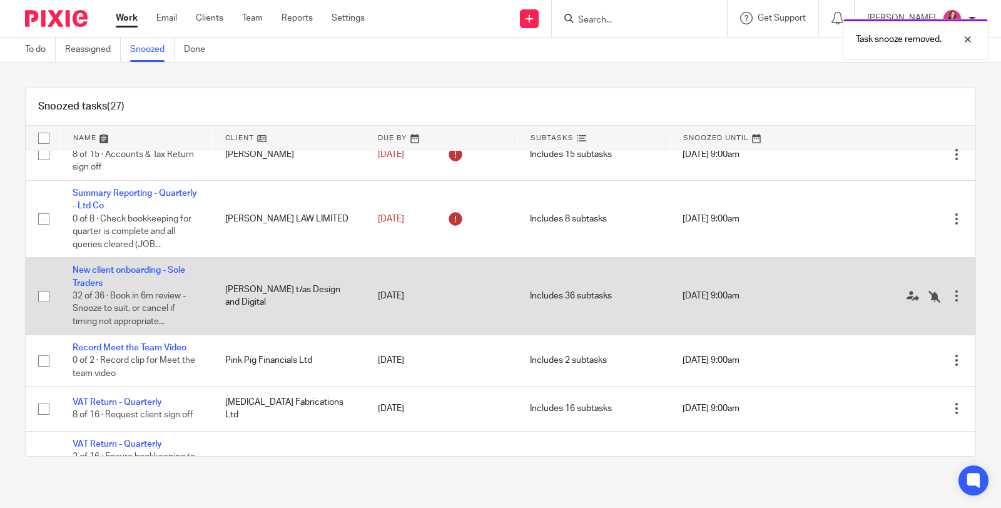
scroll to position [139, 0]
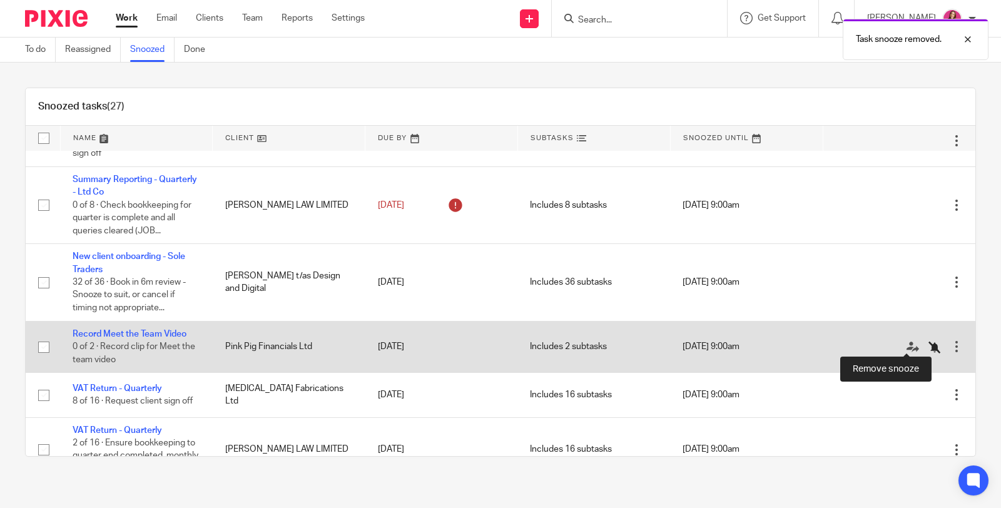
click at [928, 345] on icon at bounding box center [934, 347] width 13 height 13
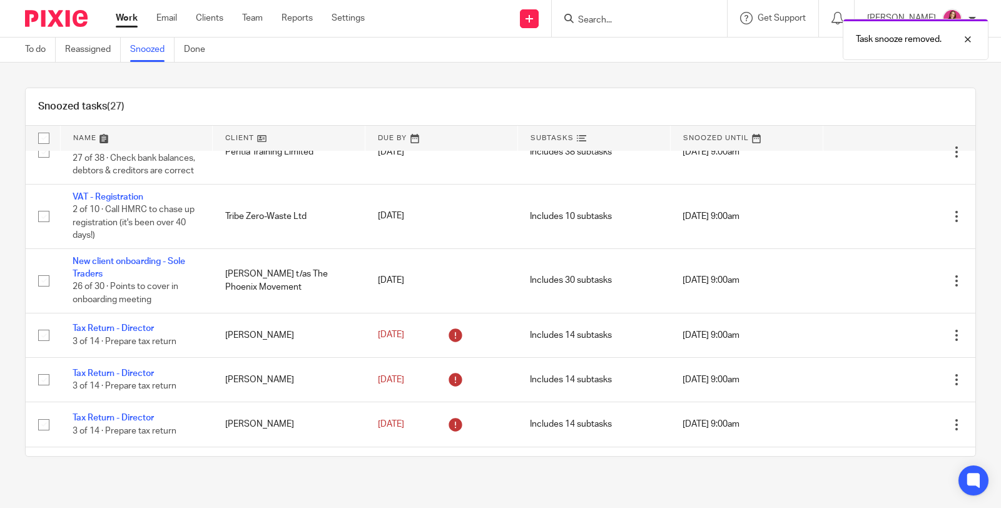
scroll to position [0, 0]
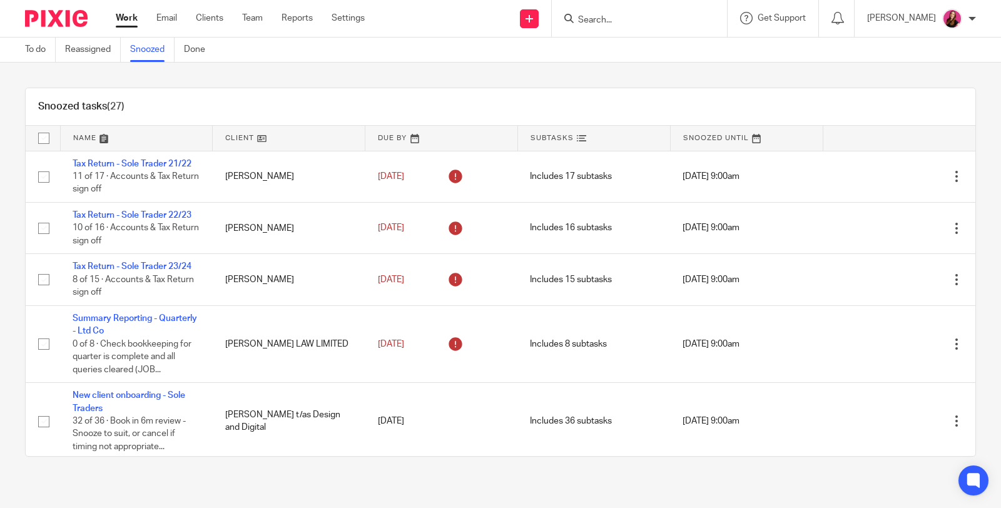
click at [127, 18] on link "Work" at bounding box center [127, 18] width 22 height 13
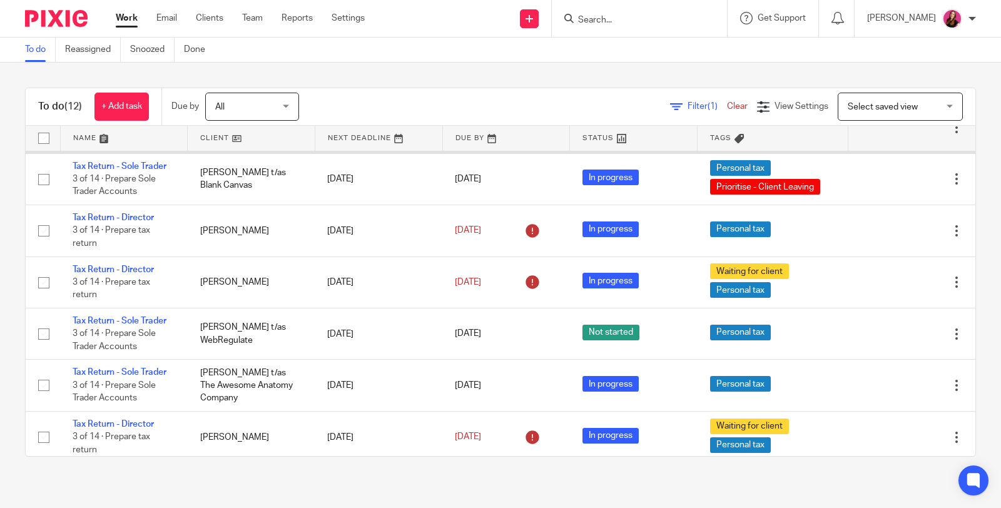
scroll to position [278, 0]
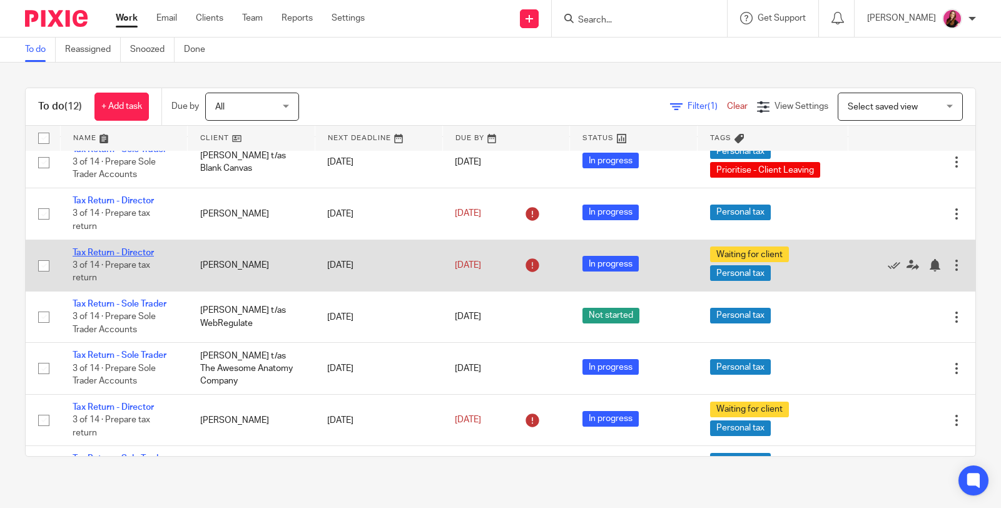
click at [134, 251] on link "Tax Return - Director" at bounding box center [113, 252] width 81 height 9
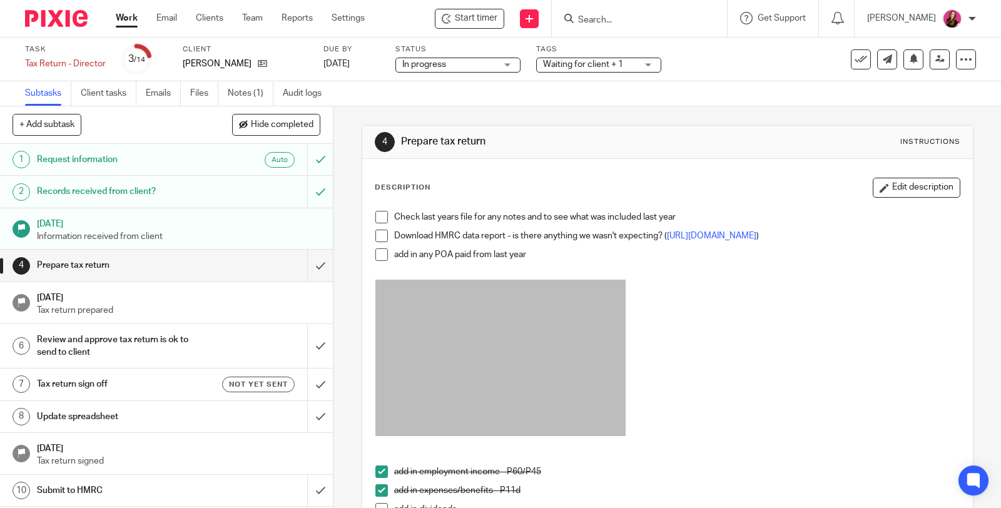
scroll to position [69, 0]
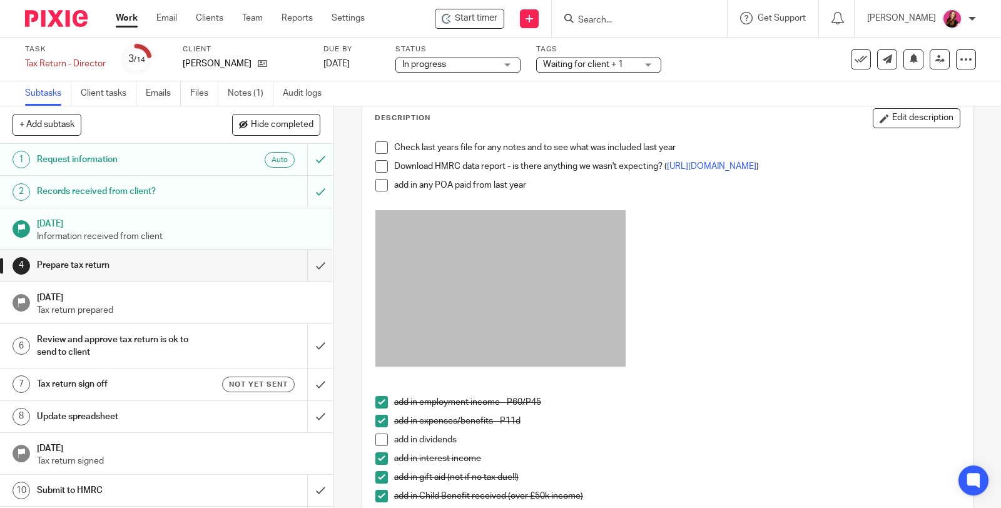
click at [376, 169] on span at bounding box center [381, 166] width 13 height 13
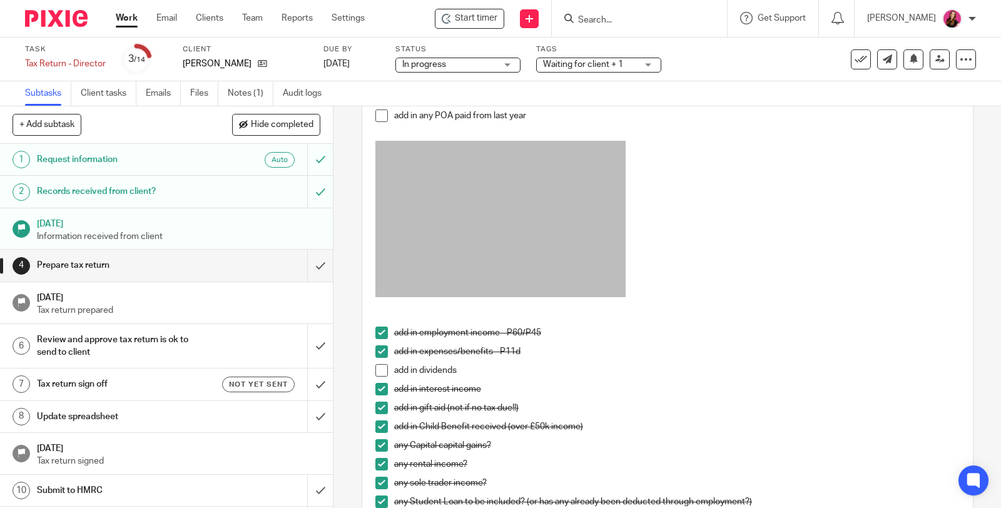
scroll to position [0, 0]
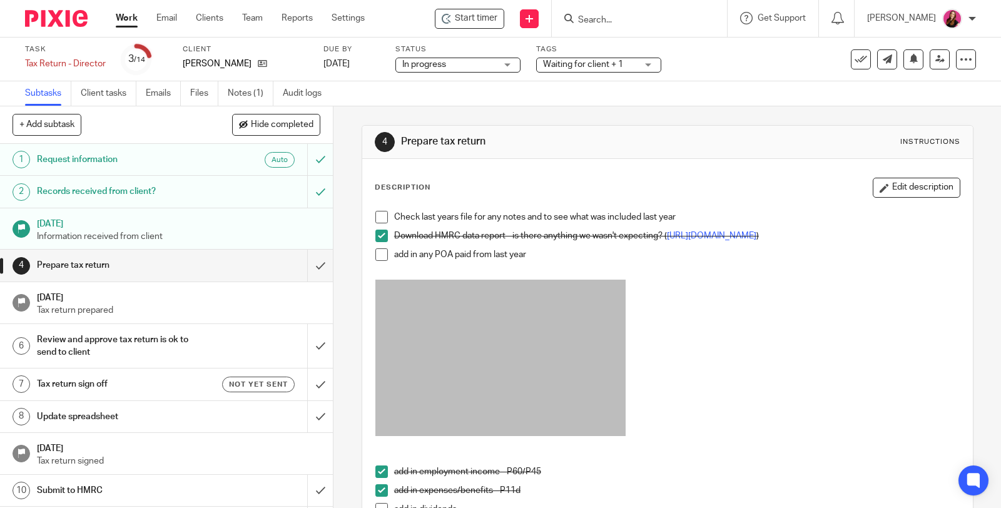
click at [375, 261] on span at bounding box center [381, 254] width 13 height 13
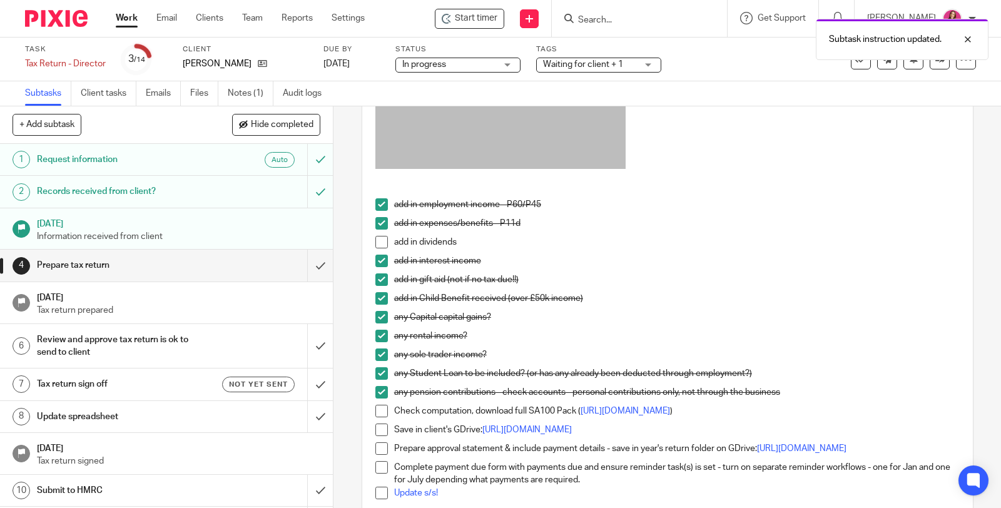
scroll to position [261, 0]
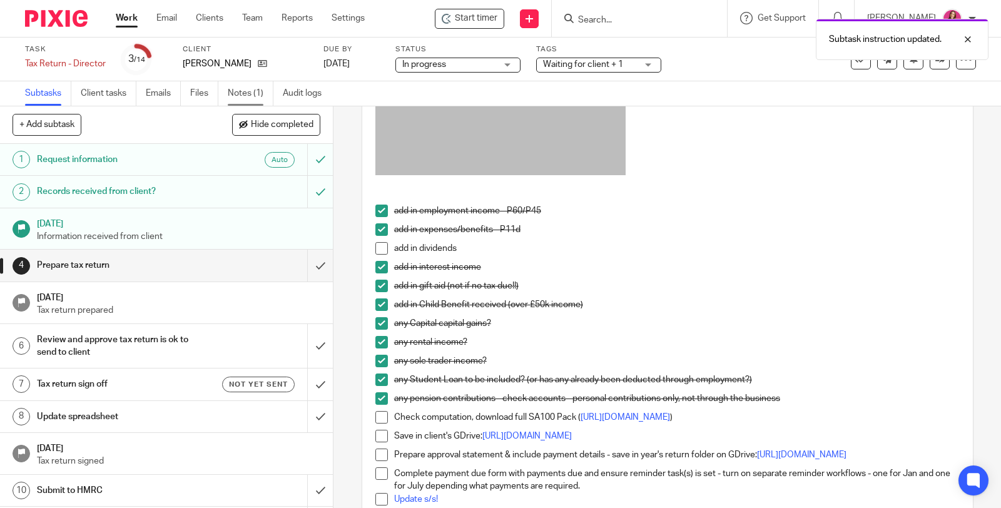
click at [254, 96] on link "Notes (1)" at bounding box center [251, 93] width 46 height 24
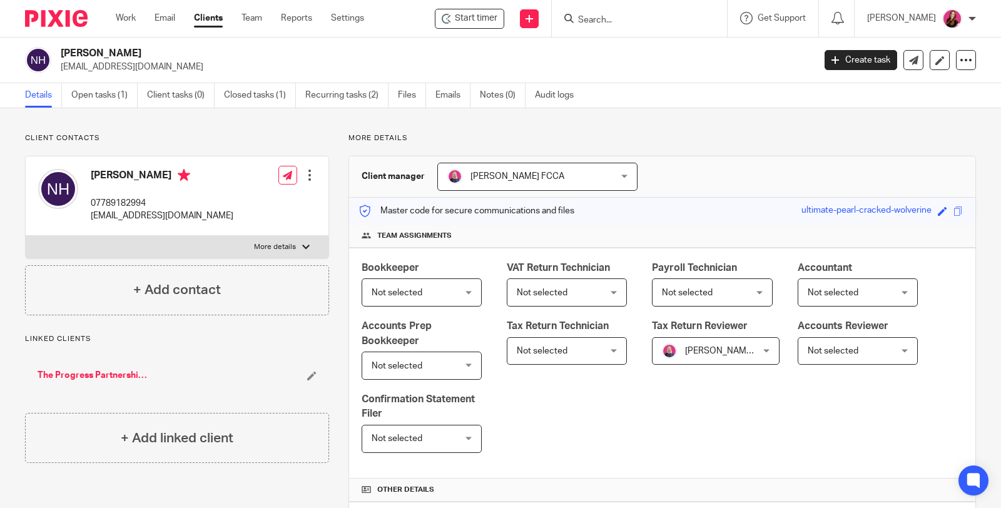
click at [104, 373] on link "The Progress Partnership Limited" at bounding box center [93, 375] width 111 height 13
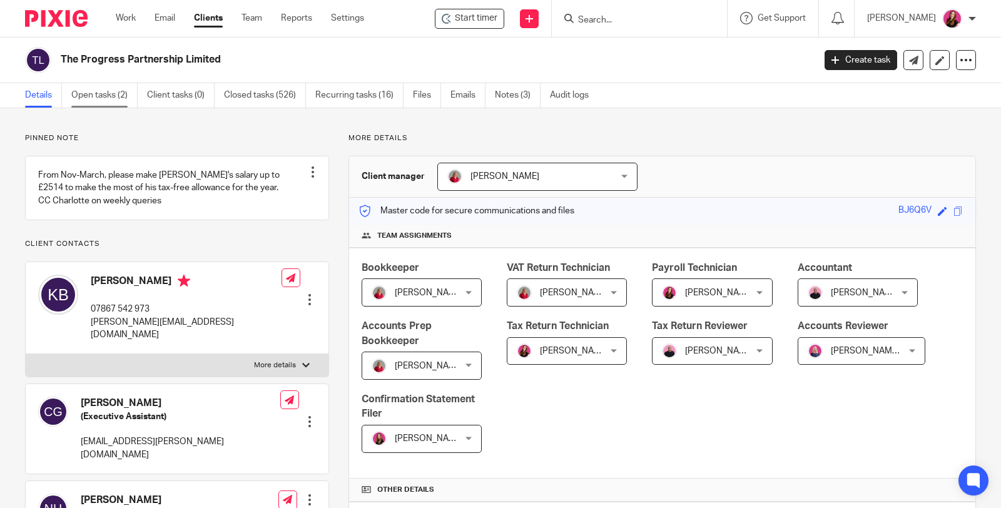
click at [113, 99] on link "Open tasks (2)" at bounding box center [104, 95] width 66 height 24
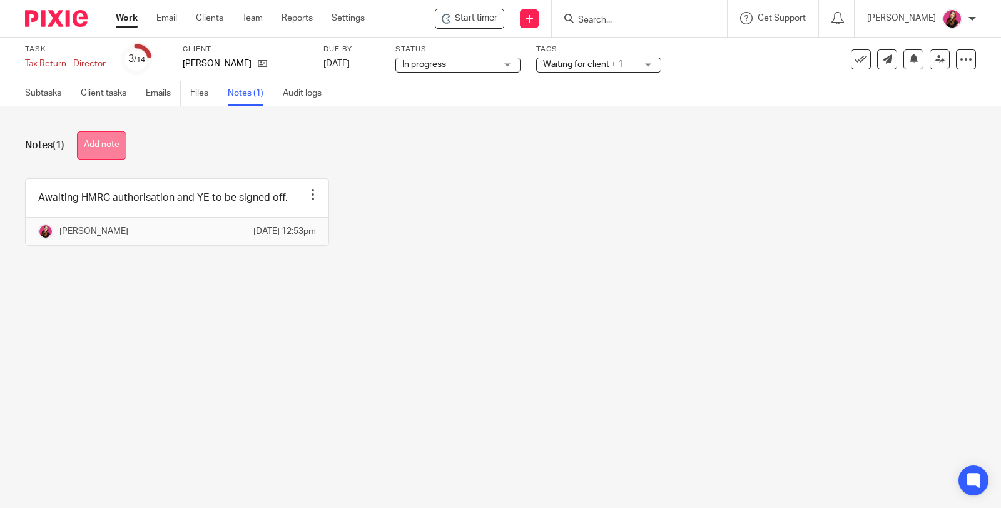
click at [121, 136] on button "Add note" at bounding box center [101, 145] width 49 height 28
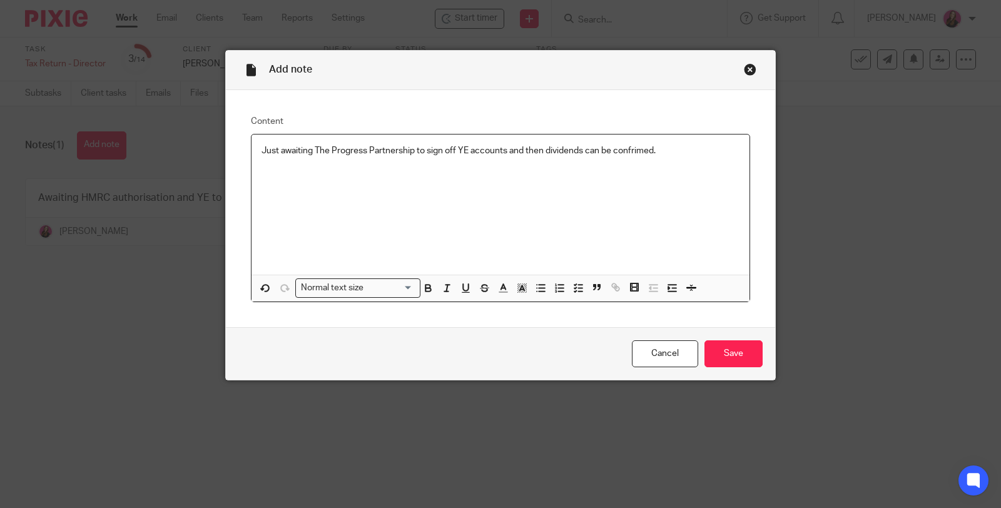
click at [636, 147] on p "Just awaiting The Progress Partnership to sign off YE accounts and then dividen…" at bounding box center [500, 150] width 478 height 13
drag, startPoint x: 716, startPoint y: 351, endPoint x: 722, endPoint y: 348, distance: 6.8
click at [717, 351] on input "Save" at bounding box center [733, 353] width 58 height 27
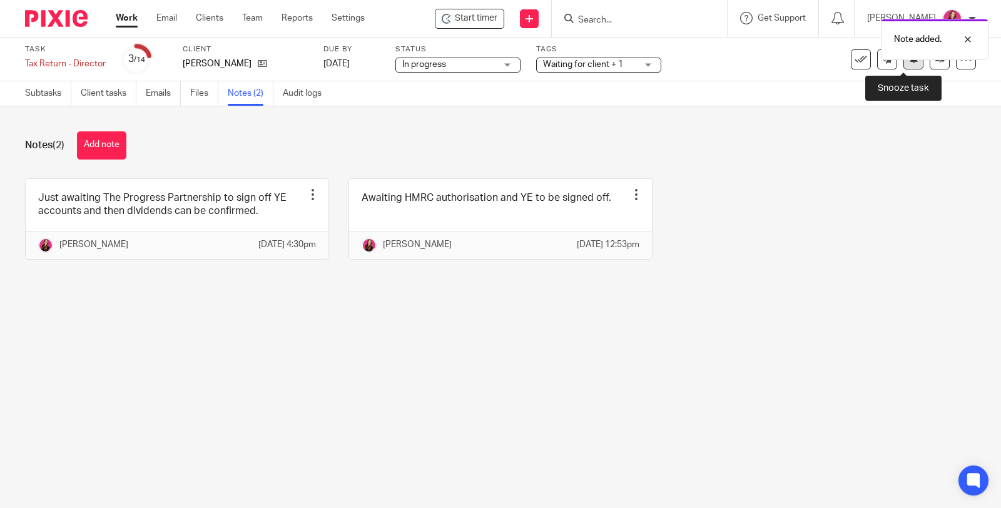
click at [909, 63] on icon at bounding box center [913, 58] width 9 height 9
click at [133, 11] on div "Work Email Clients Team Reports Settings Work Email Clients Team Reports Settin…" at bounding box center [243, 18] width 280 height 37
click at [126, 22] on link "Work" at bounding box center [127, 18] width 22 height 13
